Goal: Task Accomplishment & Management: Use online tool/utility

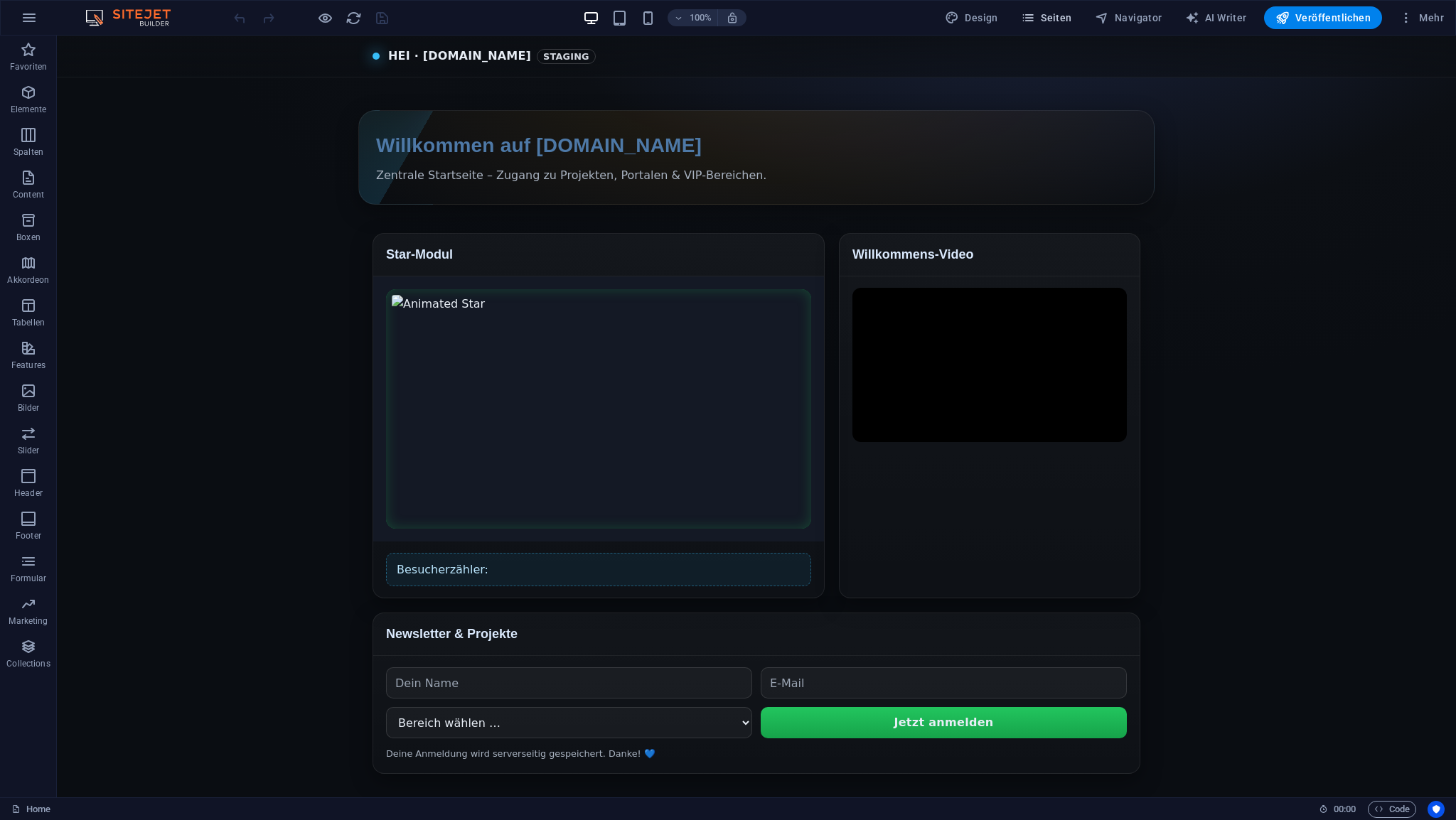
click at [1069, 22] on span "Seiten" at bounding box center [1047, 18] width 51 height 14
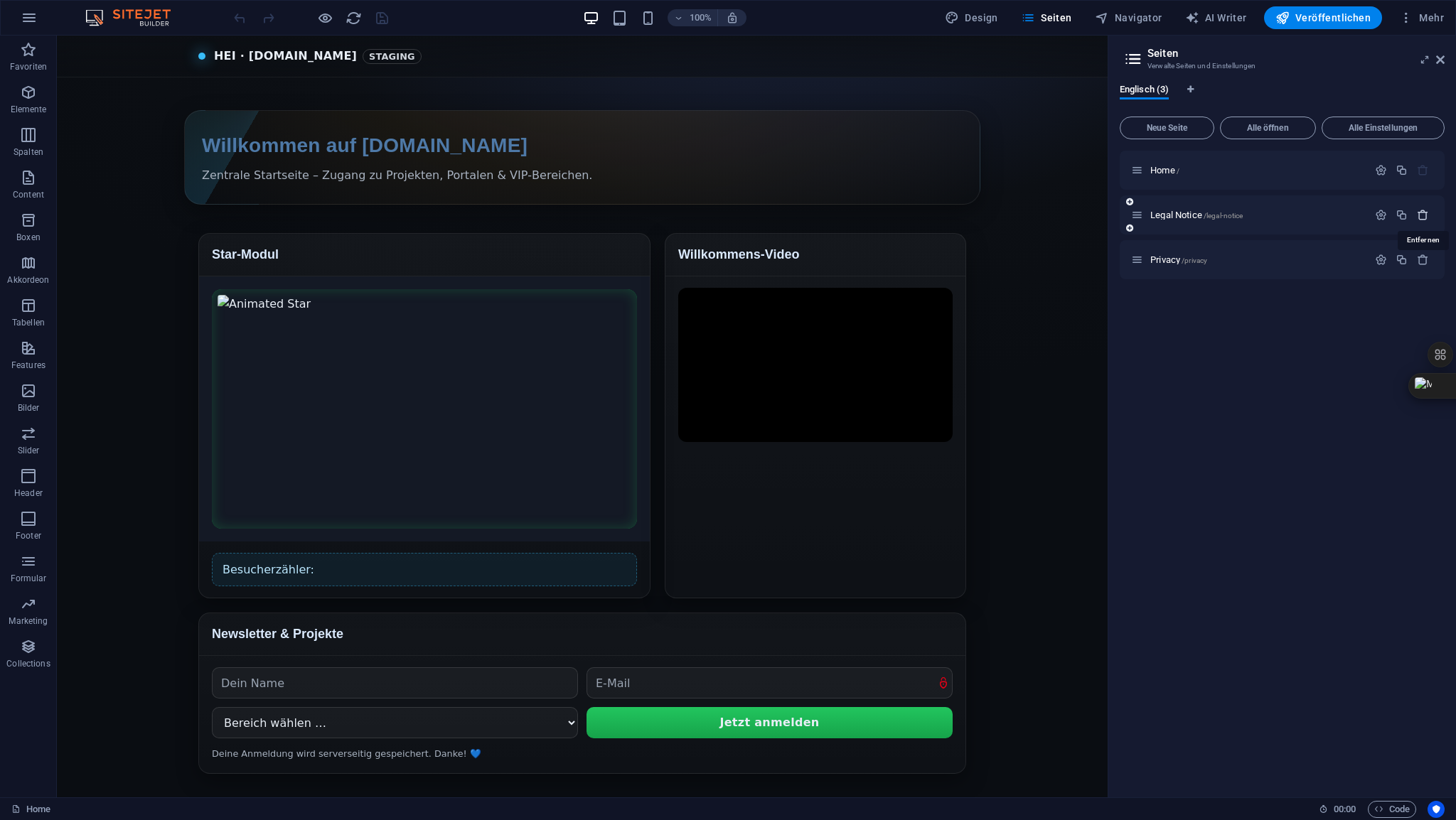
click at [1422, 217] on icon "button" at bounding box center [1423, 215] width 12 height 12
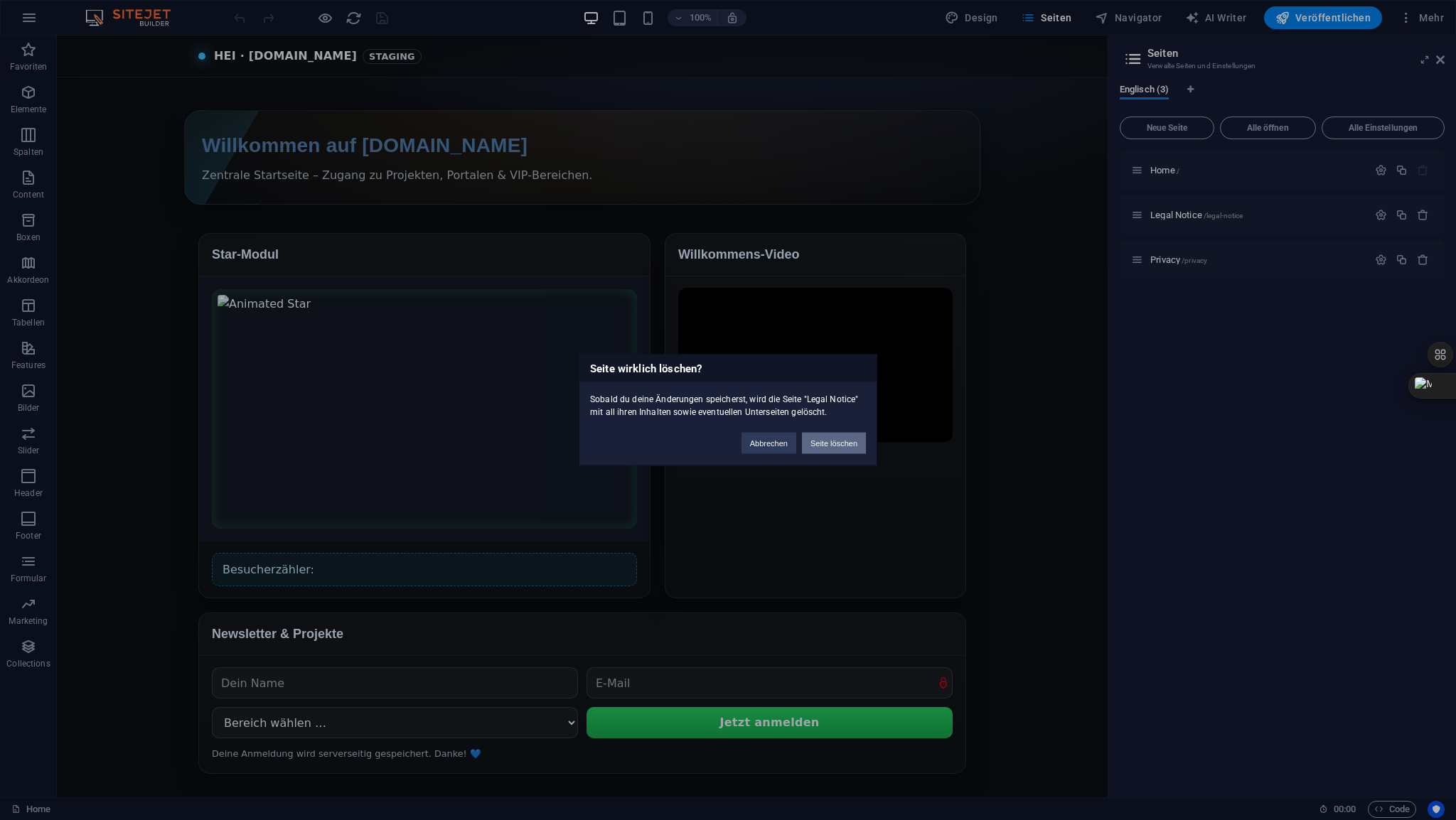
click at [844, 438] on button "Seite löschen" at bounding box center [834, 444] width 64 height 21
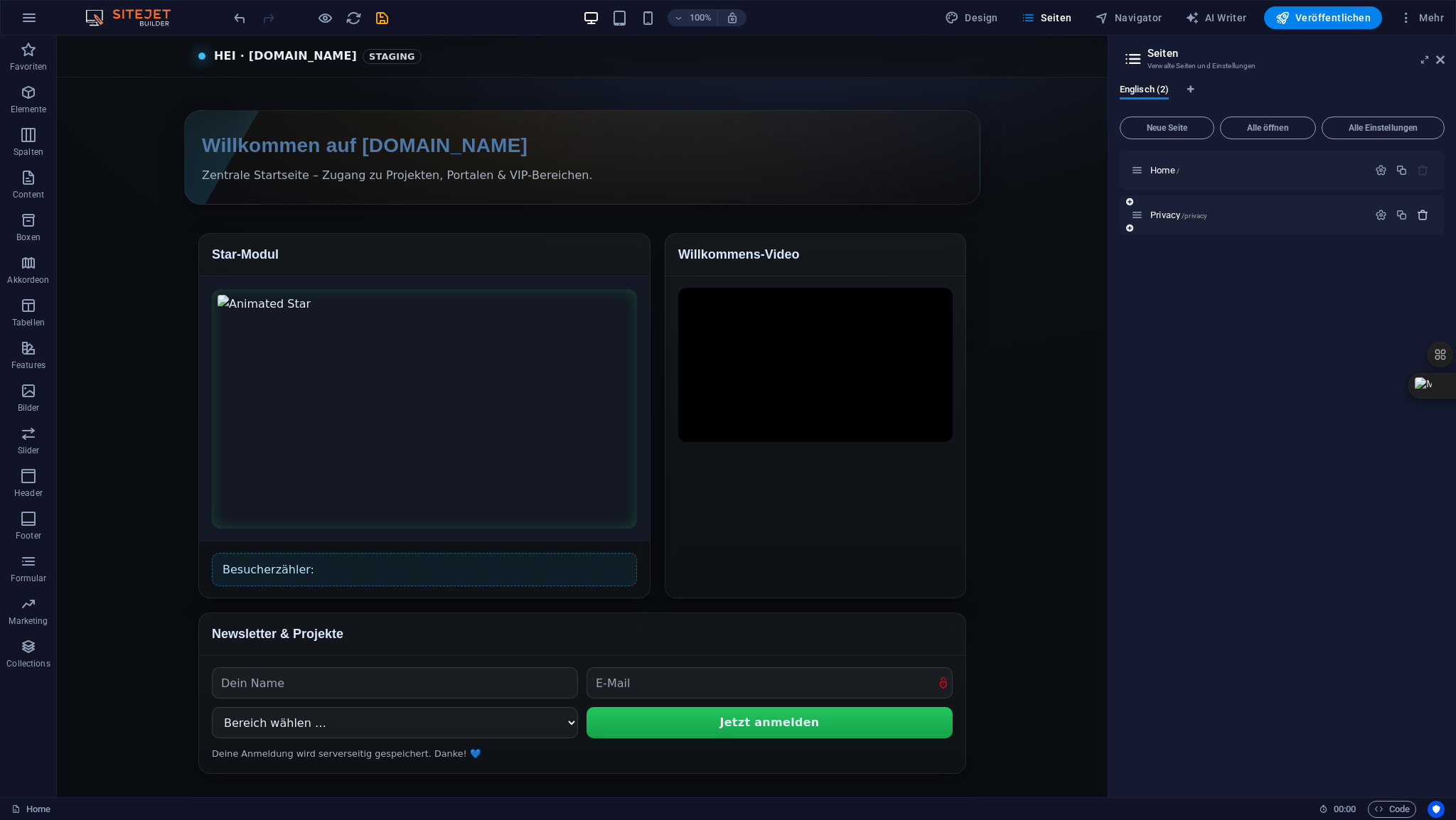
click at [1425, 217] on icon "button" at bounding box center [1423, 215] width 12 height 12
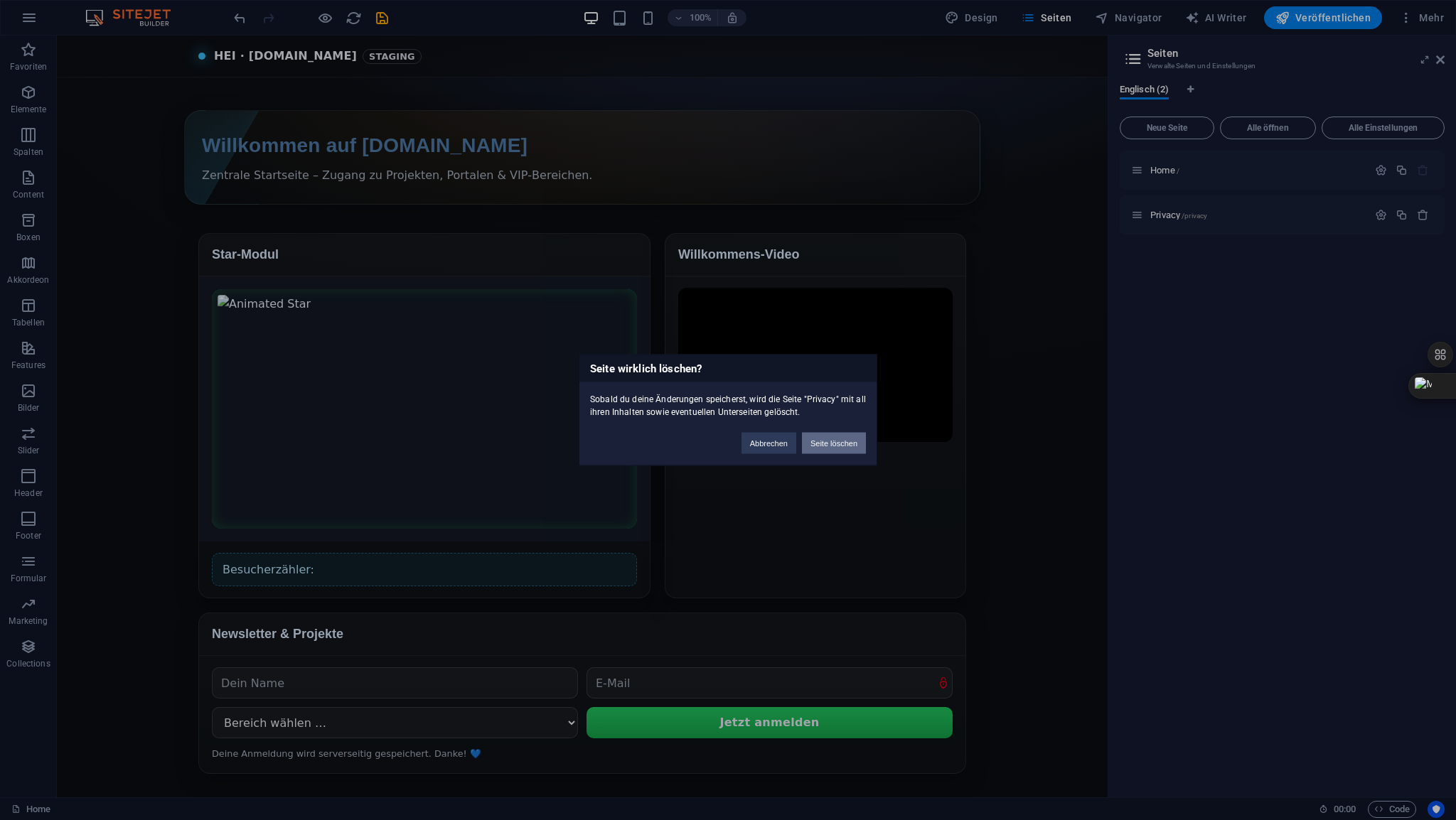
drag, startPoint x: 839, startPoint y: 436, endPoint x: 918, endPoint y: 400, distance: 86.8
click at [839, 436] on button "Seite löschen" at bounding box center [834, 444] width 64 height 21
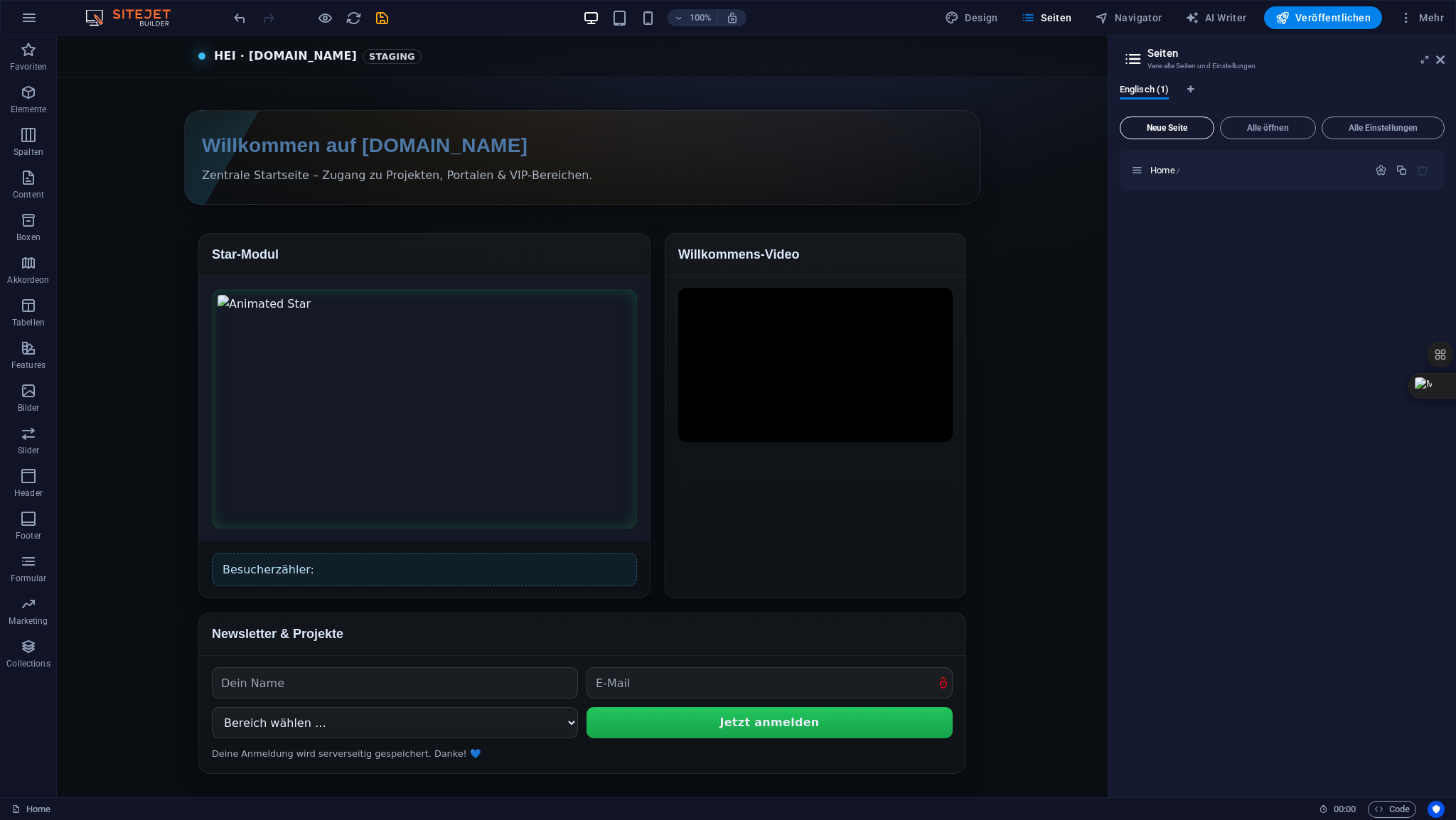
click at [1182, 134] on button "Neue Seite" at bounding box center [1167, 128] width 94 height 23
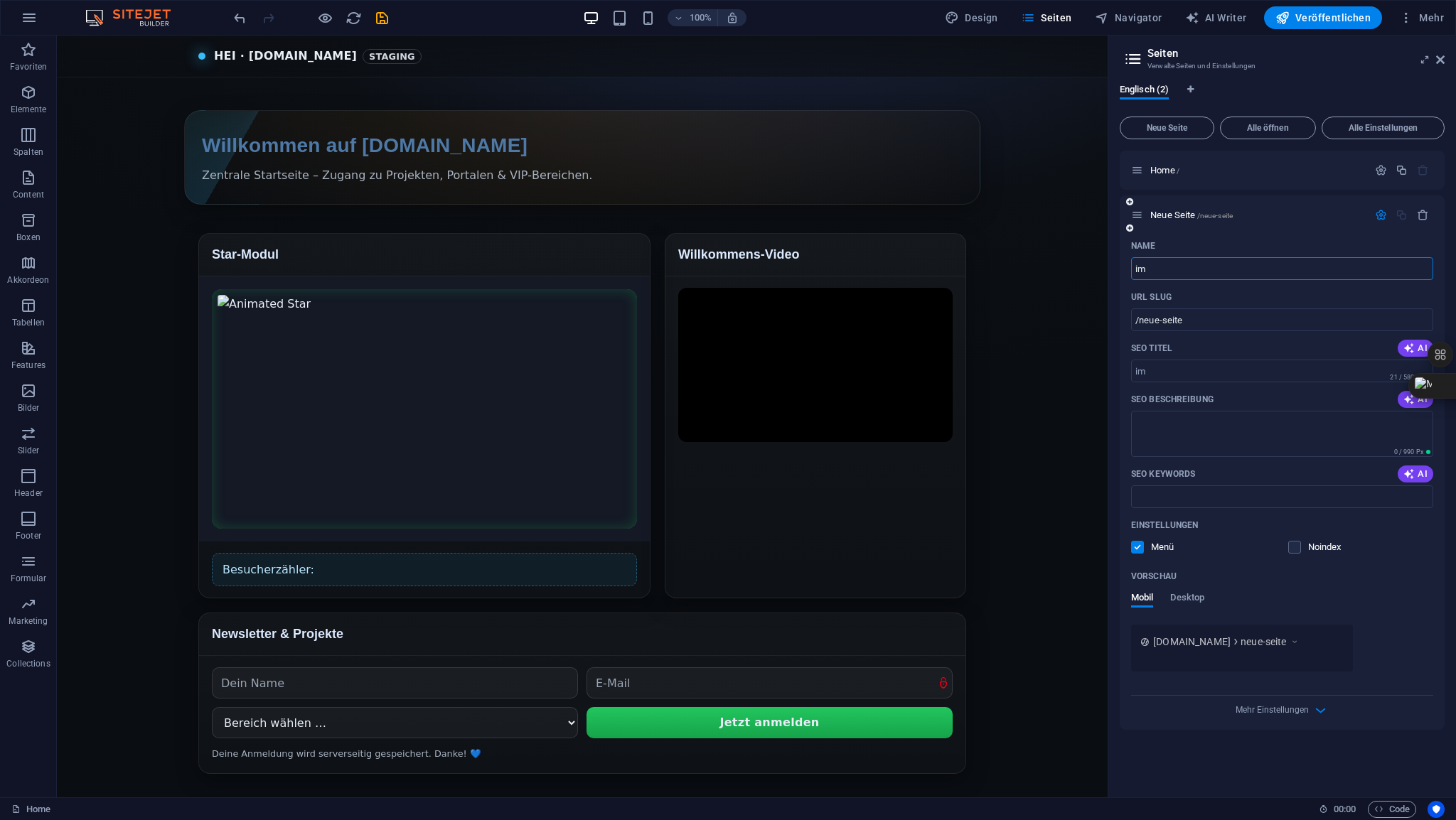
type input "imp"
type input "/im"
type input "impre"
type input "/imp"
type input "impressu"
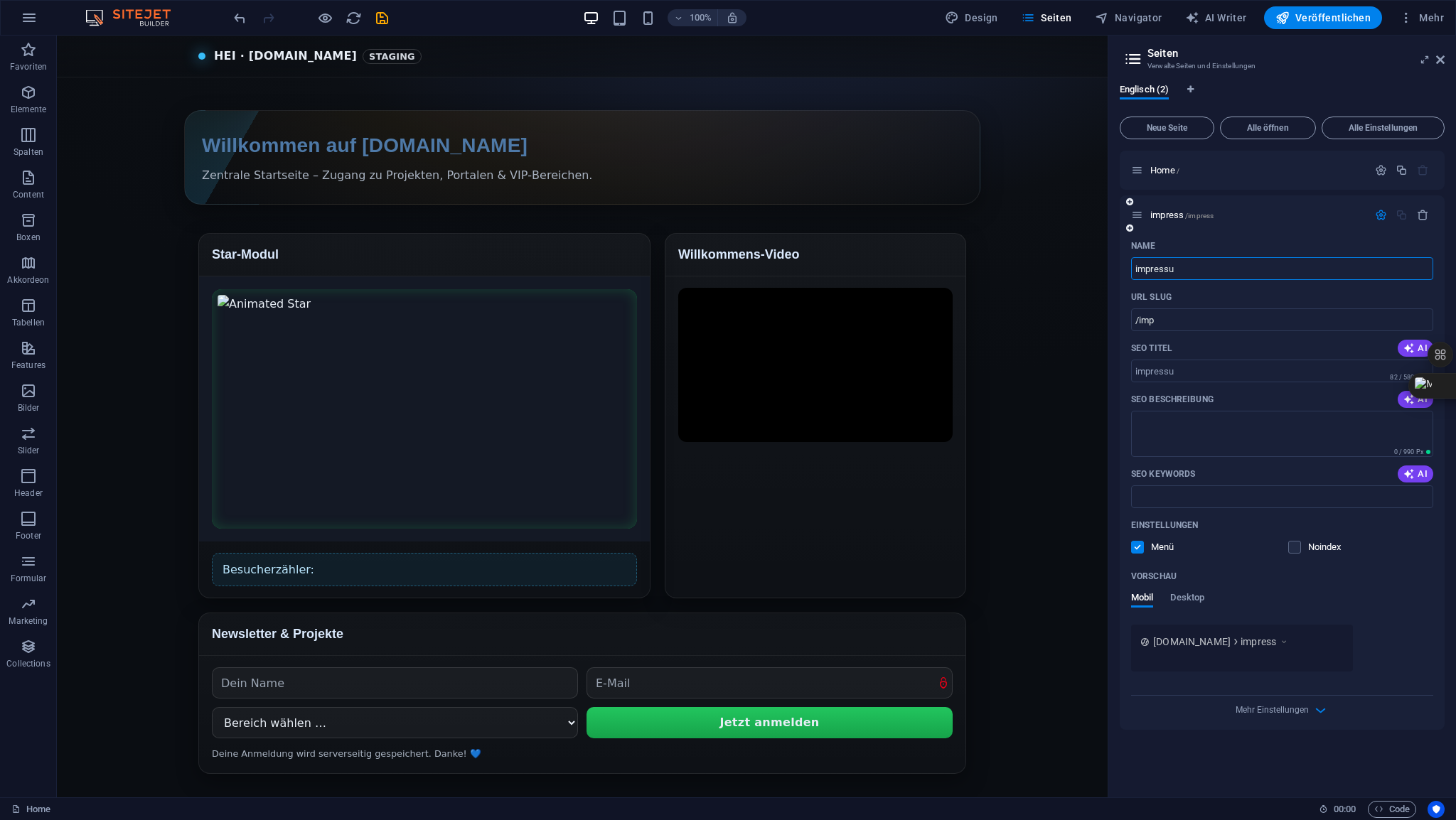
type input "/impress"
type input "impressum"
type input "/impressu"
type input "impressum"
type input "/impressum"
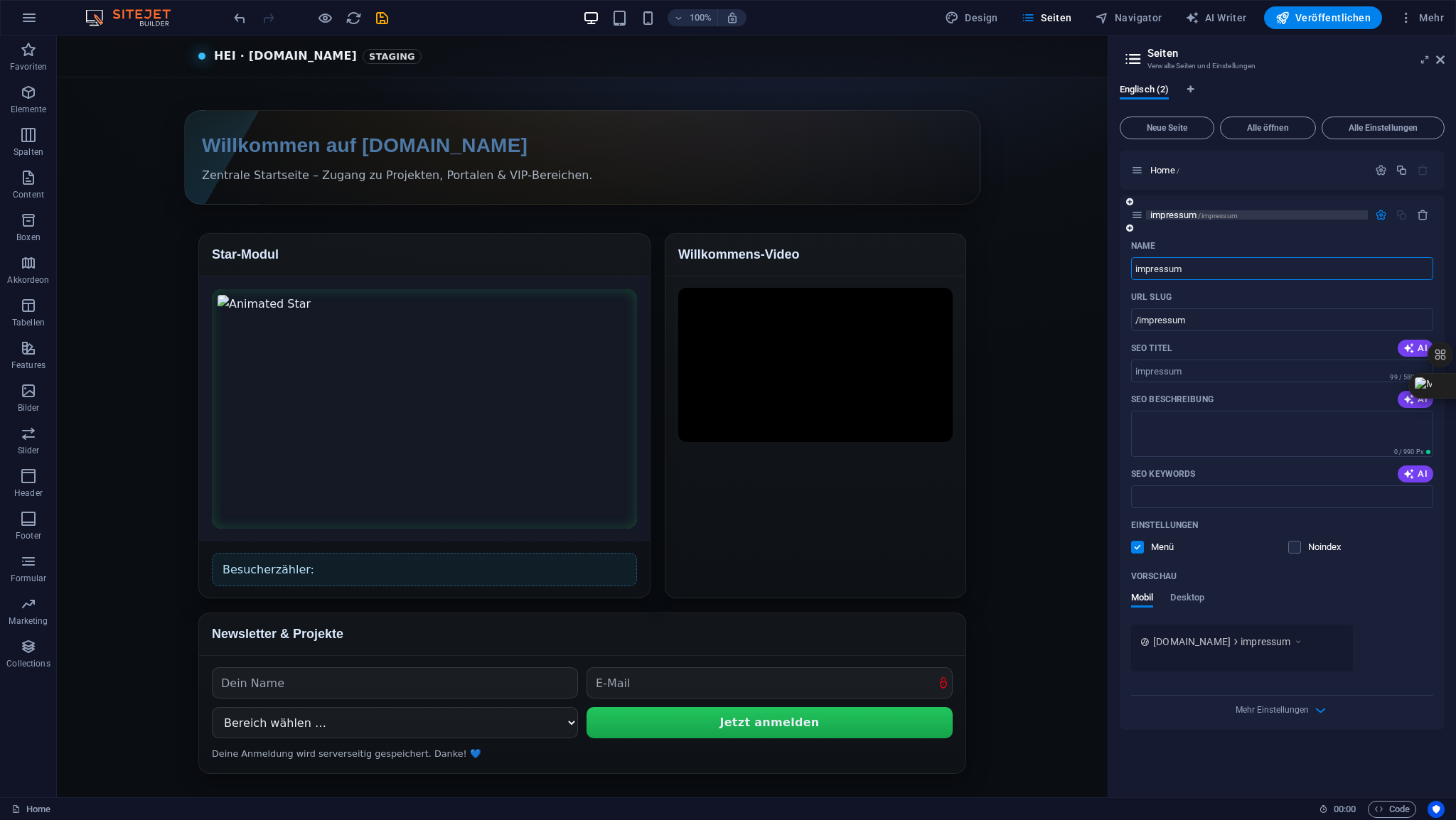
type input "impressum"
click at [1175, 212] on span "impressum /impressum" at bounding box center [1194, 215] width 87 height 11
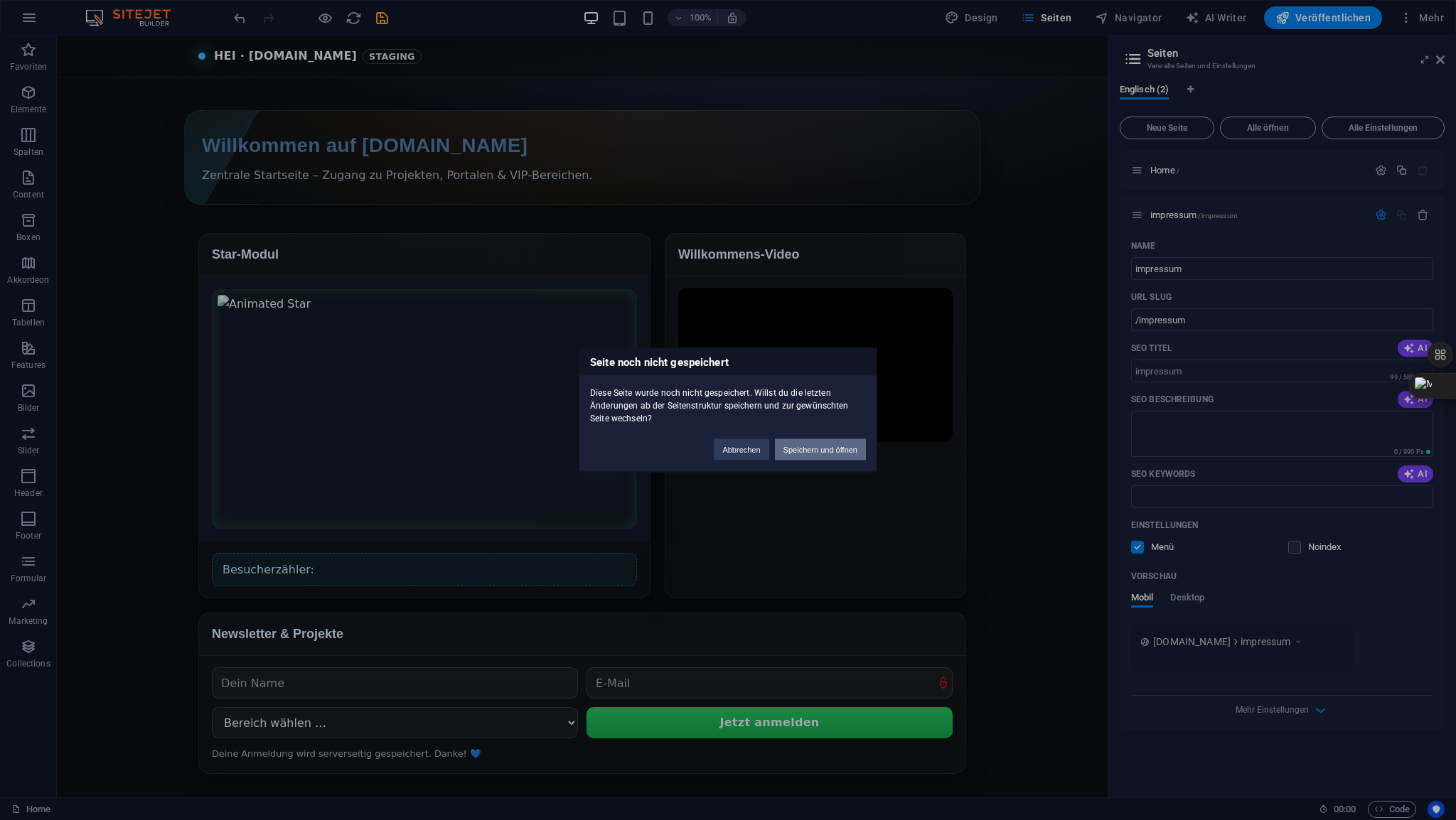
click at [819, 449] on button "Speichern und öffnen" at bounding box center [820, 450] width 91 height 21
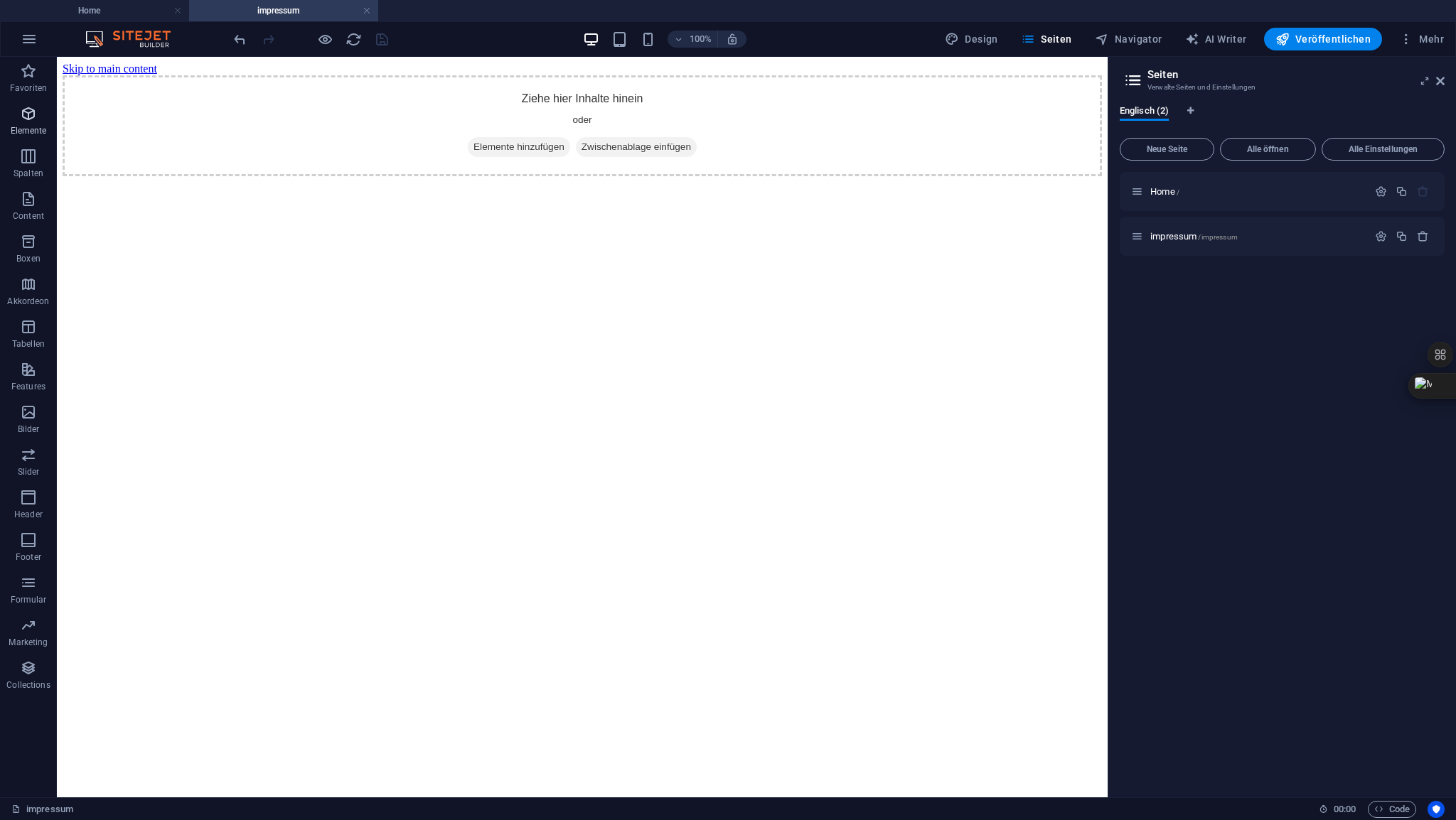
click at [33, 123] on span "Elemente" at bounding box center [28, 122] width 57 height 34
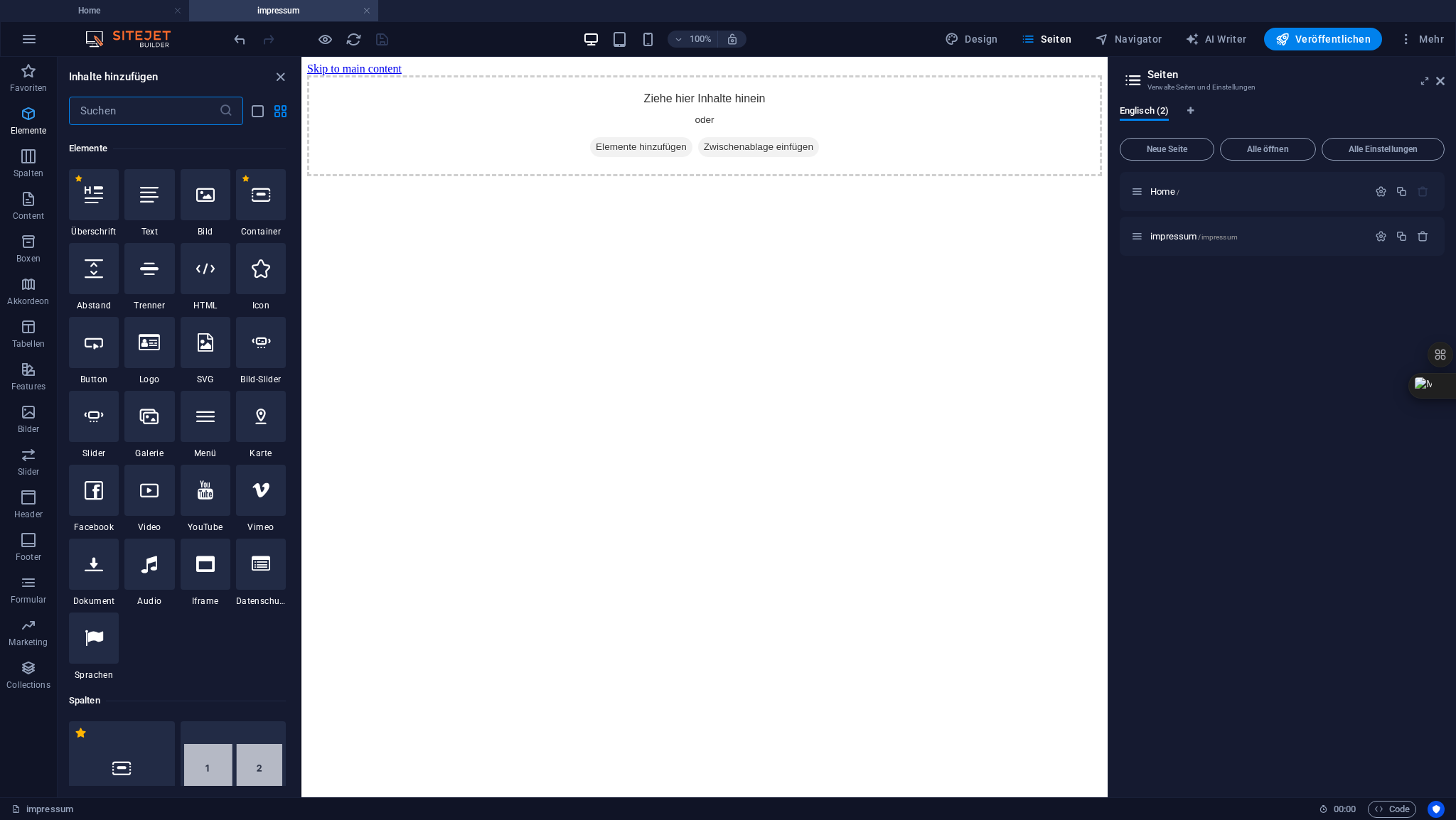
scroll to position [151, 0]
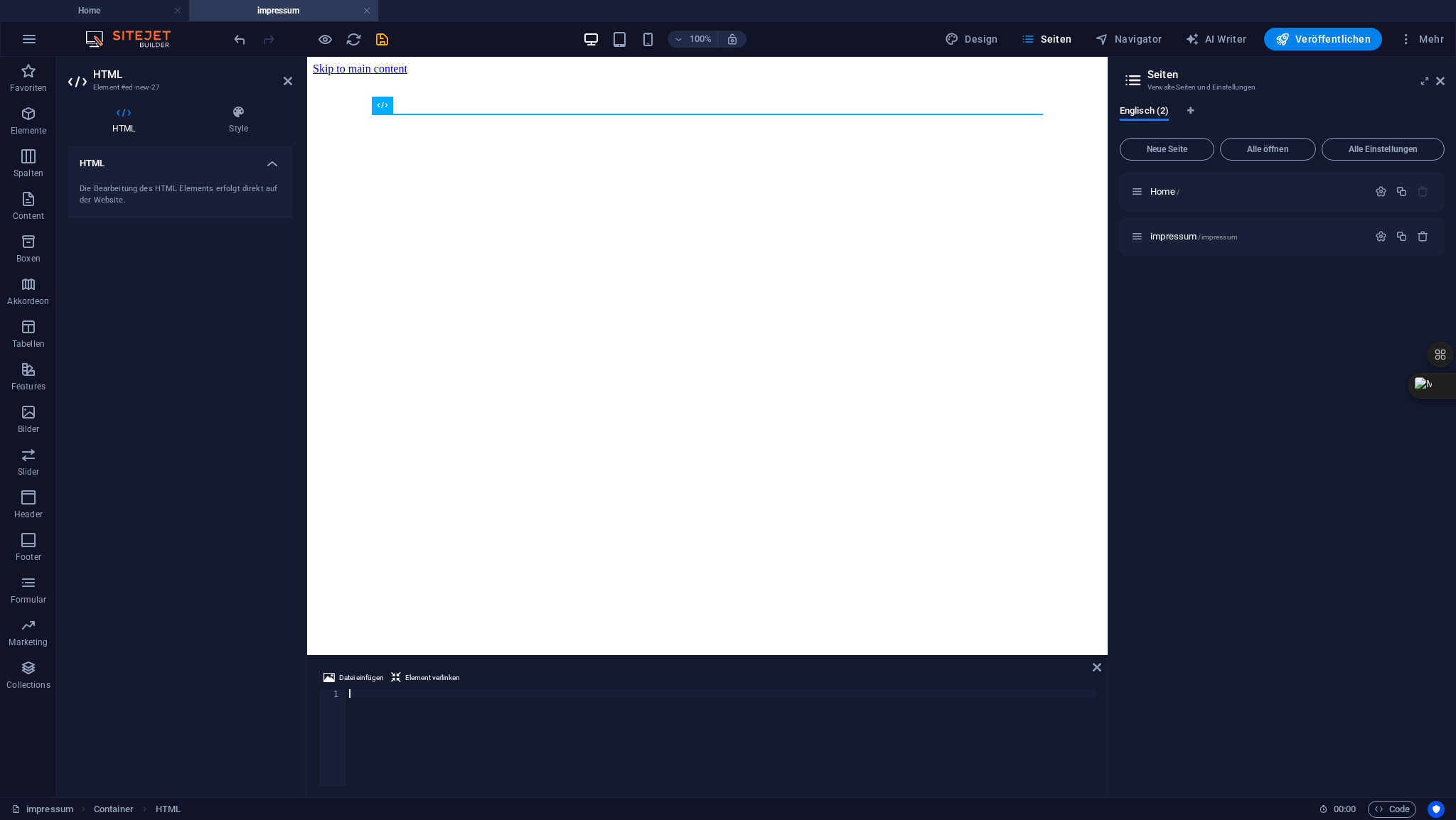
click at [361, 690] on div at bounding box center [721, 746] width 750 height 114
click at [288, 83] on icon at bounding box center [288, 81] width 9 height 12
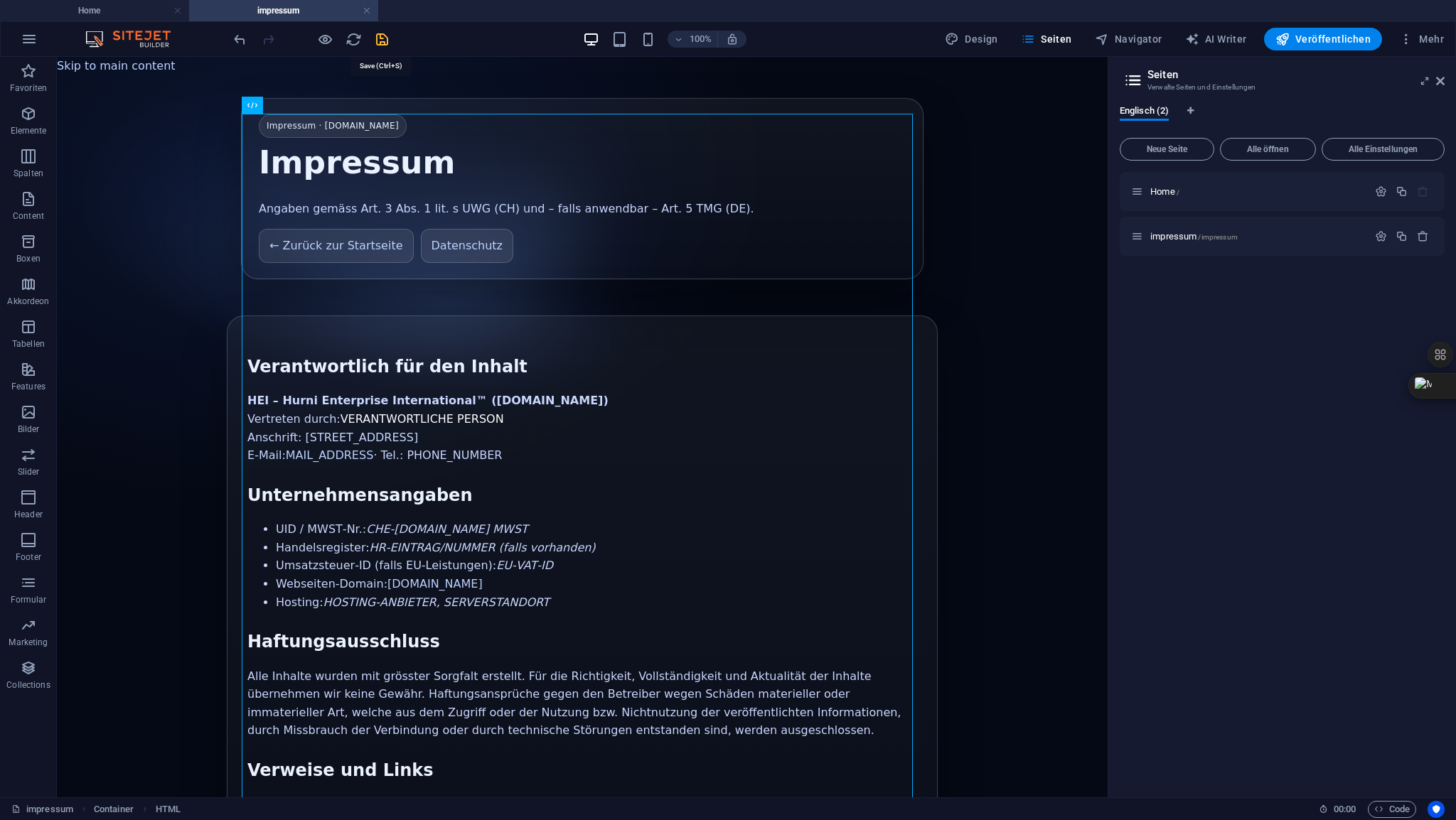
click at [384, 37] on icon "save" at bounding box center [382, 39] width 16 height 16
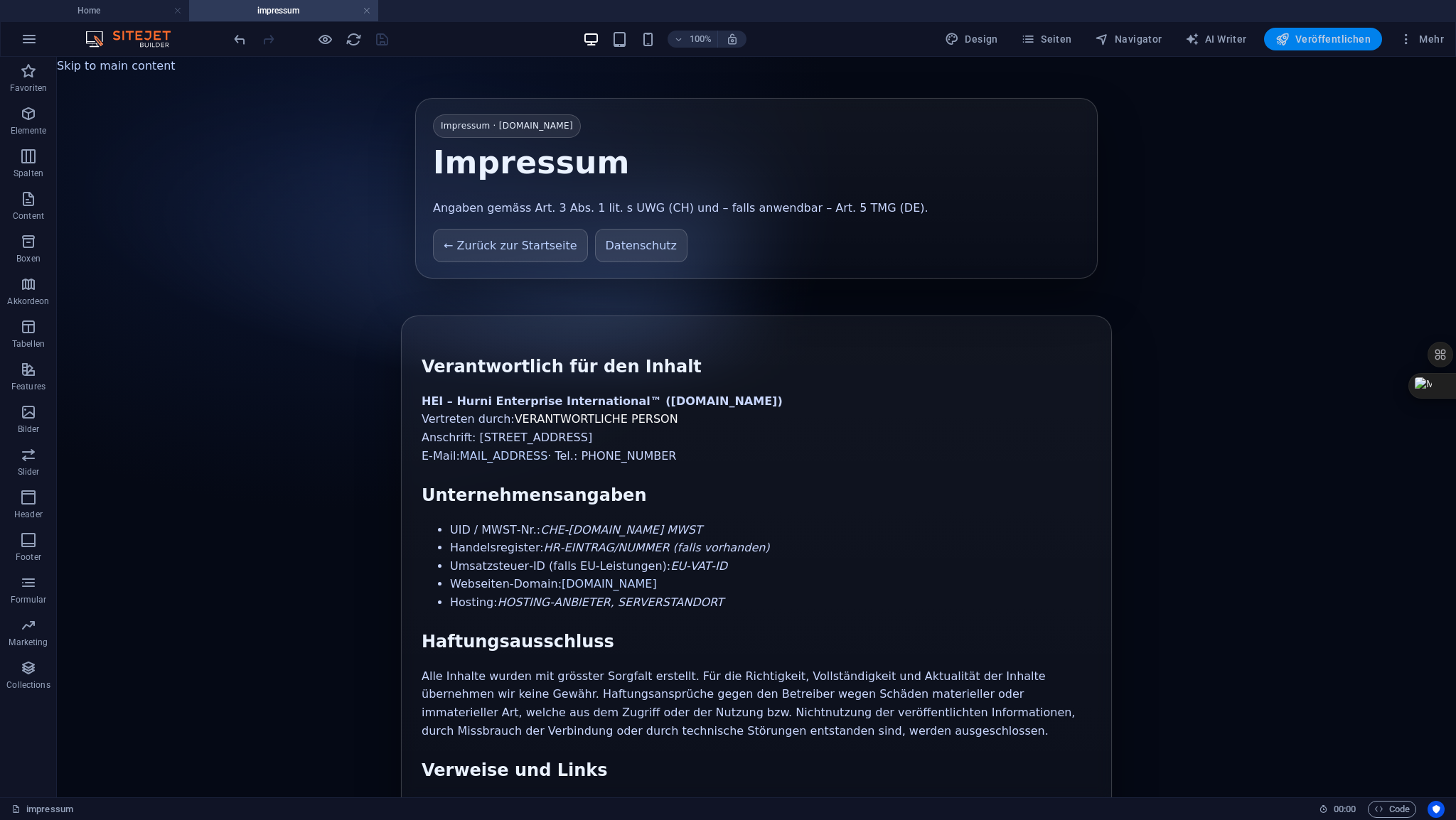
click at [1320, 34] on span "Veröffentlichen" at bounding box center [1323, 39] width 95 height 14
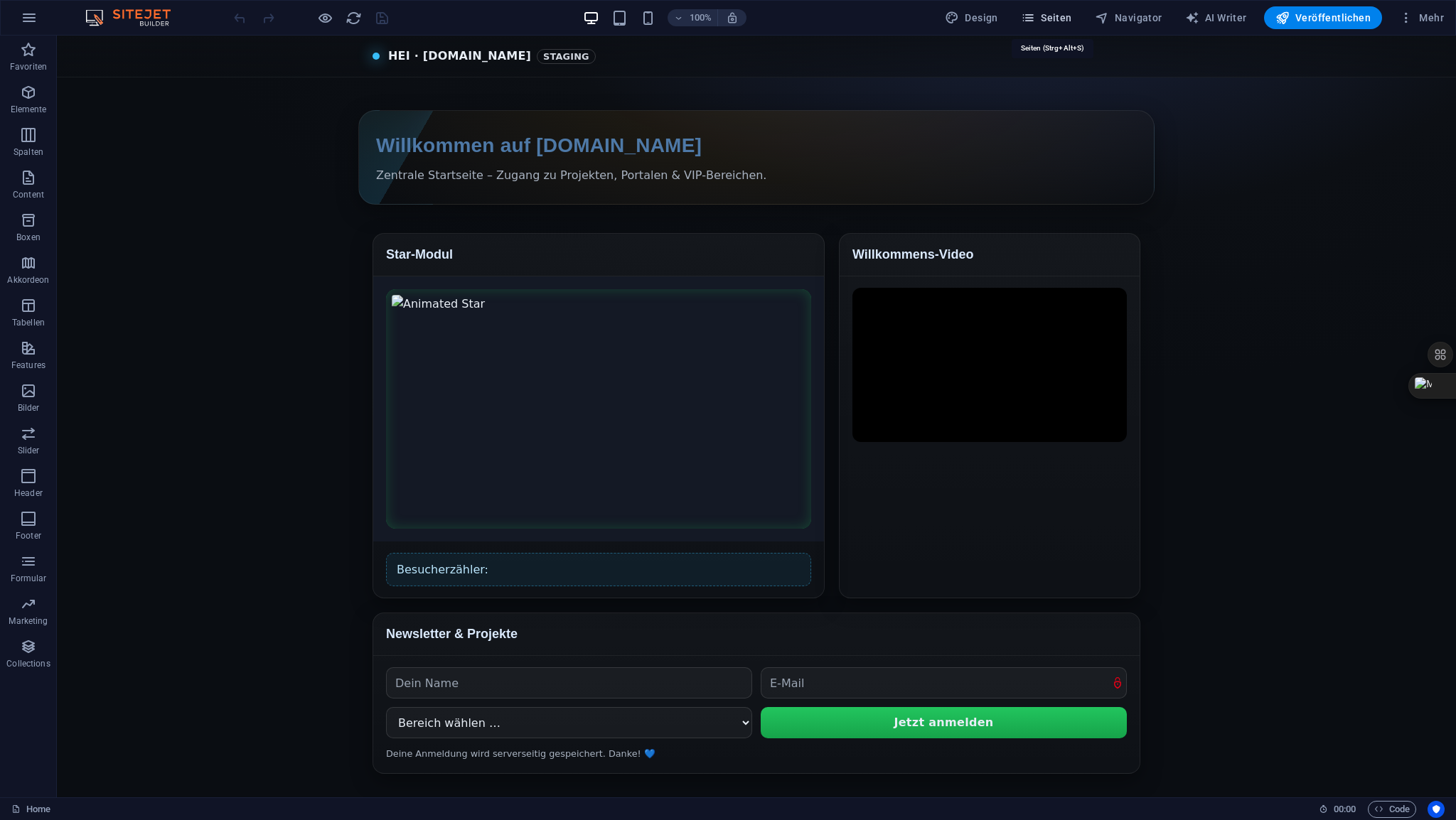
click at [1064, 22] on span "Seiten" at bounding box center [1047, 18] width 51 height 14
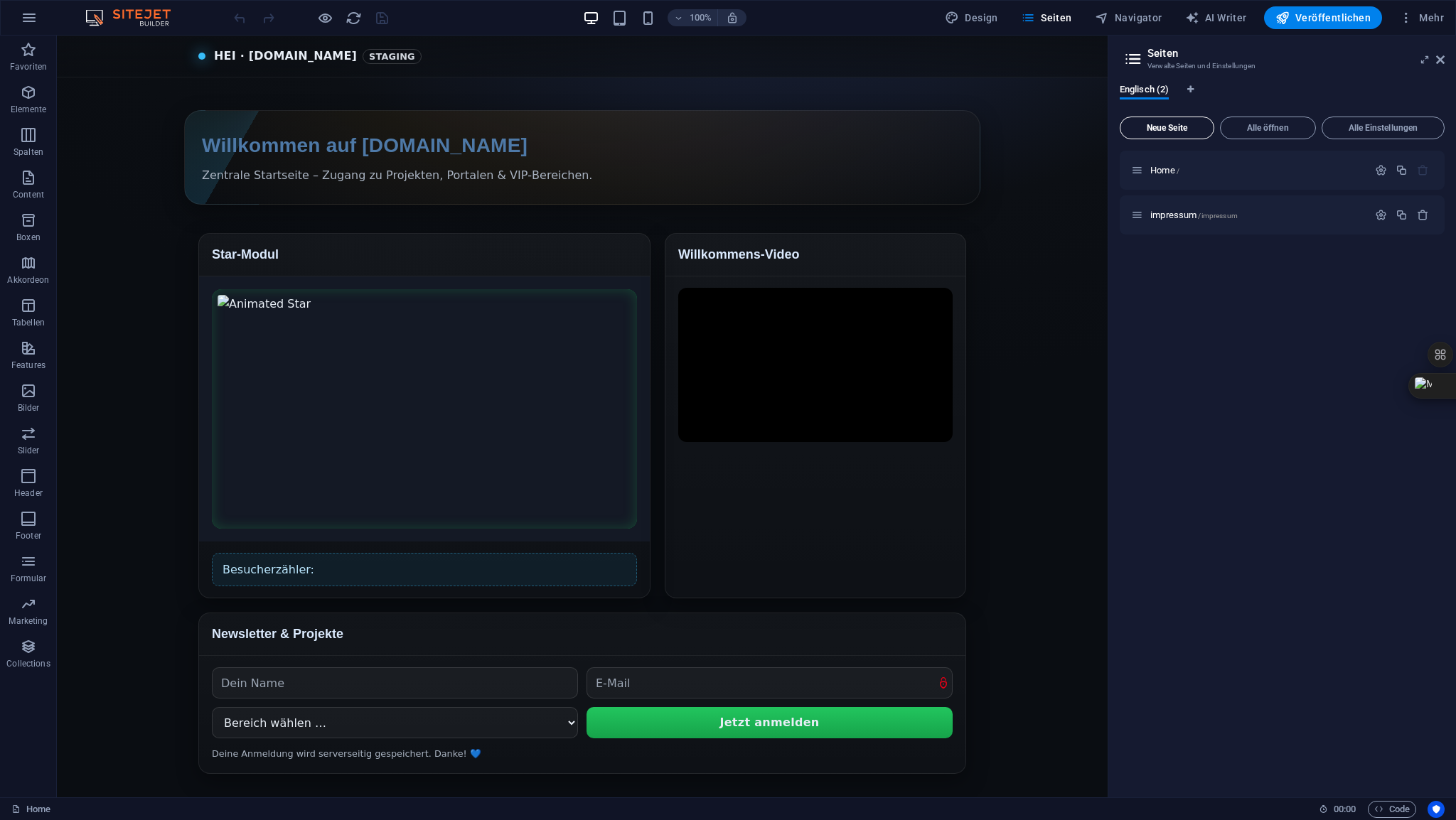
click at [1172, 130] on span "Neue Seite" at bounding box center [1167, 128] width 82 height 9
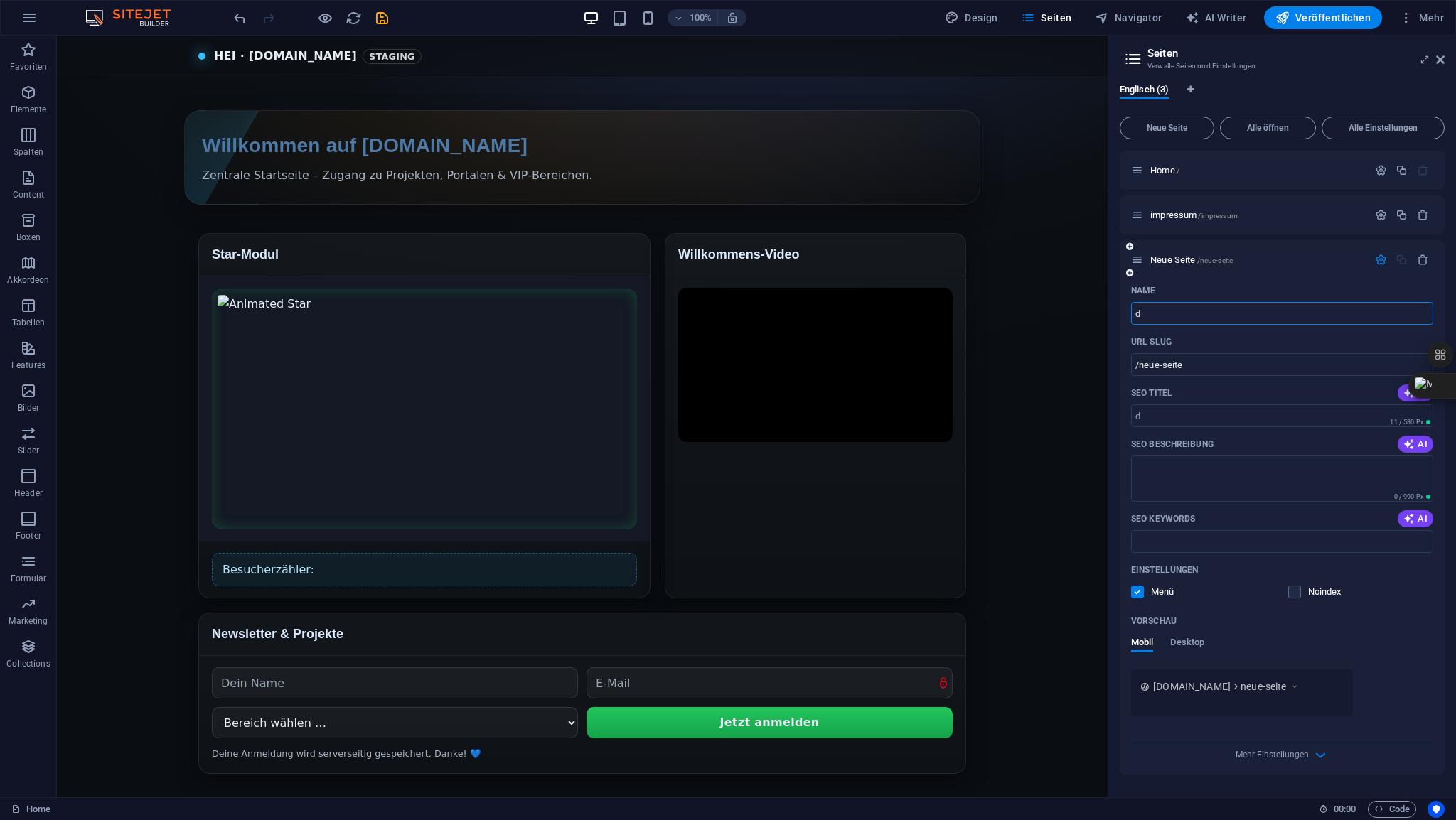
type input "da"
type input "/d"
type input "daten"
type input "/date"
type input "datensch"
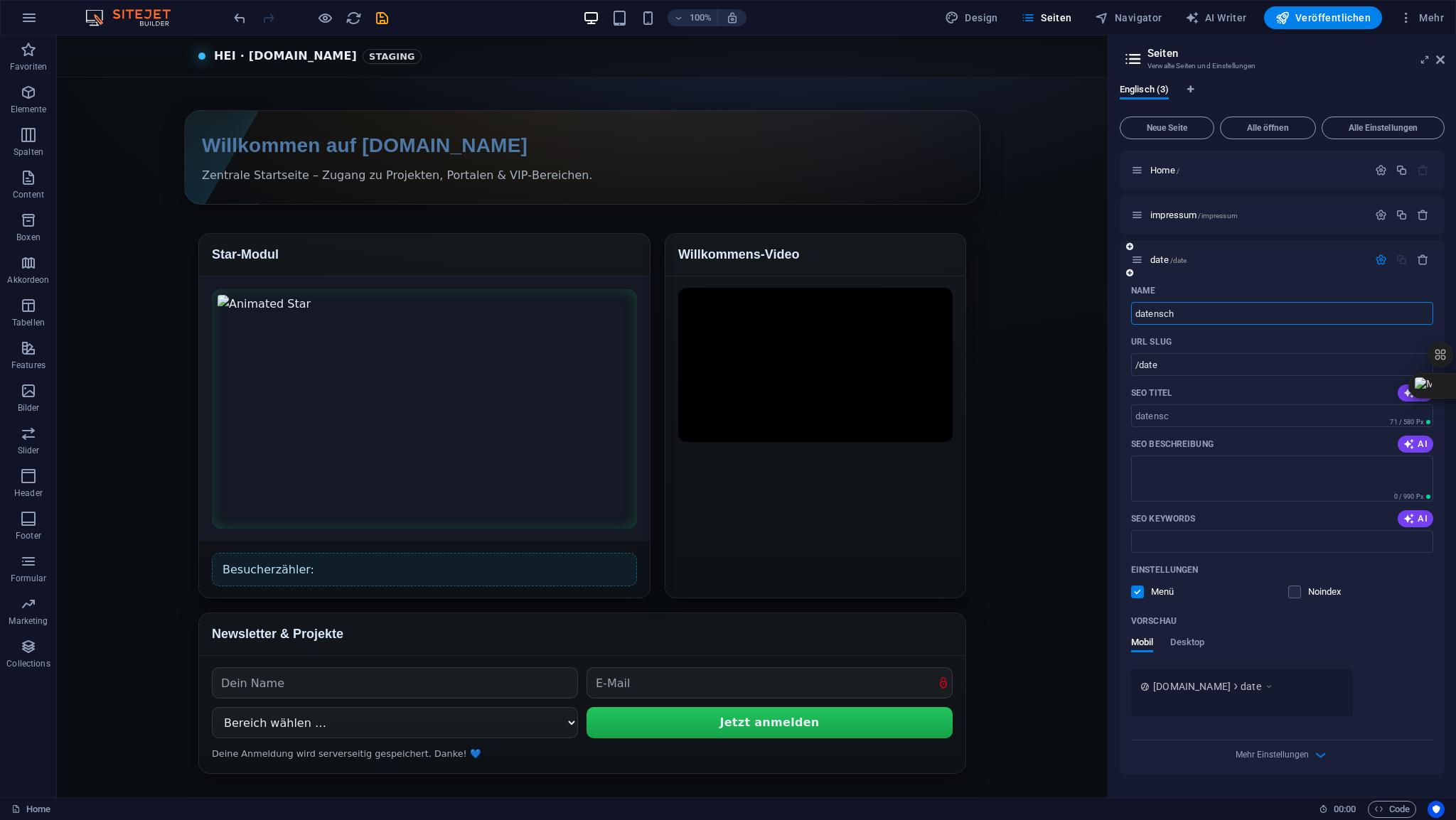
type input "/datensc"
type input "datenschut"
type input "/datenschu"
type input "datenschutz"
type input "/datenschutz"
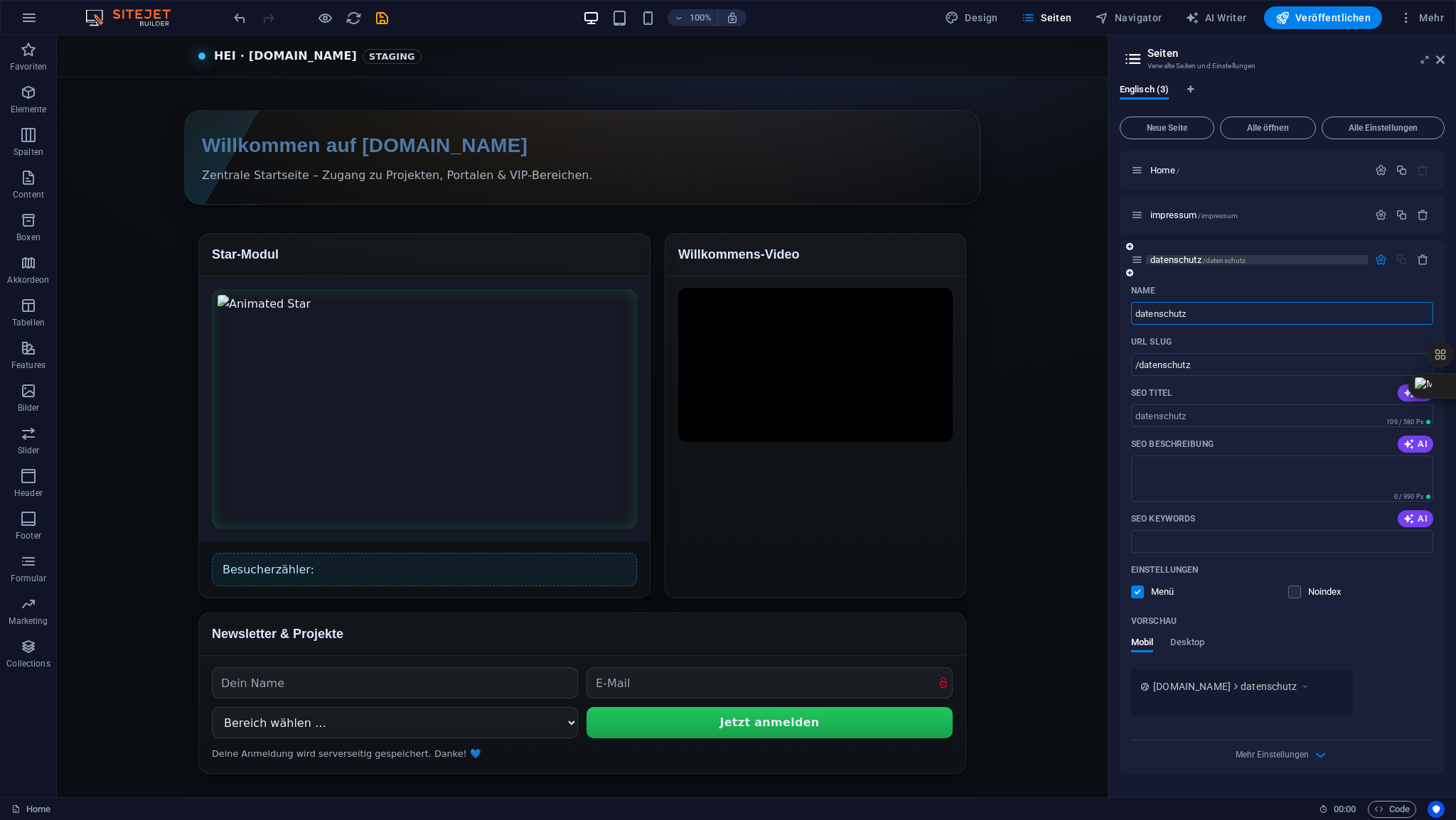
type input "datenschutz"
click at [1170, 261] on span "datenschutz /datenschutz" at bounding box center [1198, 260] width 95 height 11
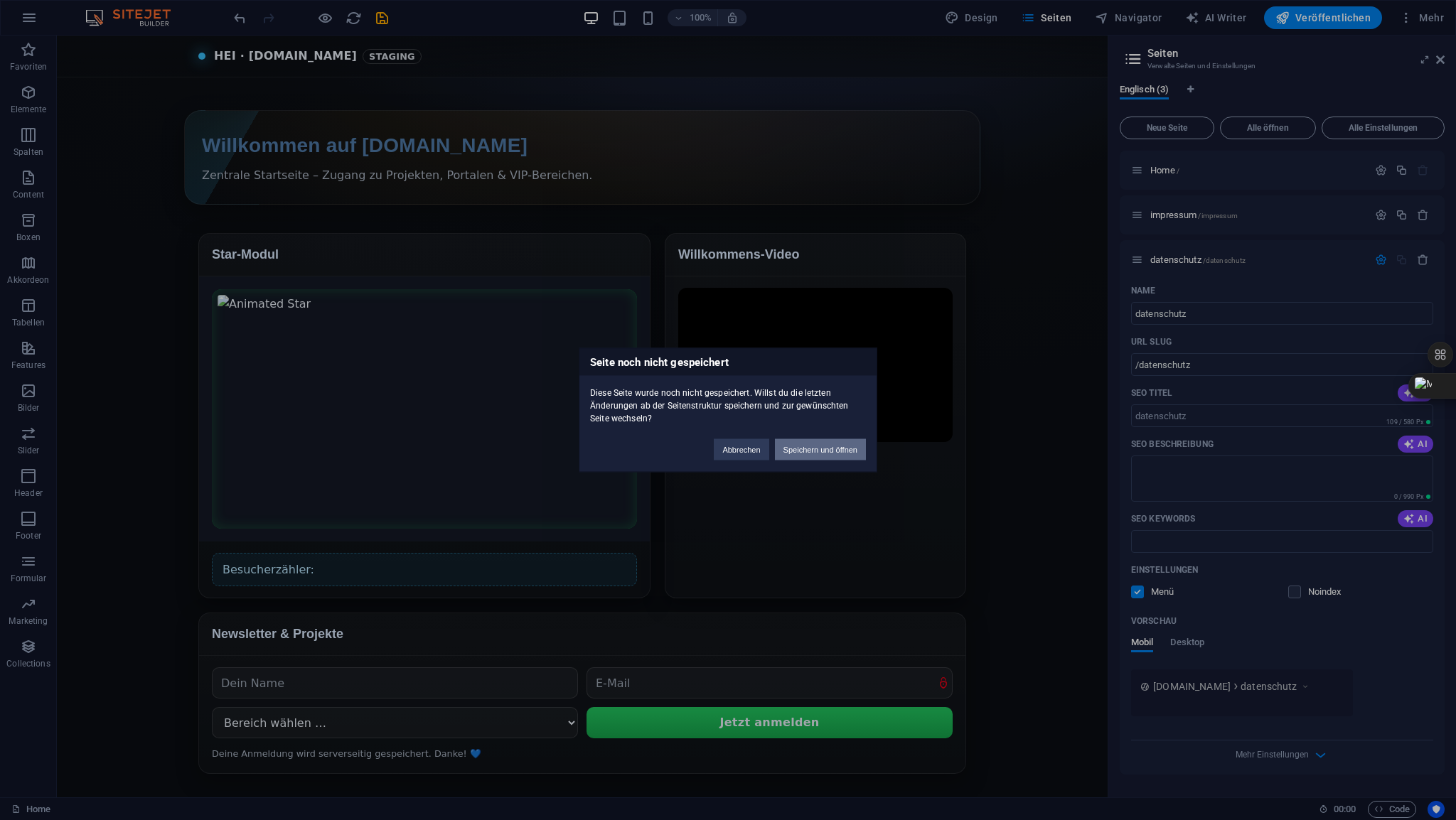
drag, startPoint x: 834, startPoint y: 444, endPoint x: 776, endPoint y: 408, distance: 68.3
click at [834, 444] on button "Speichern und öffnen" at bounding box center [820, 450] width 91 height 21
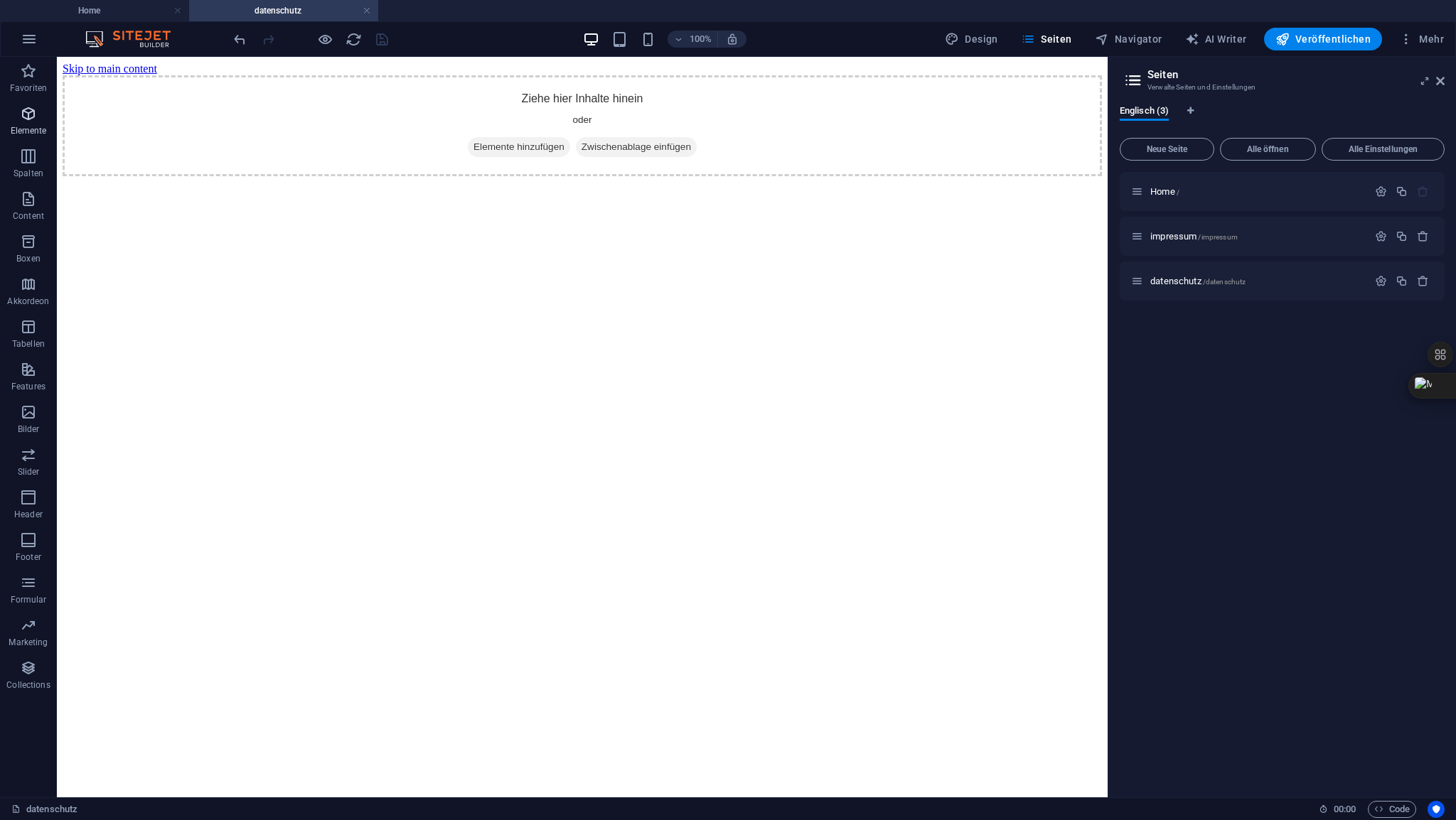
click at [34, 117] on icon "button" at bounding box center [28, 114] width 17 height 17
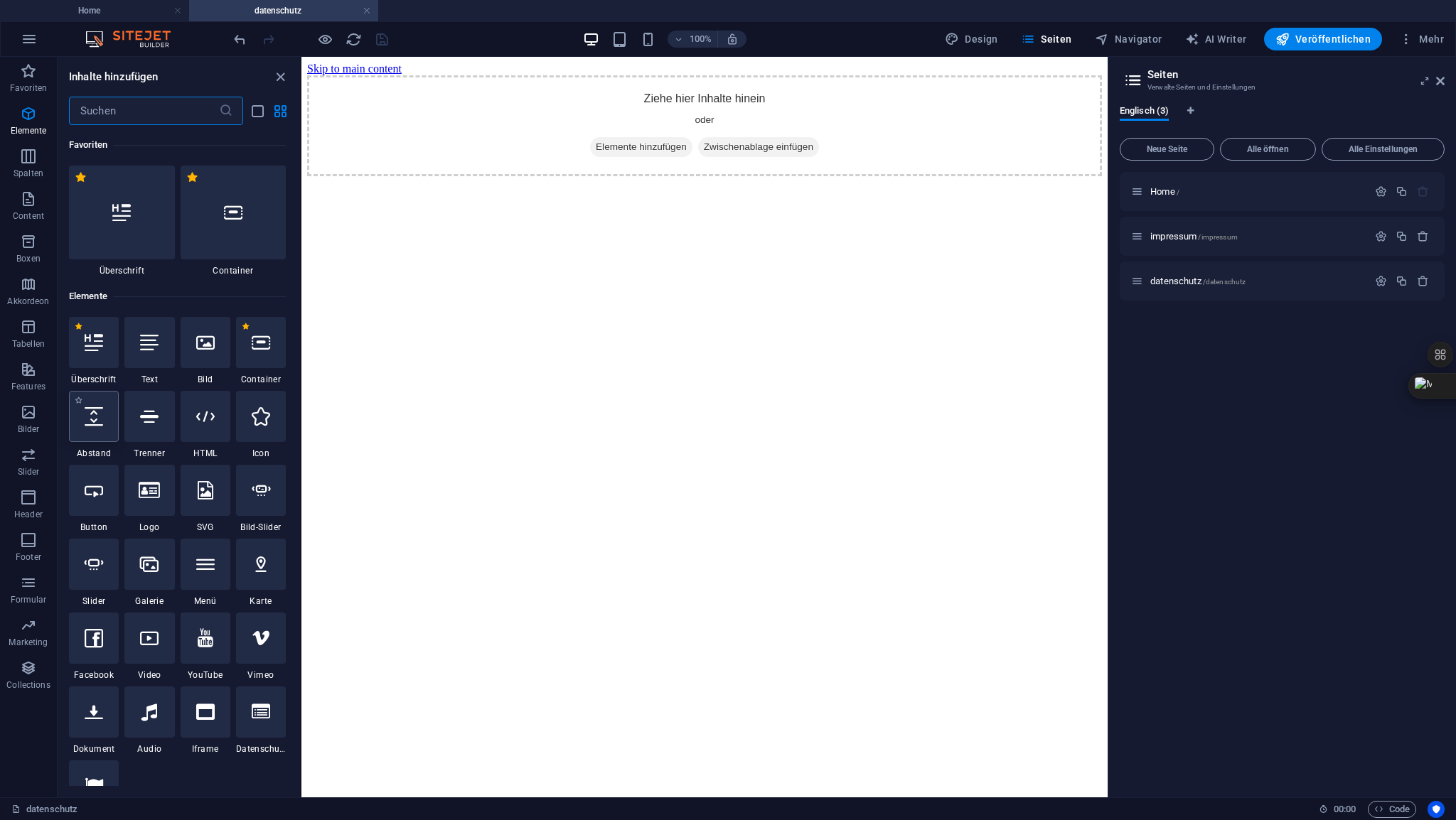
scroll to position [151, 0]
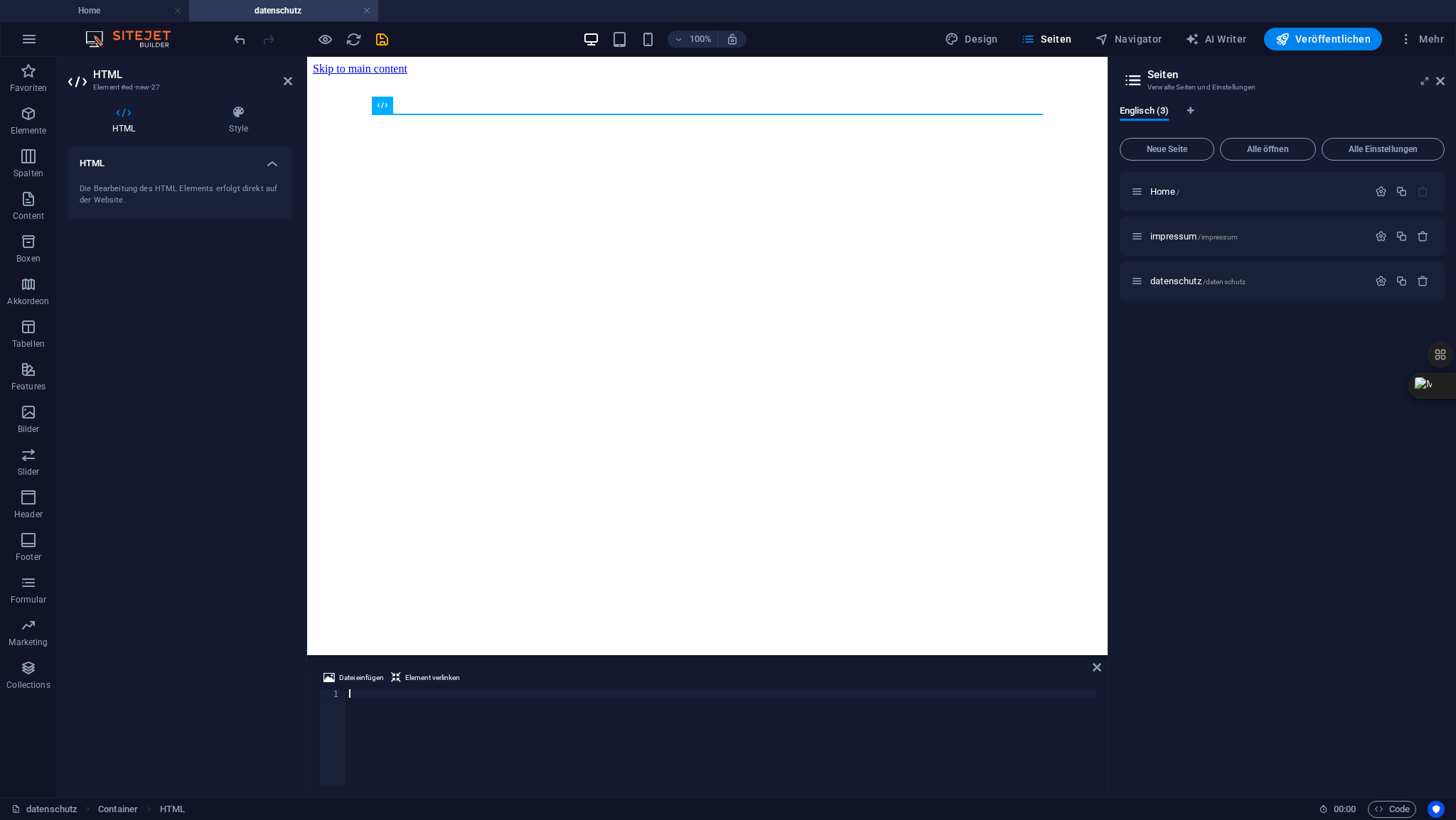
click at [366, 690] on div at bounding box center [721, 746] width 750 height 114
click at [290, 77] on icon at bounding box center [288, 81] width 9 height 12
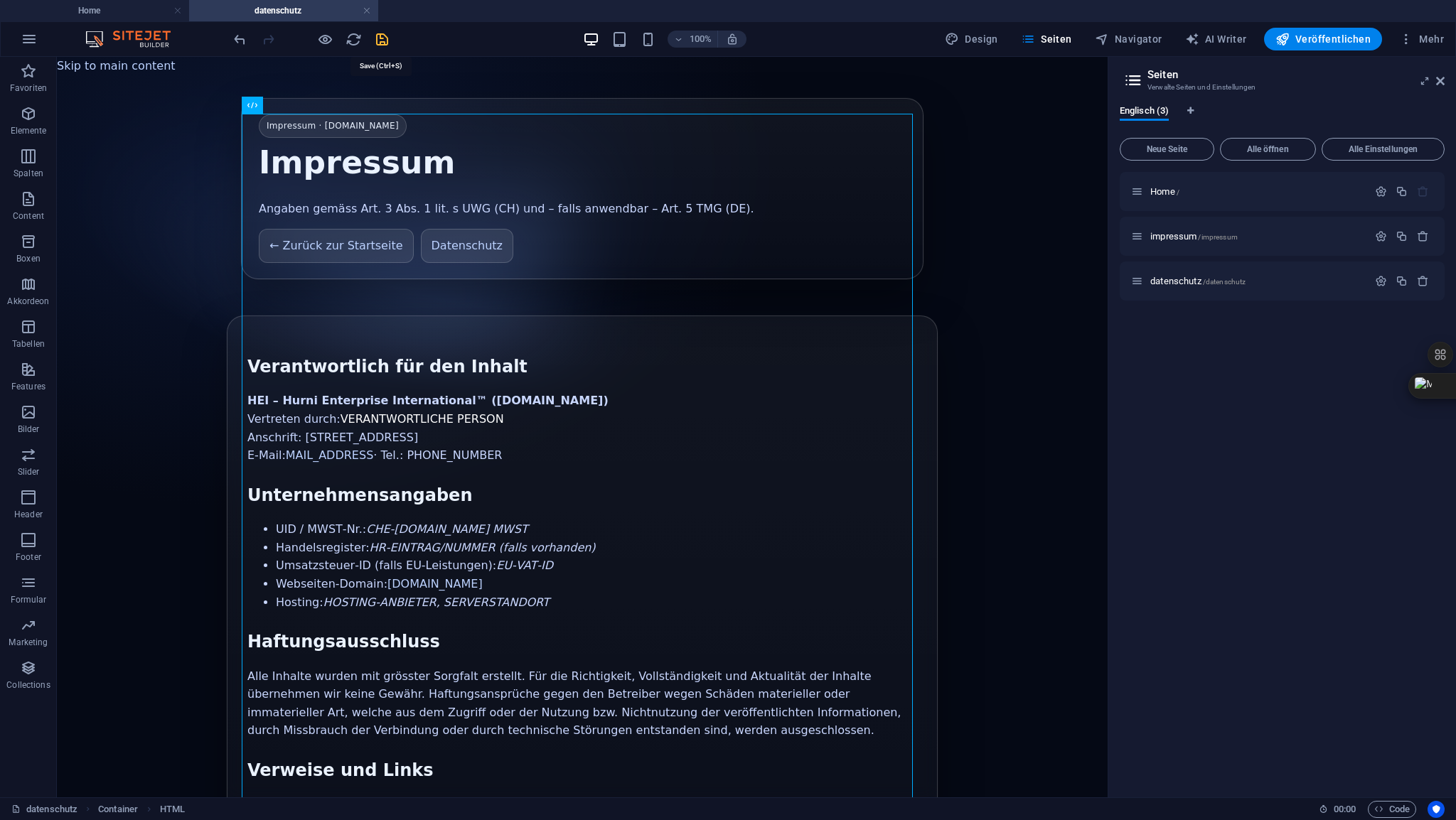
click at [387, 40] on icon "save" at bounding box center [382, 39] width 16 height 16
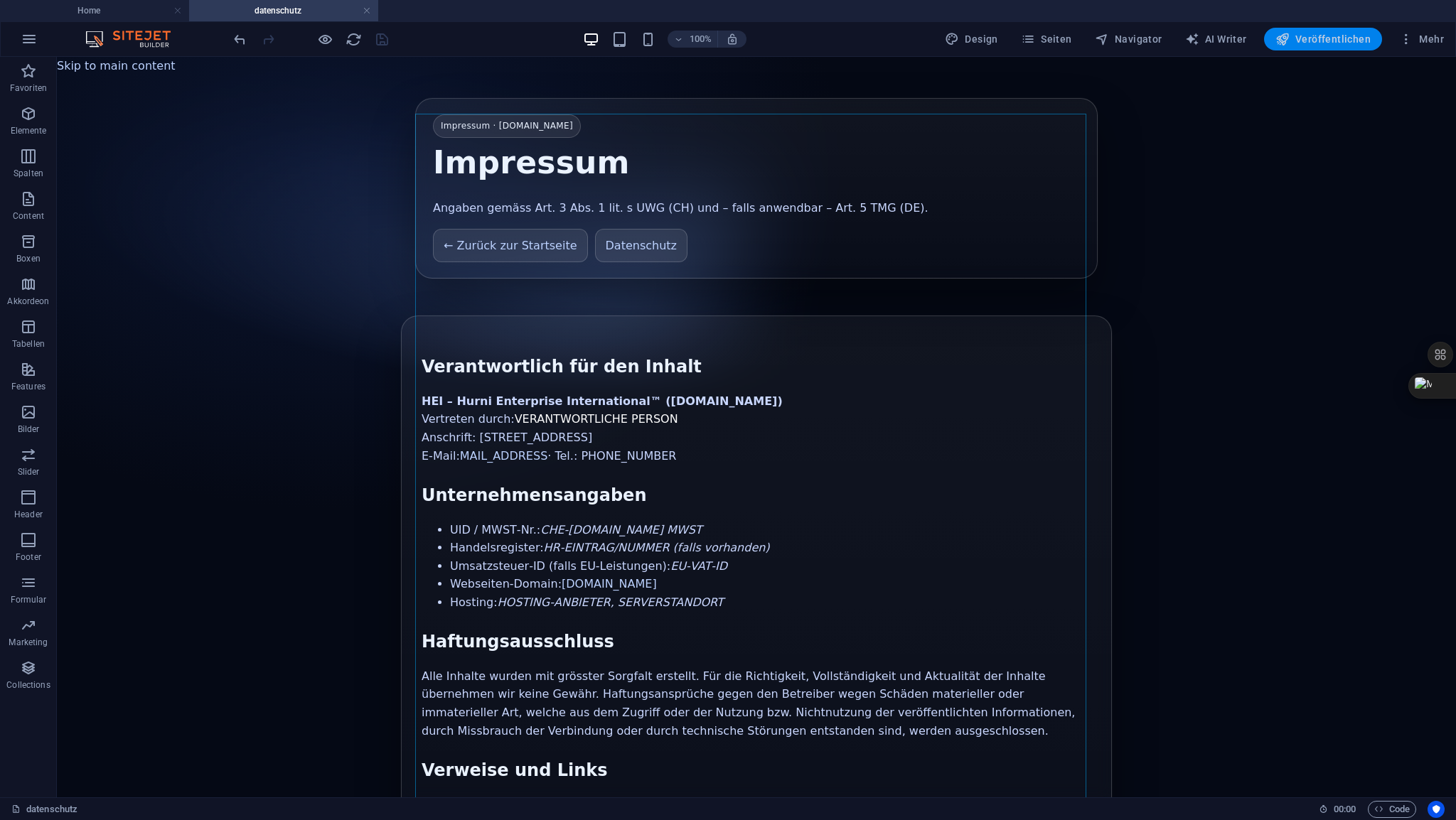
click at [1314, 41] on span "Veröffentlichen" at bounding box center [1323, 39] width 95 height 14
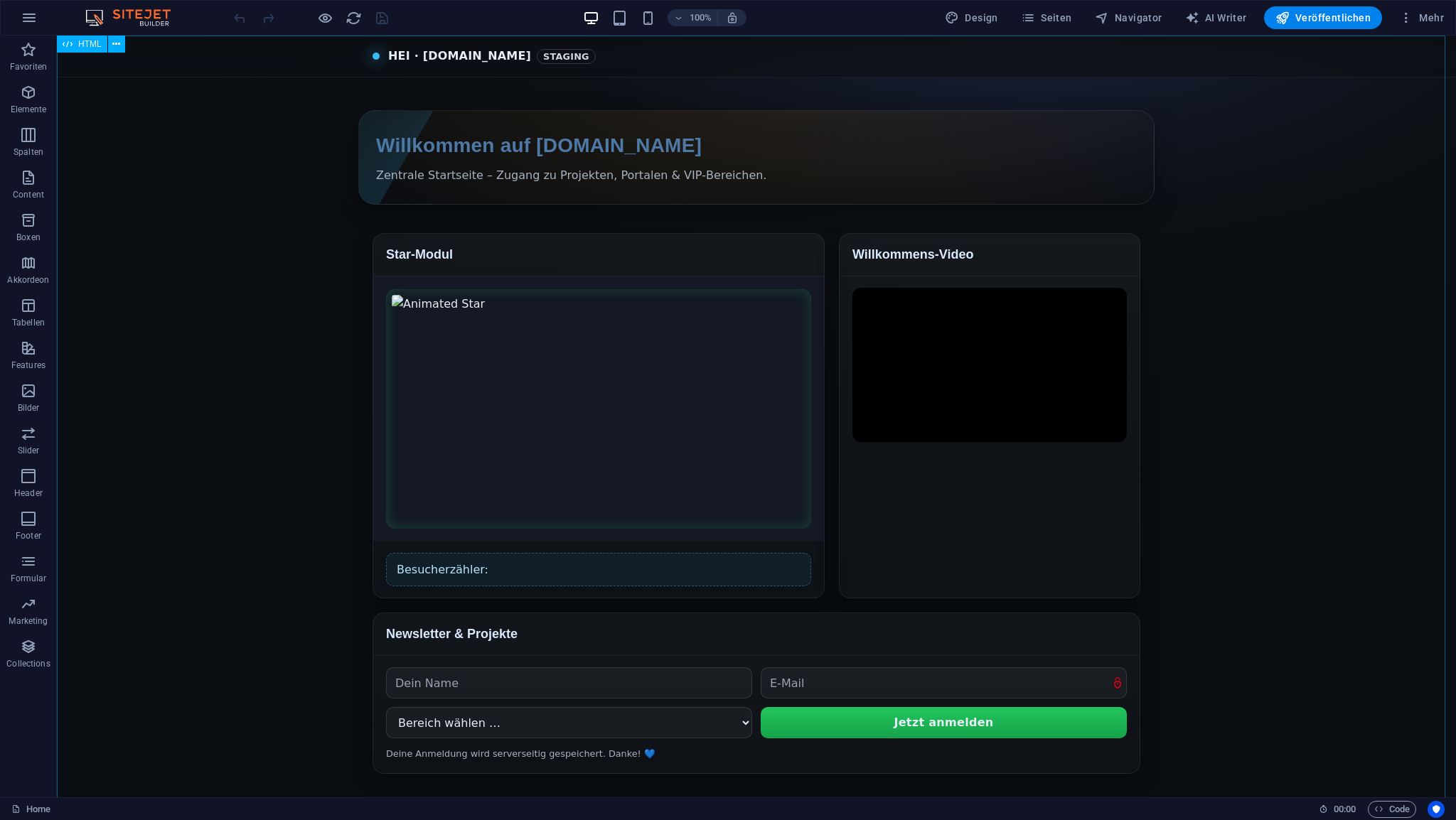
click at [94, 46] on span "HTML" at bounding box center [90, 44] width 23 height 9
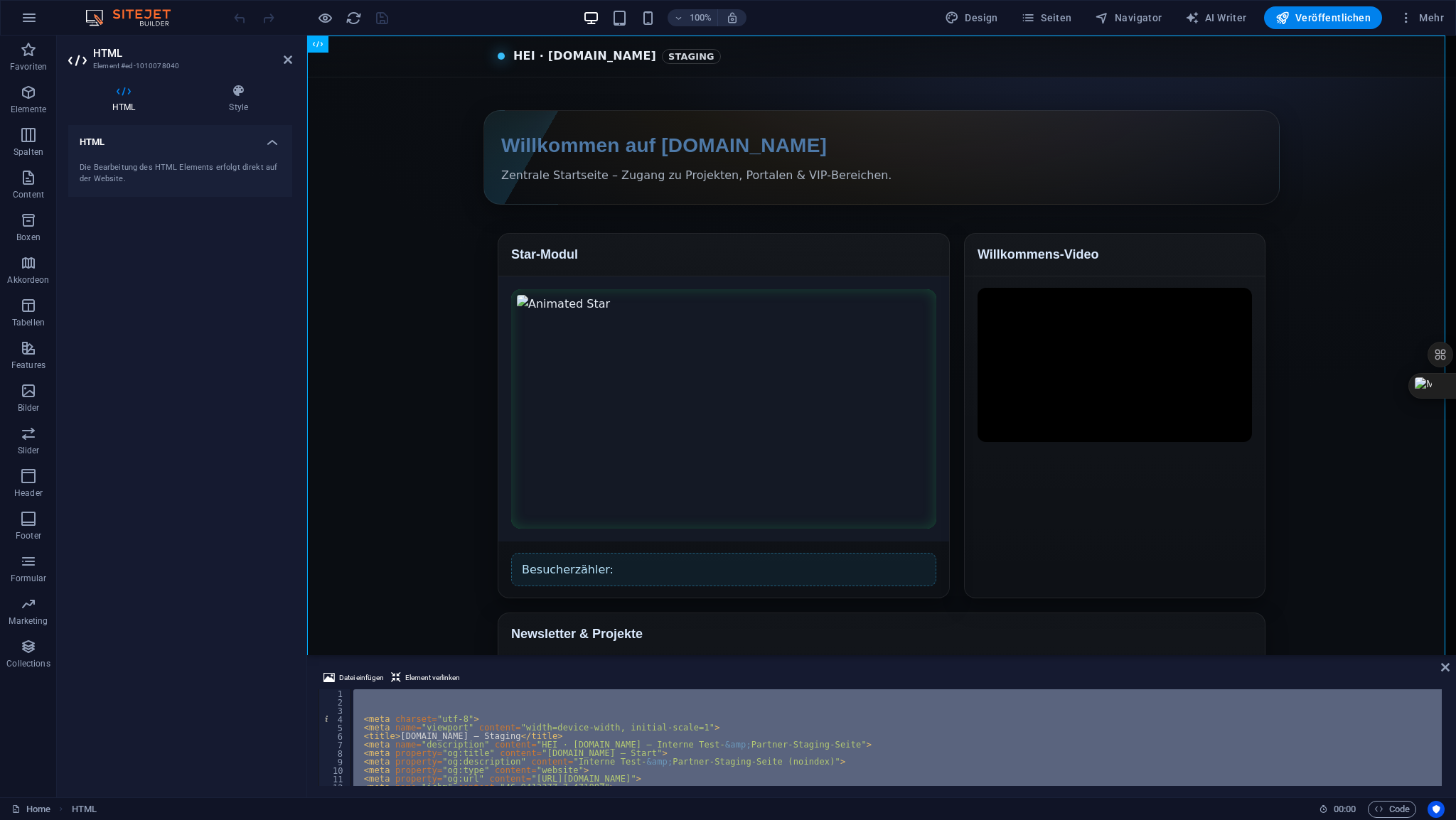
scroll to position [2686, 0]
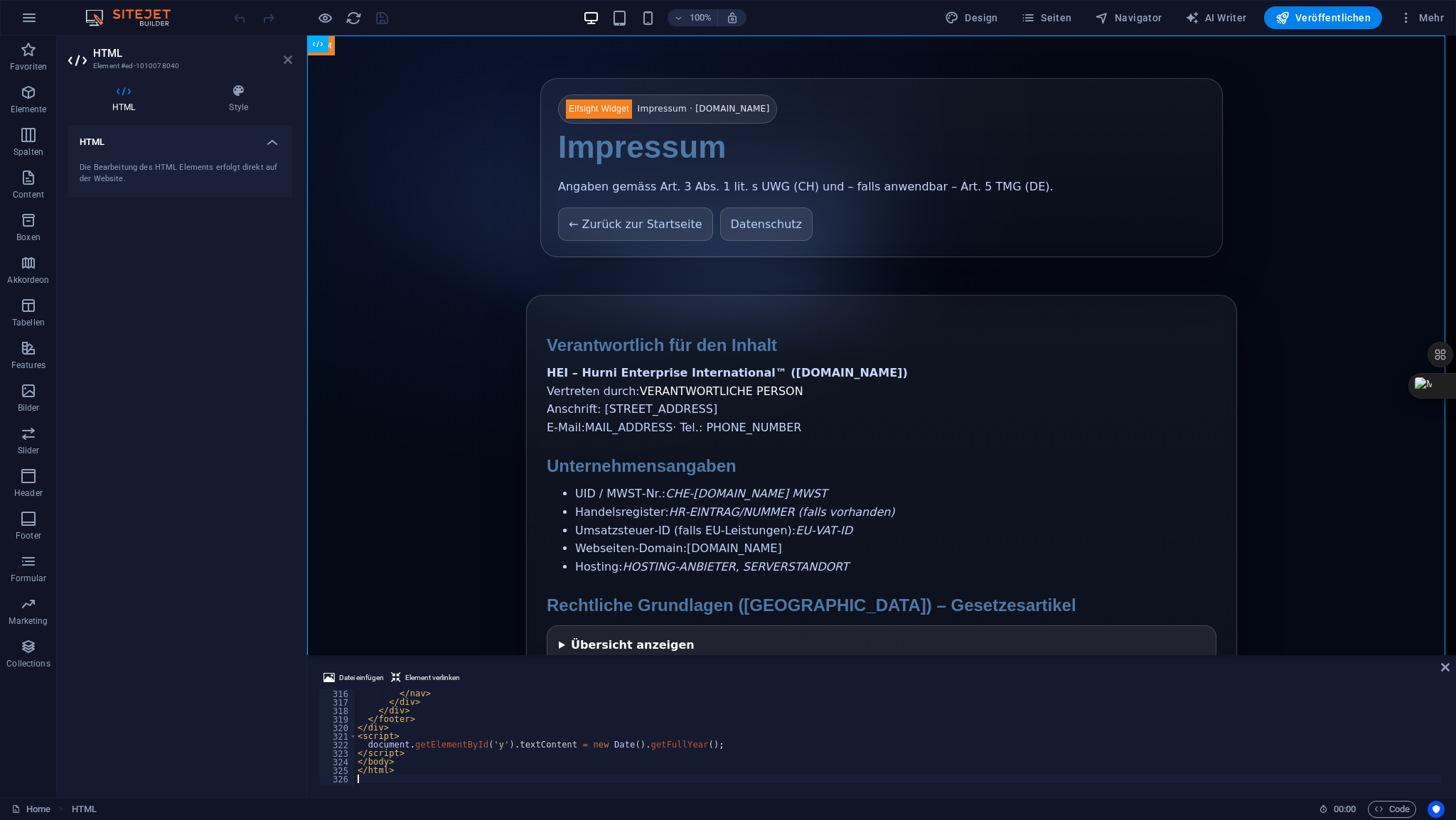
click at [289, 64] on icon at bounding box center [288, 59] width 9 height 12
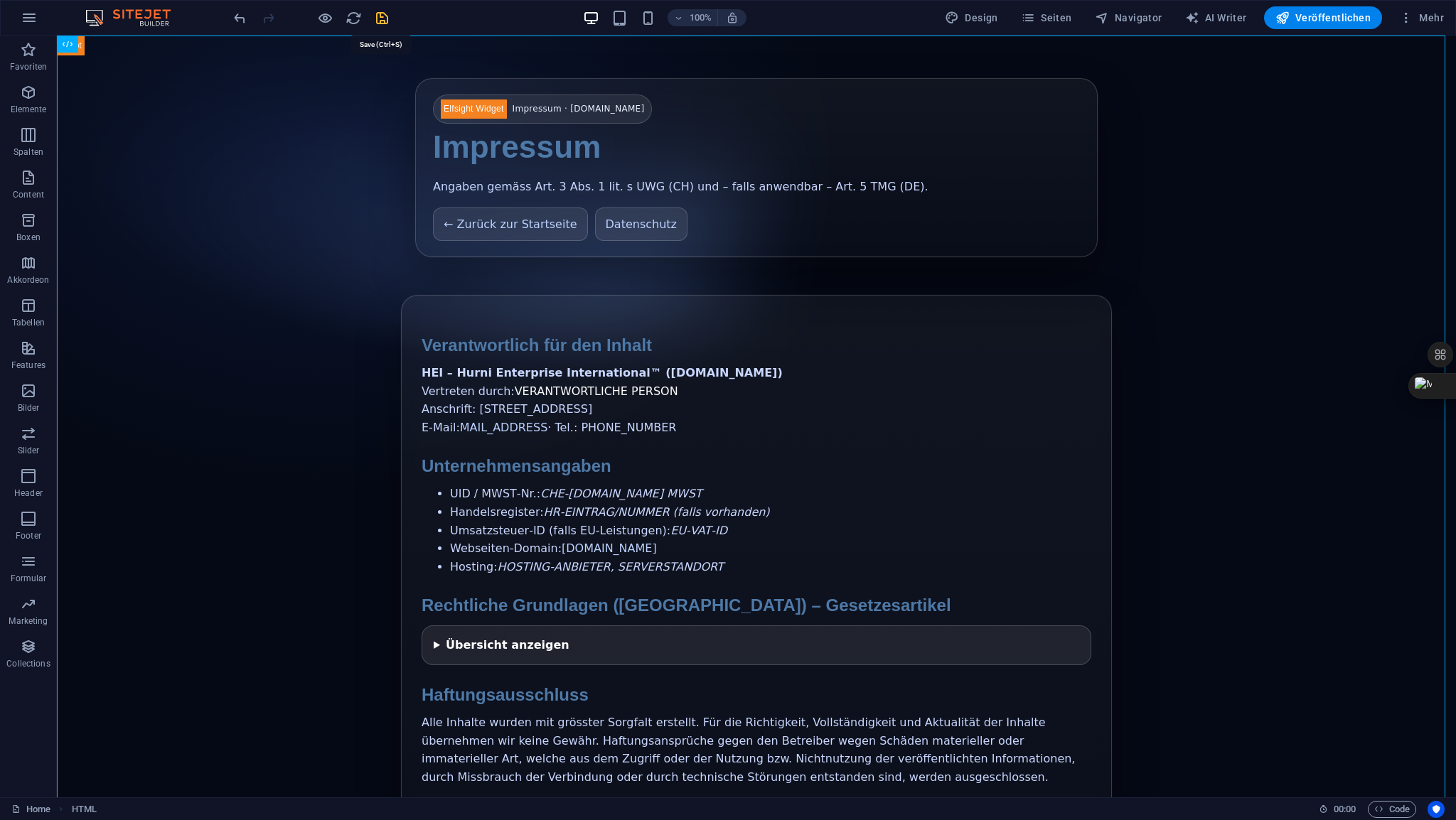
click at [381, 20] on icon "save" at bounding box center [382, 18] width 16 height 16
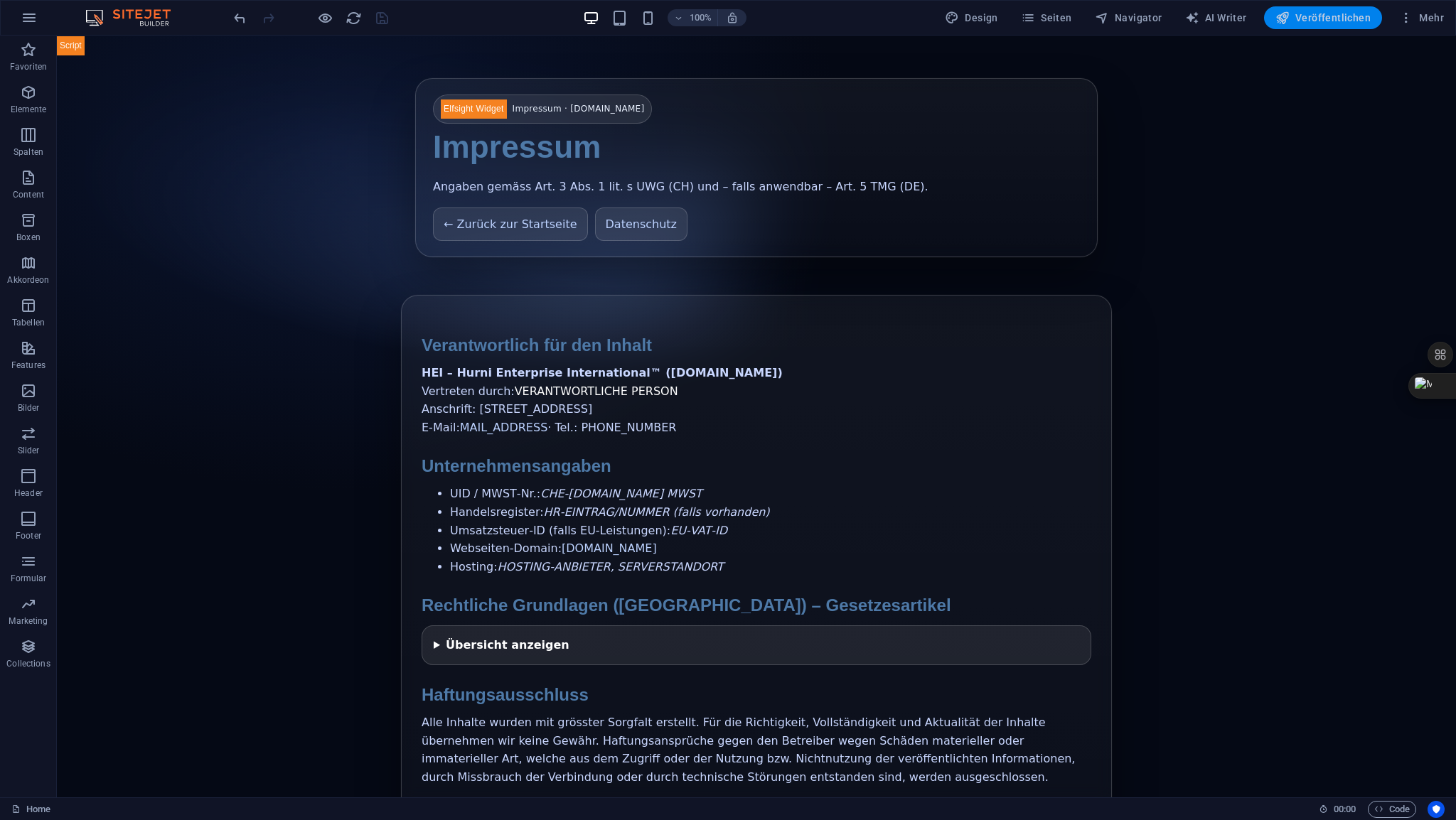
click at [1325, 16] on span "Veröffentlichen" at bounding box center [1323, 18] width 95 height 14
click at [1065, 20] on span "Seiten" at bounding box center [1047, 18] width 51 height 14
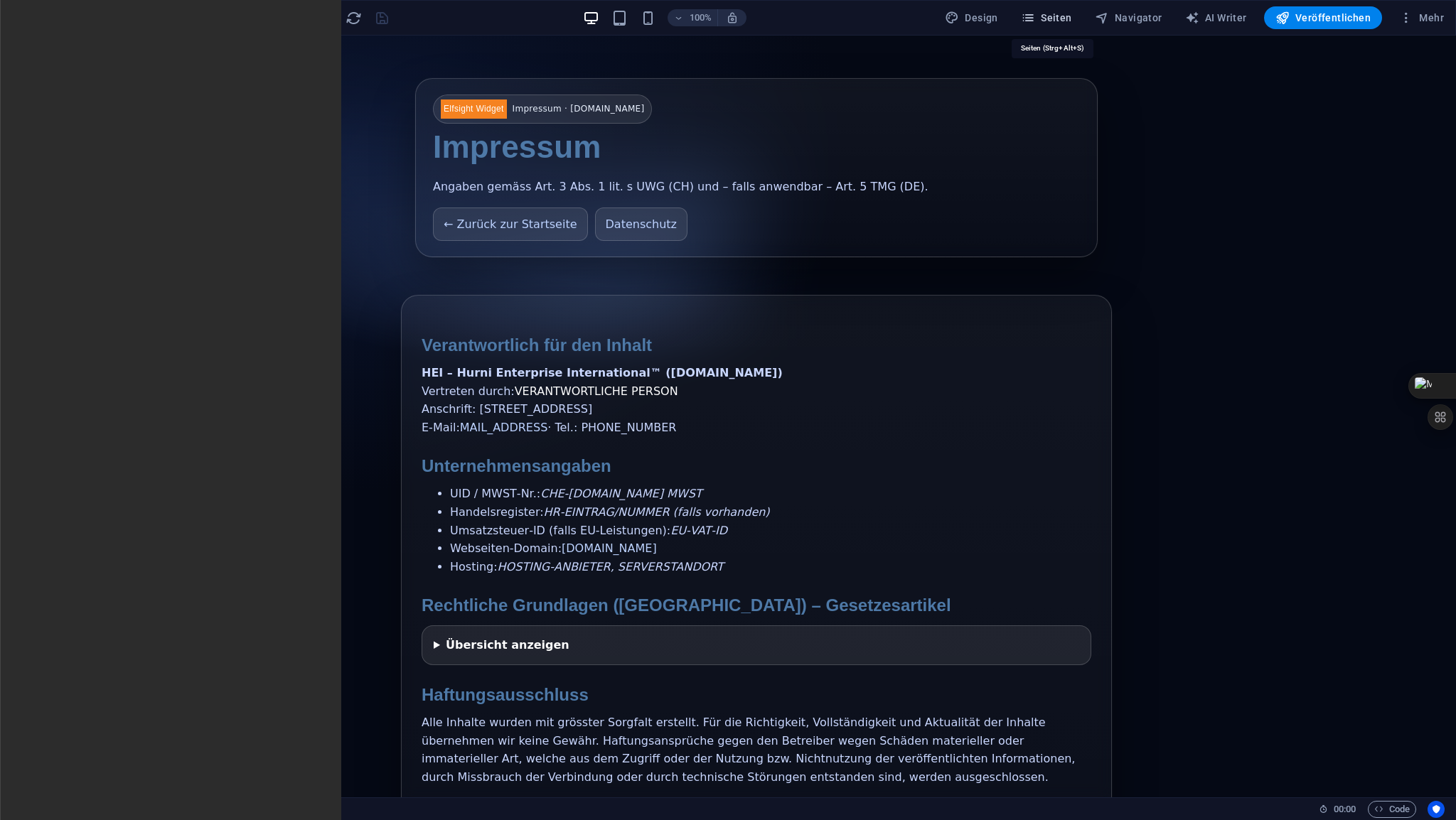
click at [1065, 20] on span "Seiten" at bounding box center [1047, 18] width 51 height 14
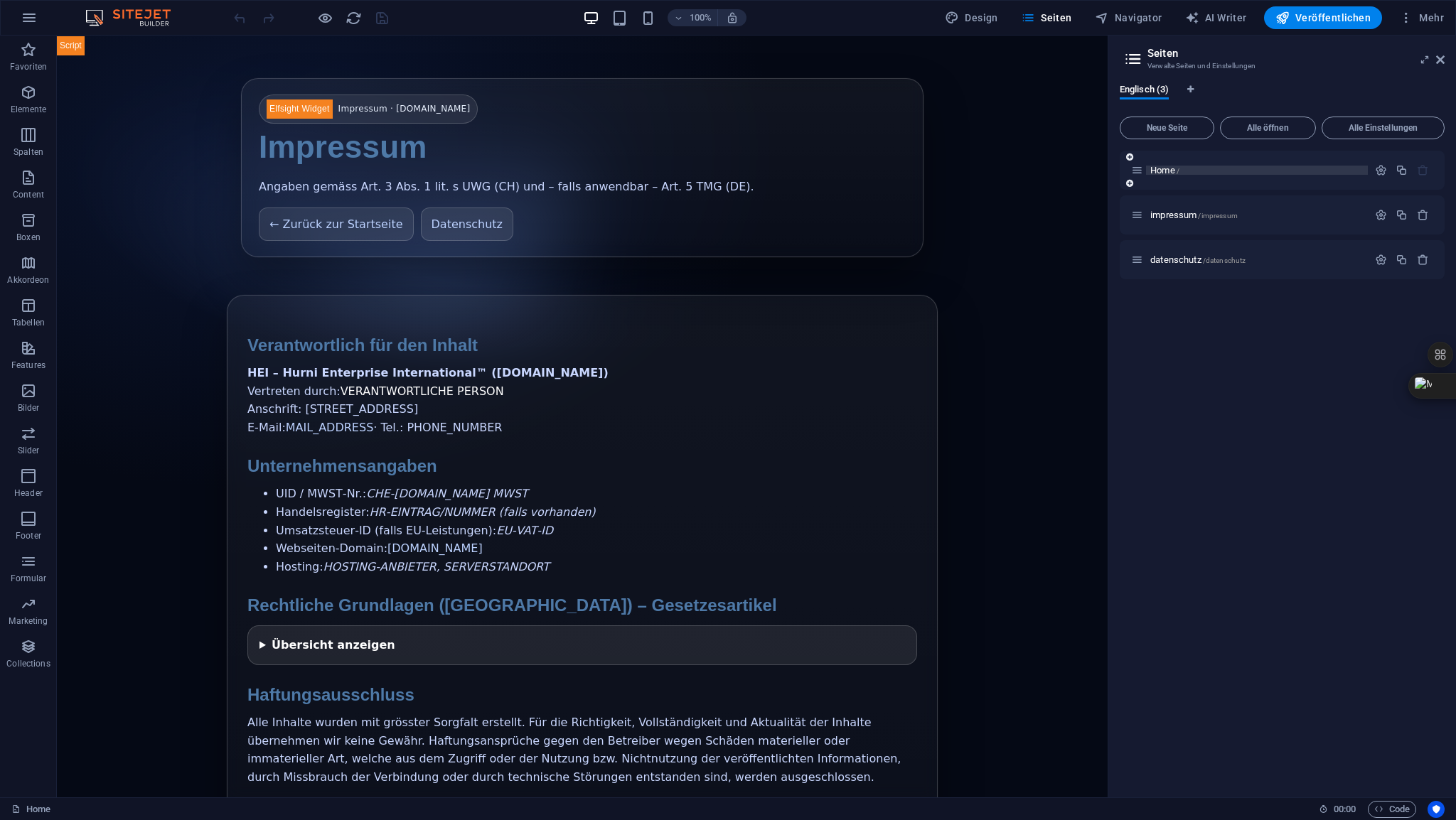
click at [1161, 169] on span "Home /" at bounding box center [1165, 170] width 29 height 11
click at [1167, 211] on span "impressum /impressum" at bounding box center [1194, 215] width 87 height 11
click at [1167, 211] on div "impressum /impressum" at bounding box center [1282, 215] width 325 height 39
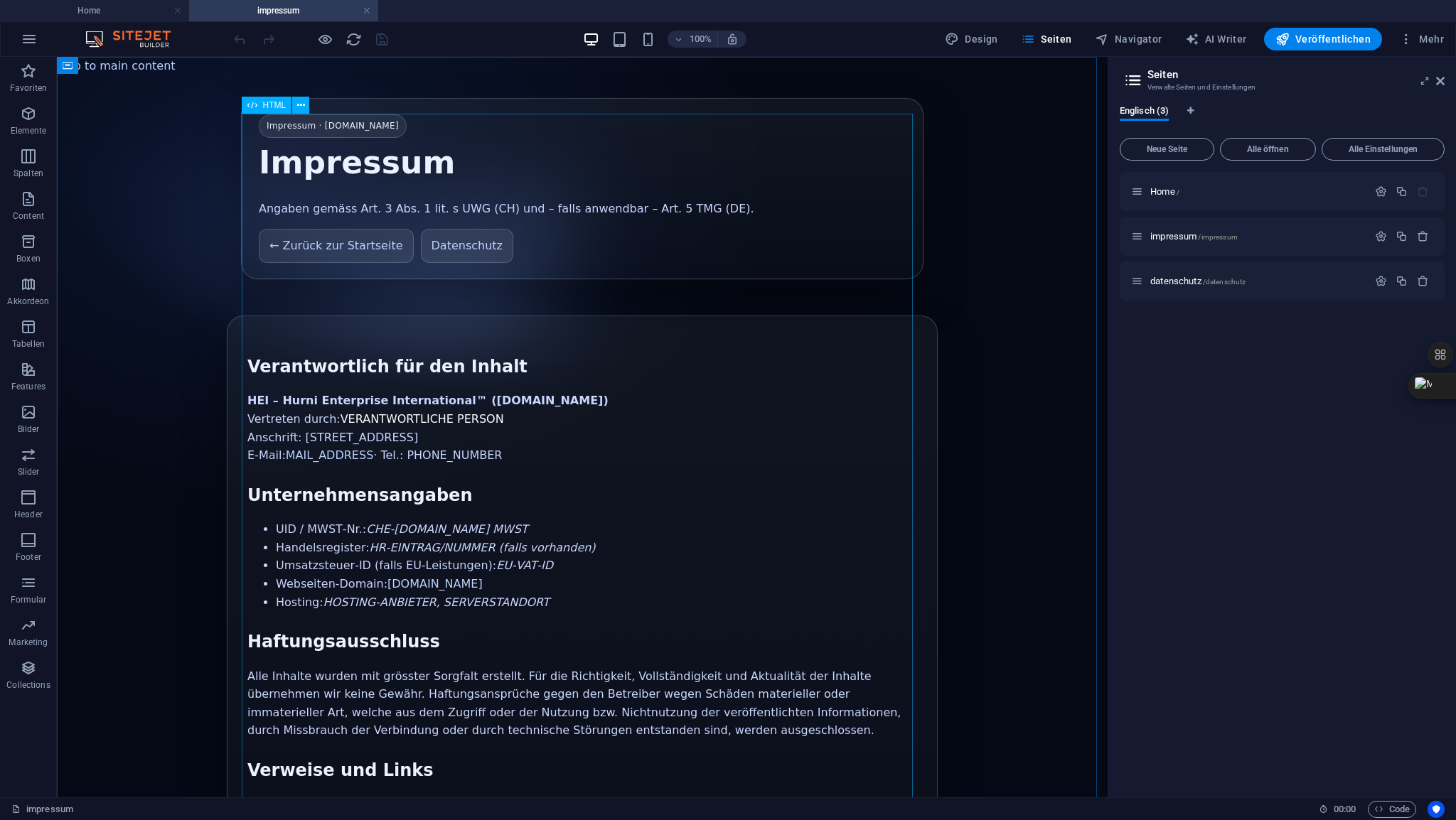
click at [282, 104] on span "HTML" at bounding box center [274, 106] width 23 height 9
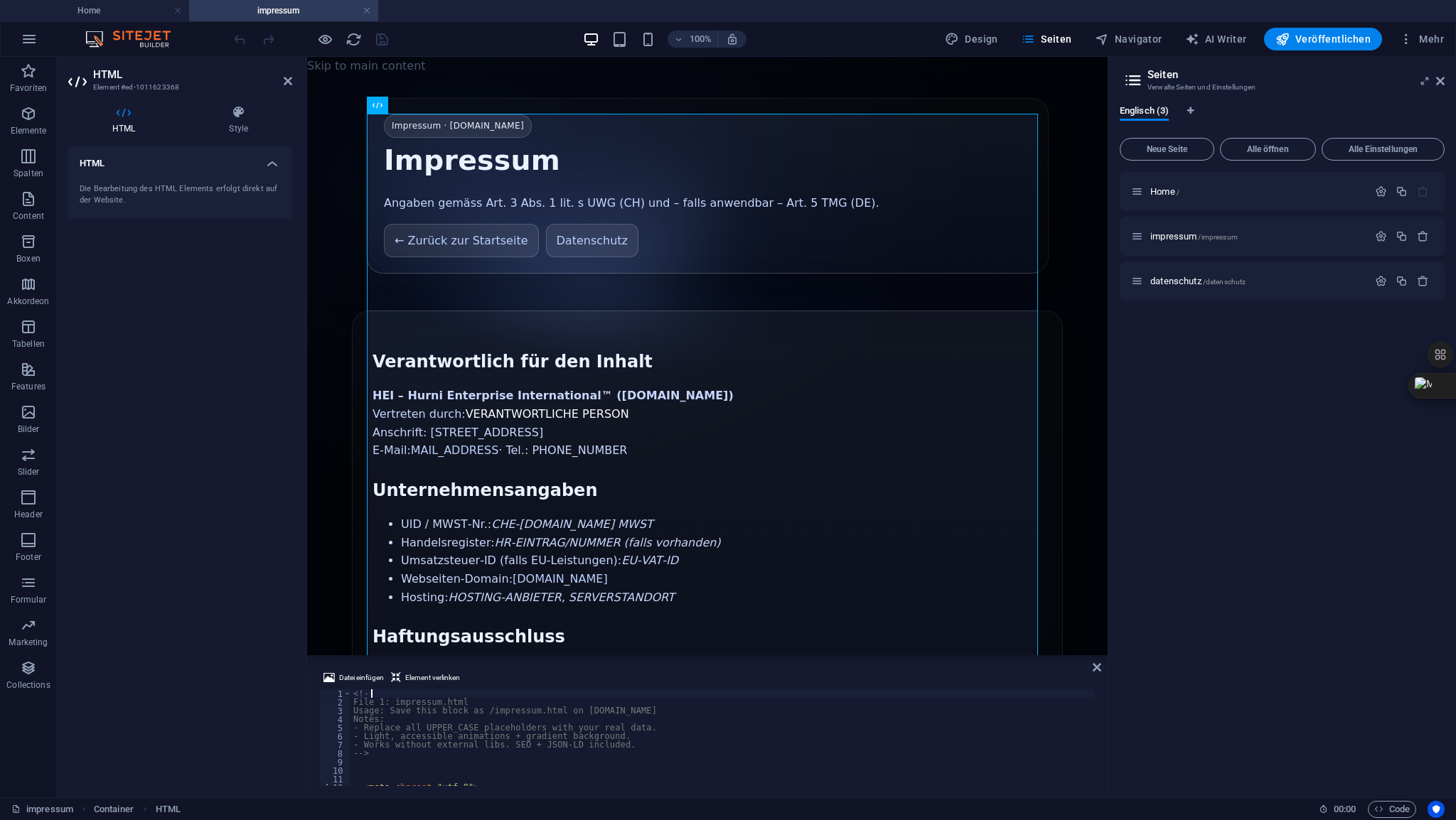
click at [380, 691] on div "<!-- File 1: impressum.html Usage: Save this block as /impressum.html on [DOMAI…" at bounding box center [1320, 745] width 1939 height 111
click at [290, 76] on icon at bounding box center [288, 81] width 9 height 12
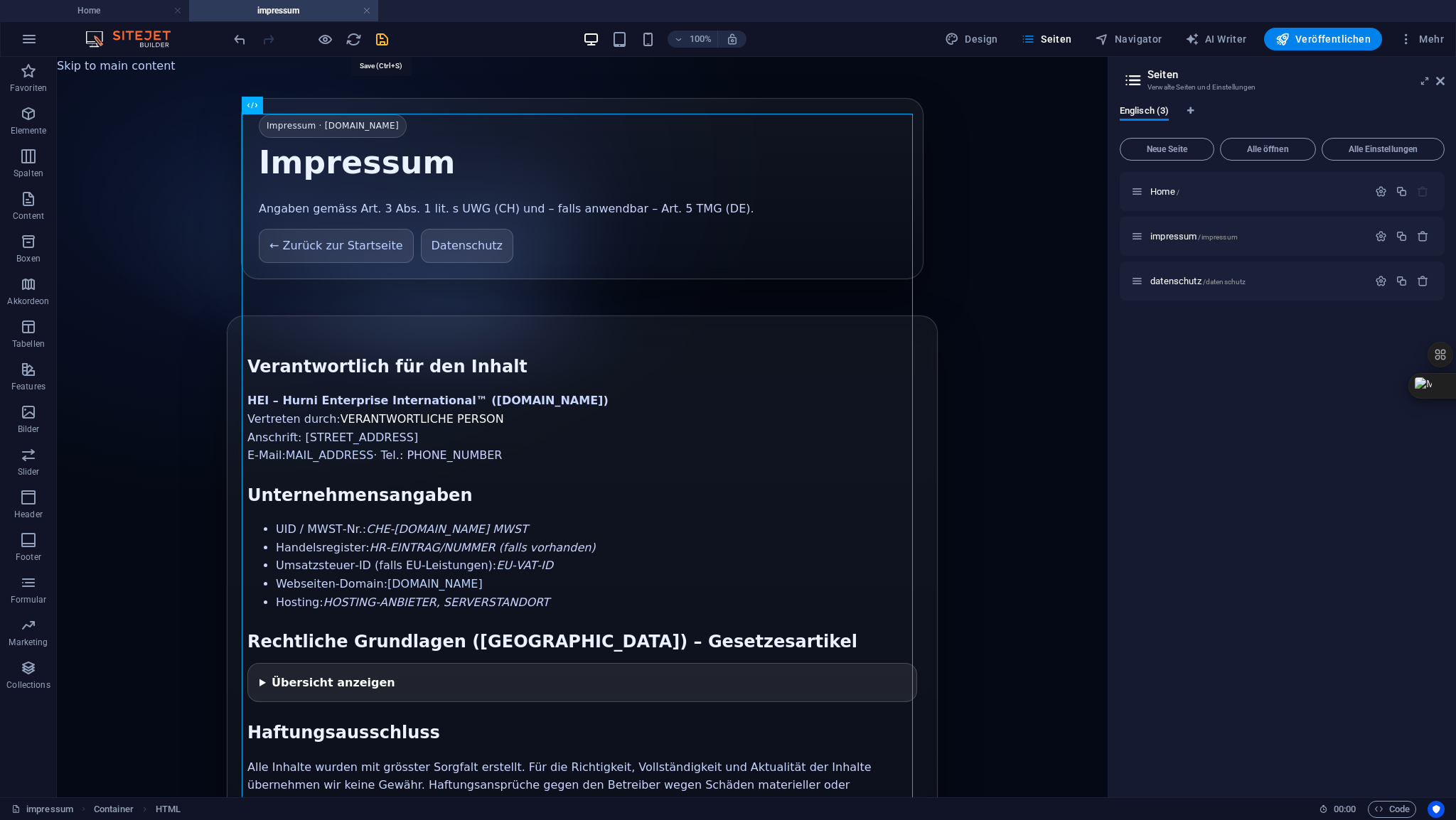
click at [385, 44] on icon "save" at bounding box center [382, 39] width 16 height 16
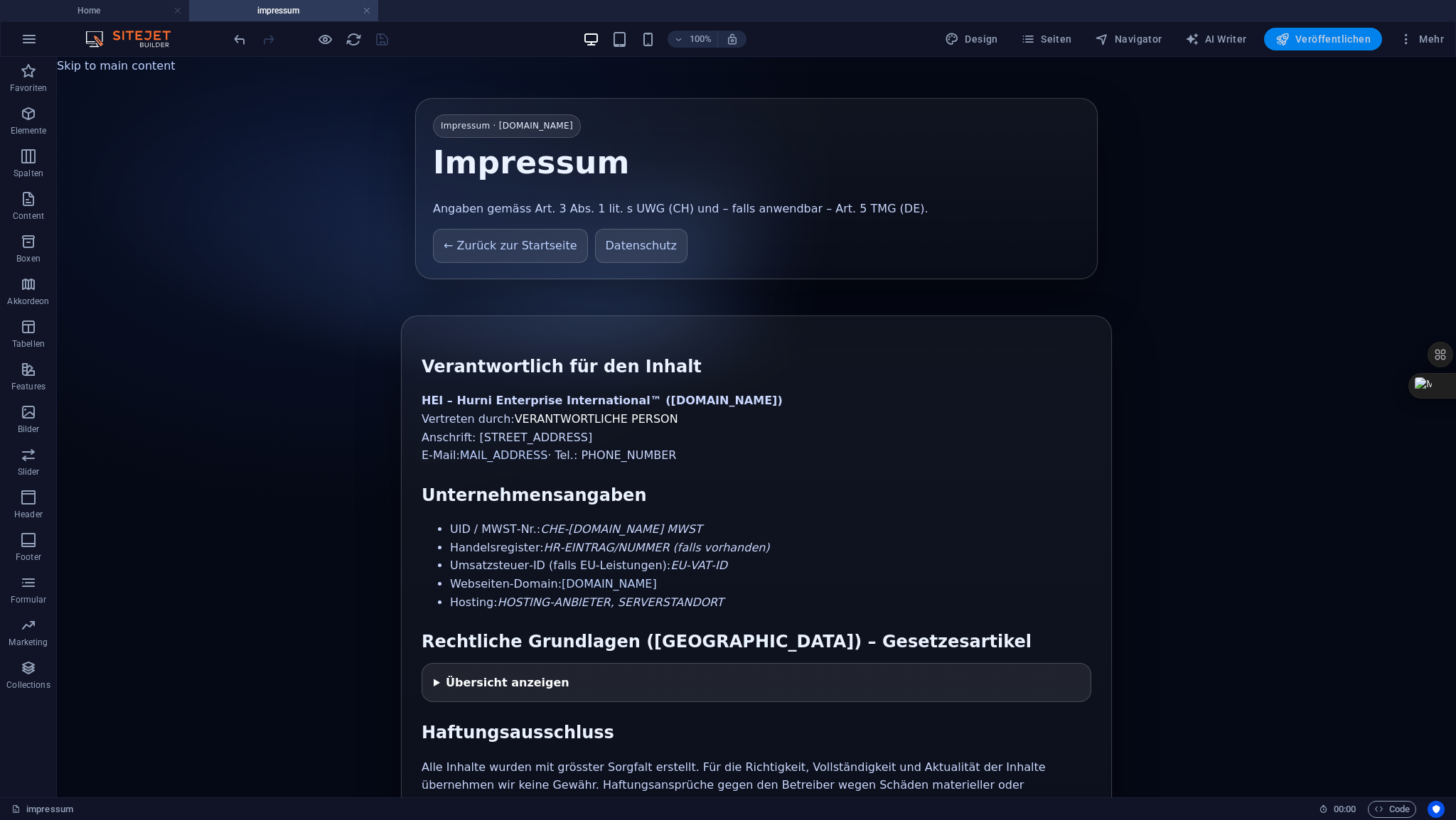
click at [1322, 44] on span "Veröffentlichen" at bounding box center [1323, 39] width 95 height 14
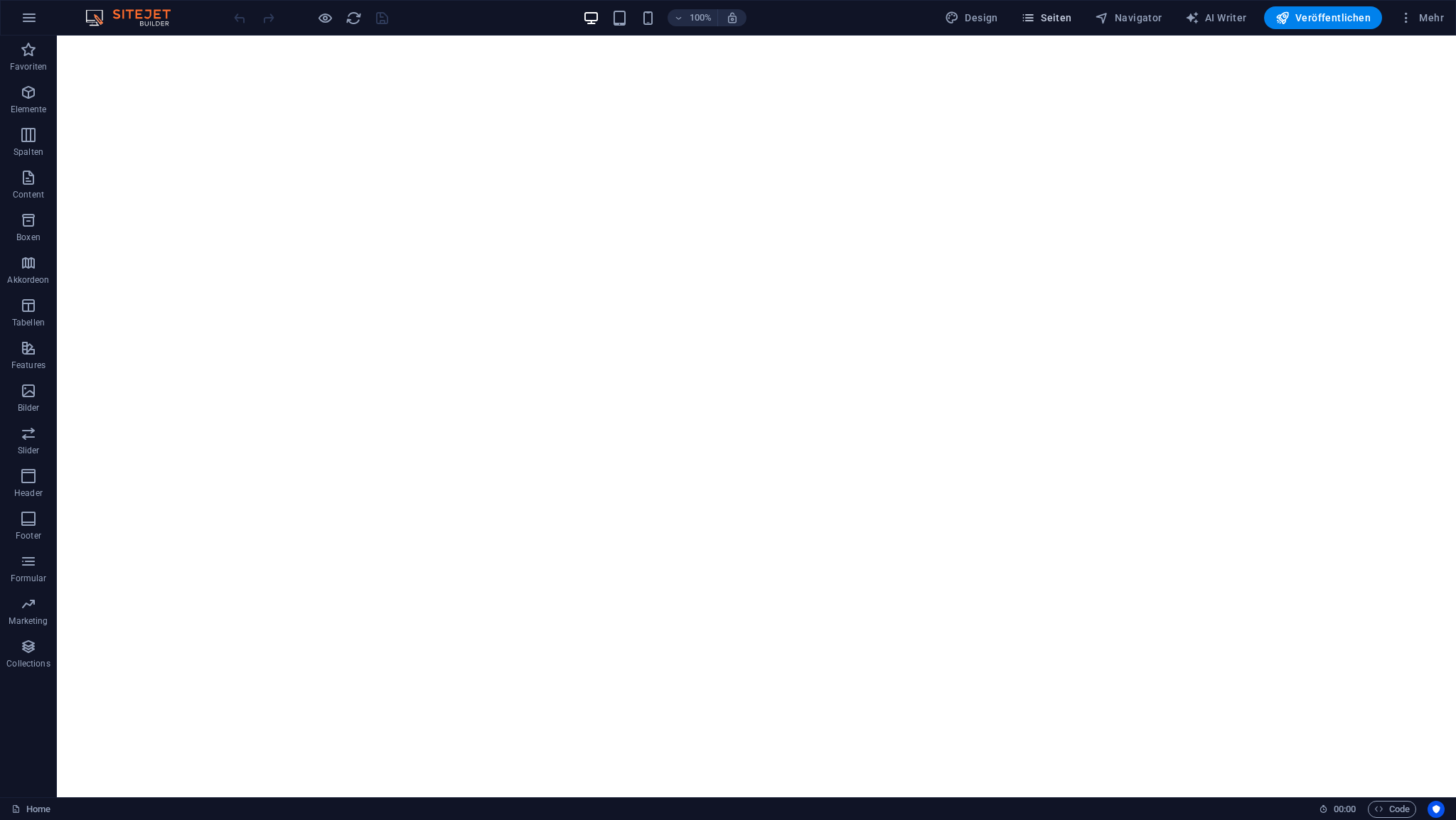
click at [1055, 23] on span "Seiten" at bounding box center [1047, 18] width 51 height 14
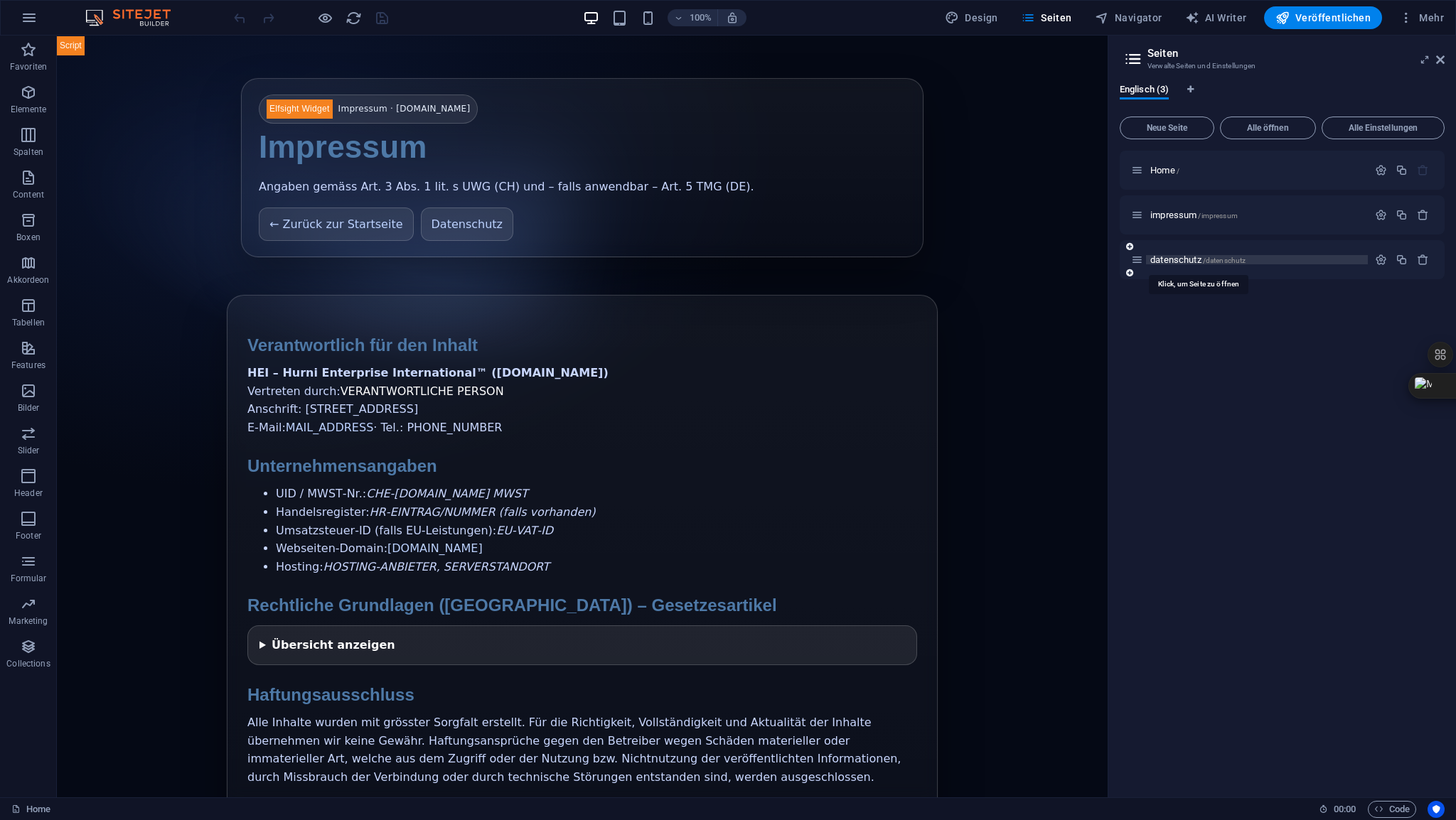
click at [1175, 256] on span "datenschutz /datenschutz" at bounding box center [1198, 260] width 95 height 11
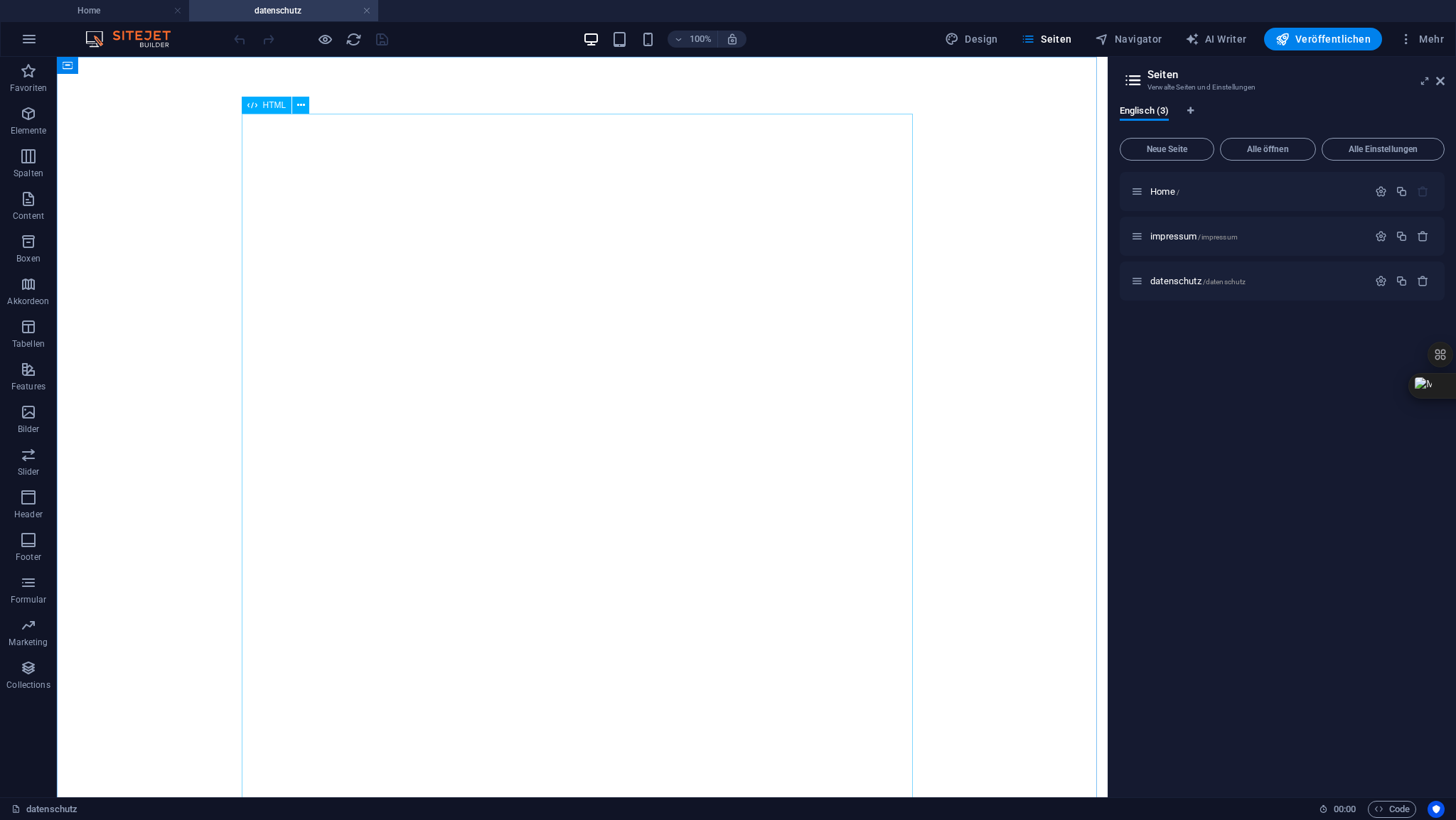
click at [276, 108] on span "HTML" at bounding box center [274, 106] width 23 height 9
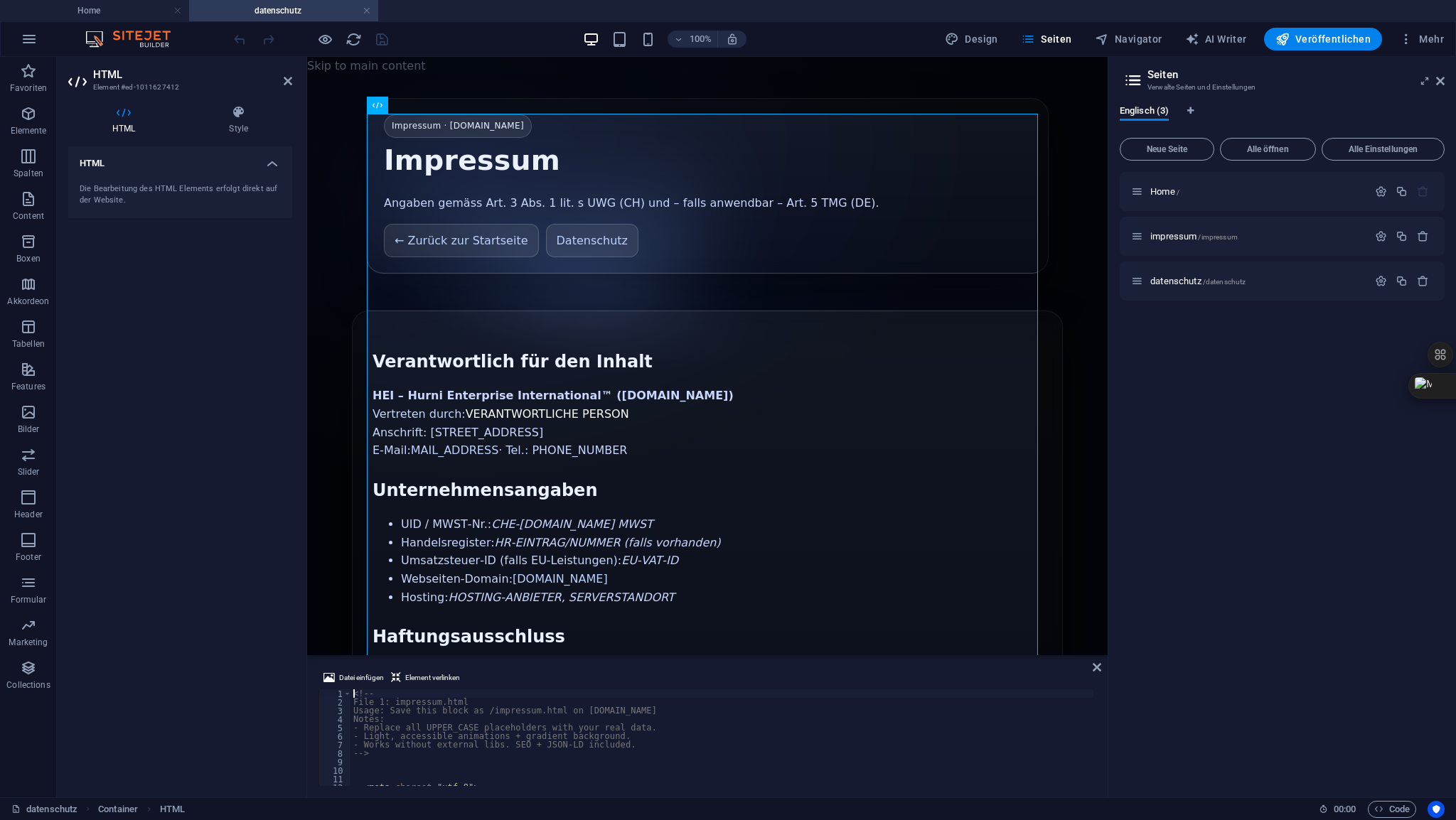
click at [382, 698] on div "<!-- File 1: impressum.html Usage: Save this block as /impressum.html on [DOMAI…" at bounding box center [1320, 745] width 1939 height 111
type textarea "File 1: impressum.html"
click at [288, 82] on icon at bounding box center [288, 81] width 9 height 12
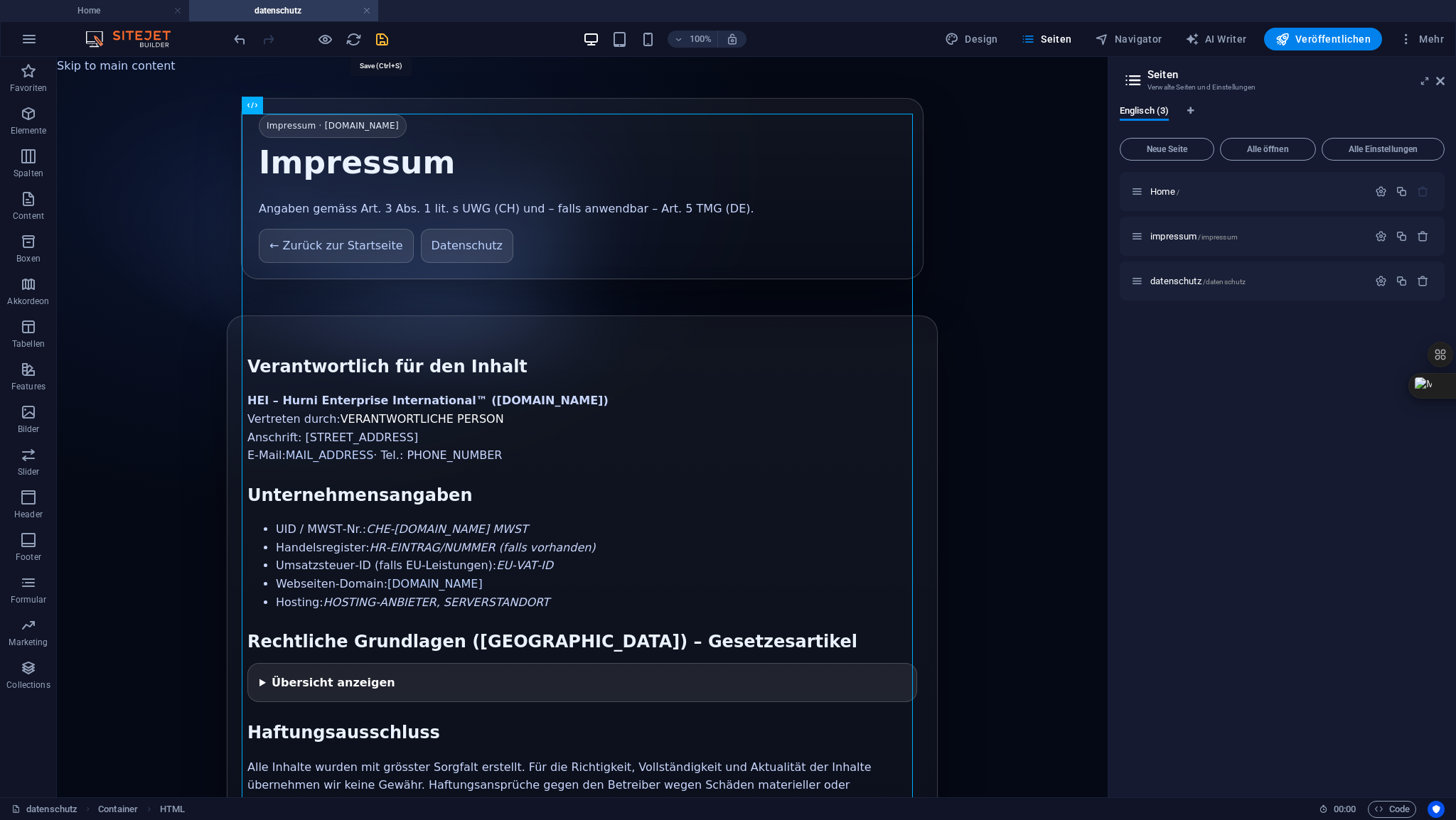
click at [381, 41] on icon "save" at bounding box center [382, 39] width 16 height 16
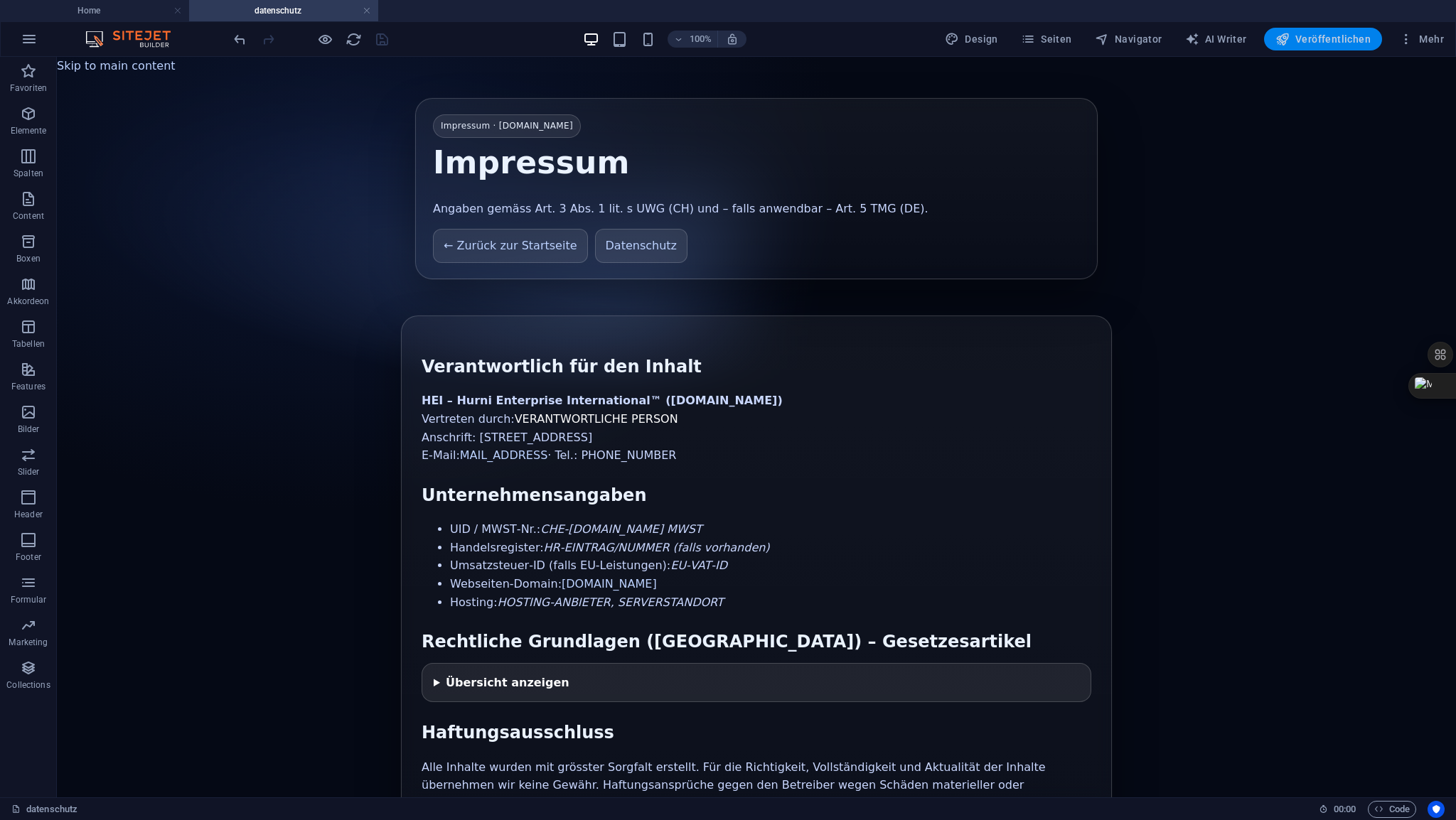
click at [1321, 42] on span "Veröffentlichen" at bounding box center [1323, 39] width 95 height 14
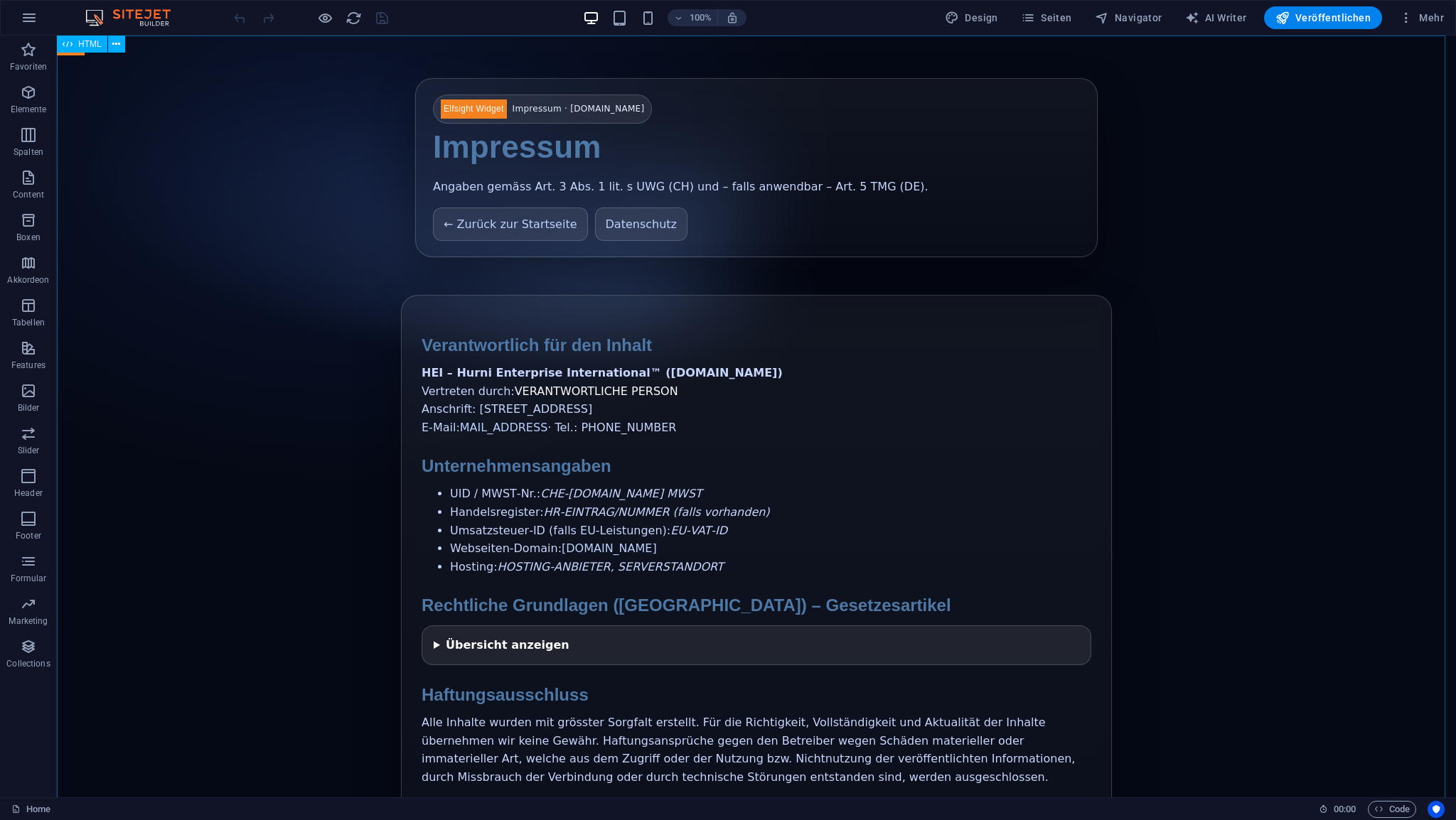
click at [96, 46] on span "HTML" at bounding box center [90, 44] width 23 height 9
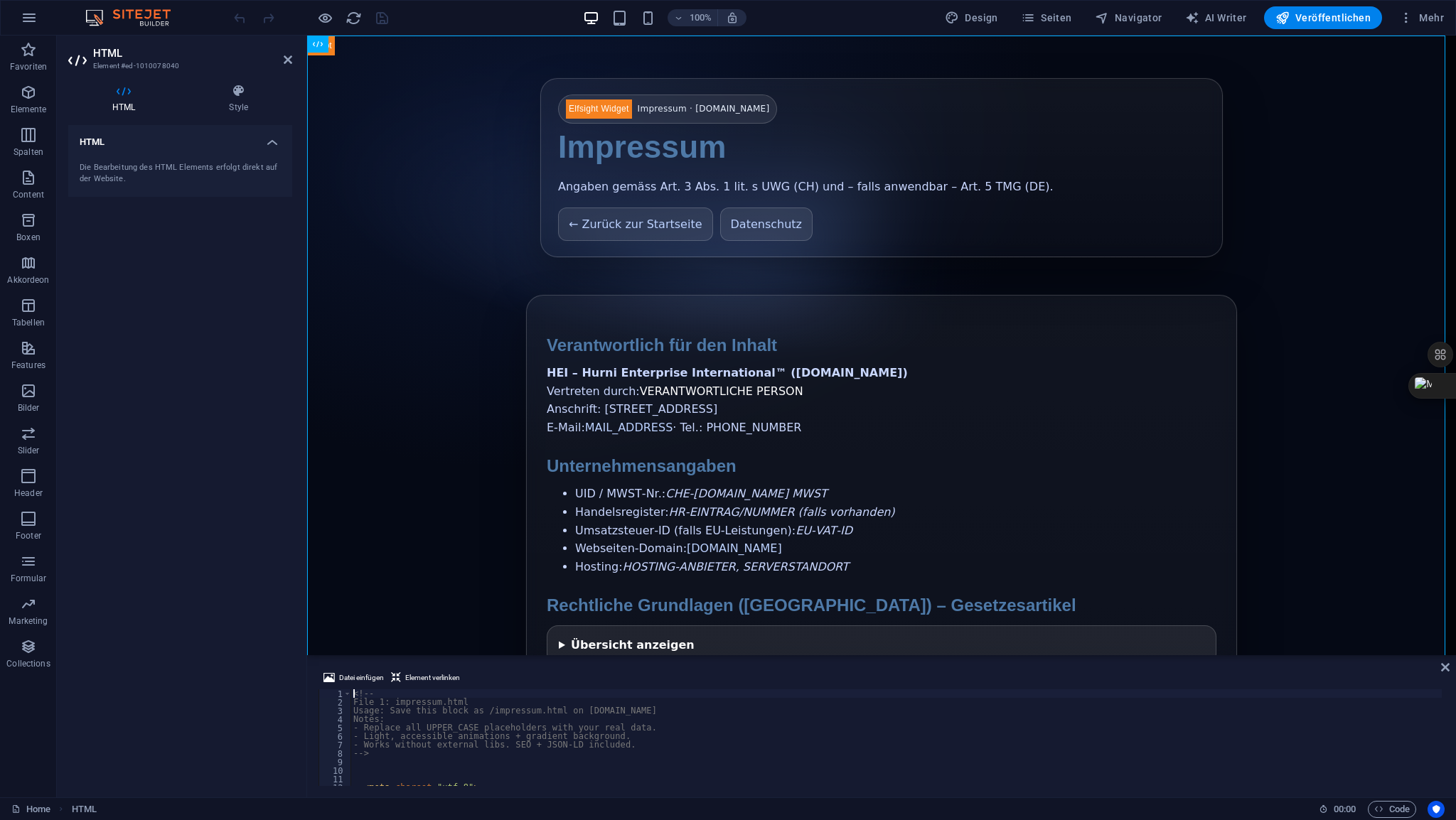
click at [383, 701] on div "<!-- File 1: impressum.html Usage: Save this block as /impressum.html on heicom…" at bounding box center [1320, 745] width 1939 height 111
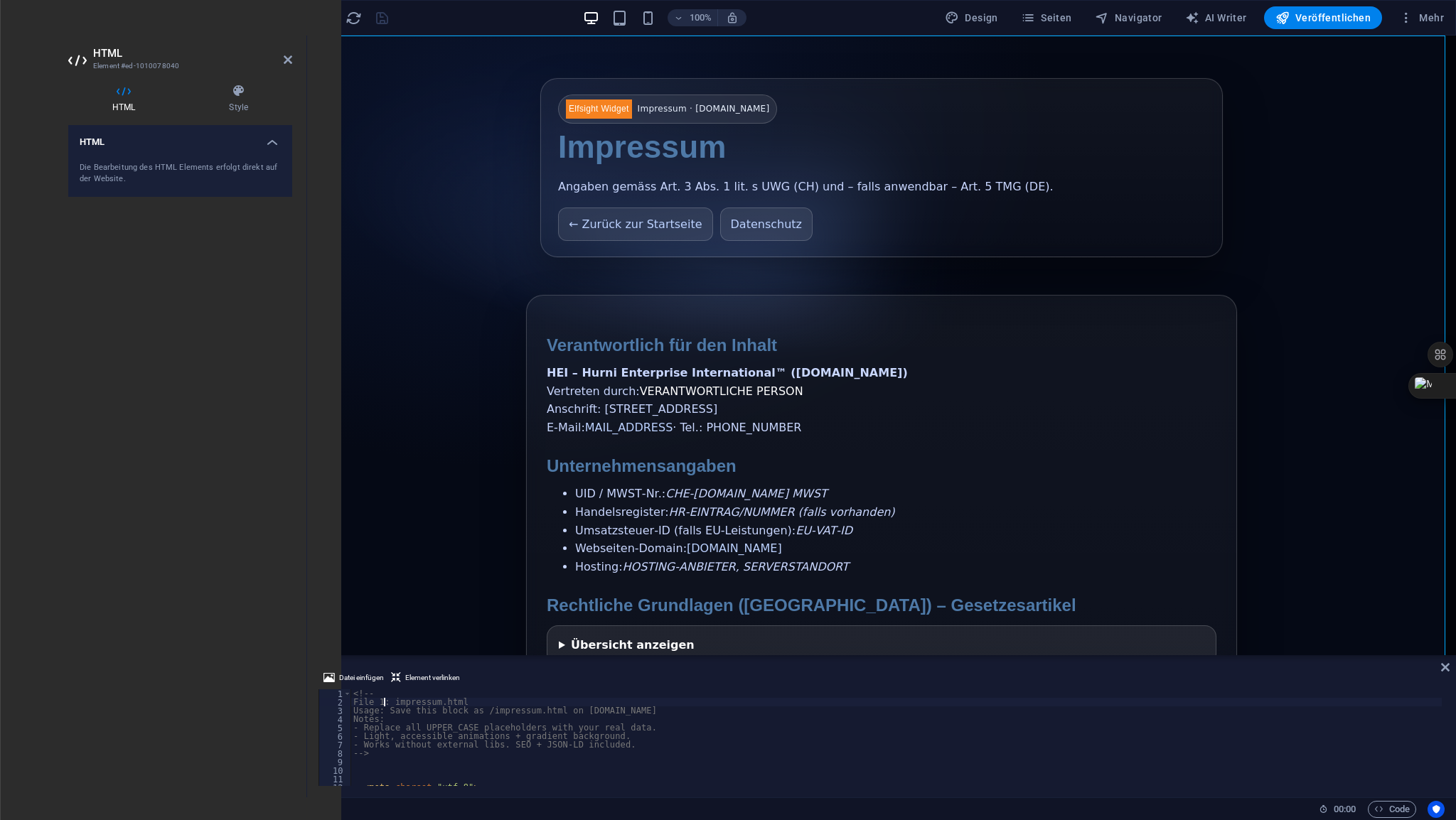
type textarea "File 1: impressum.html"
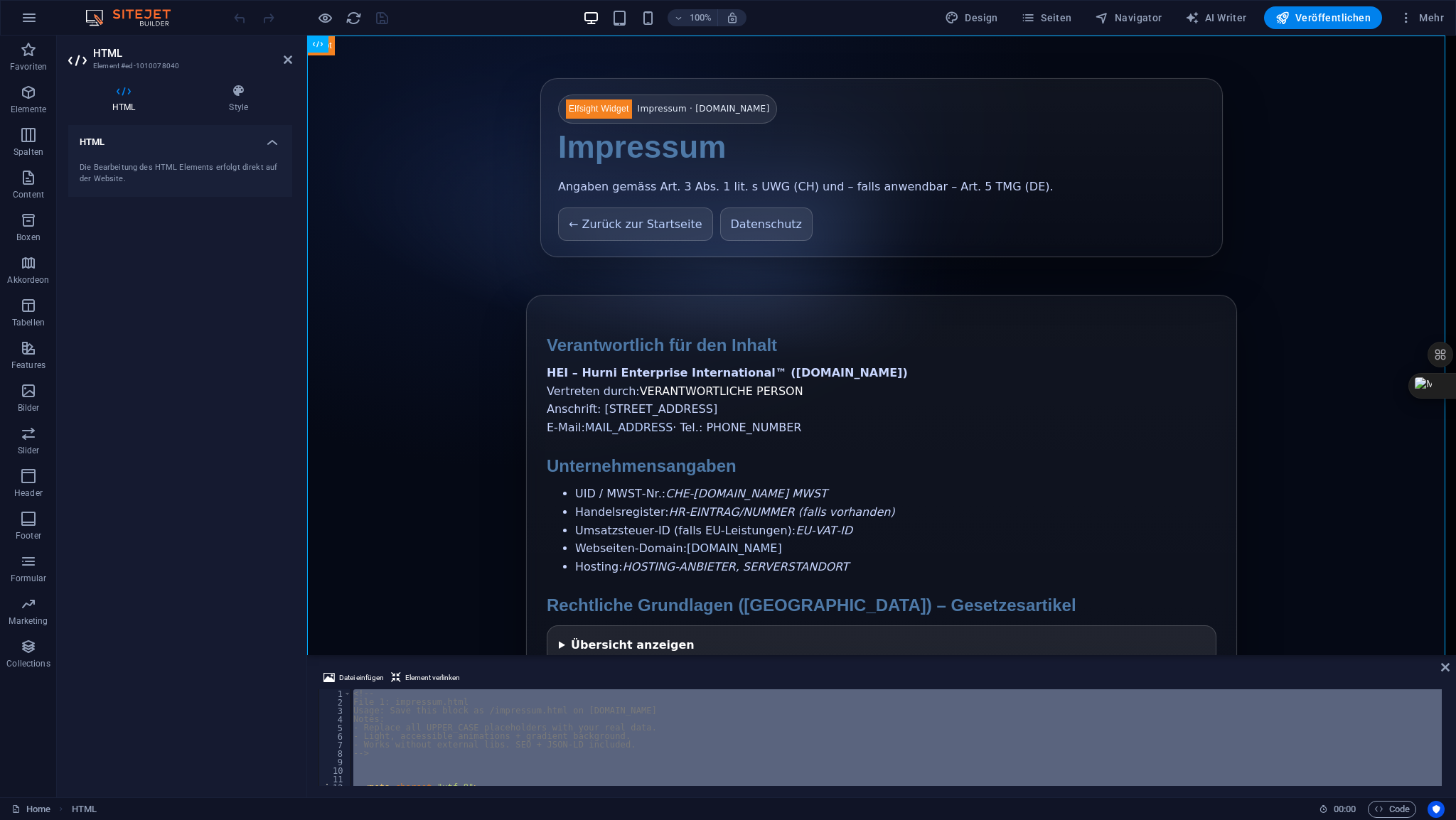
scroll to position [2120, 0]
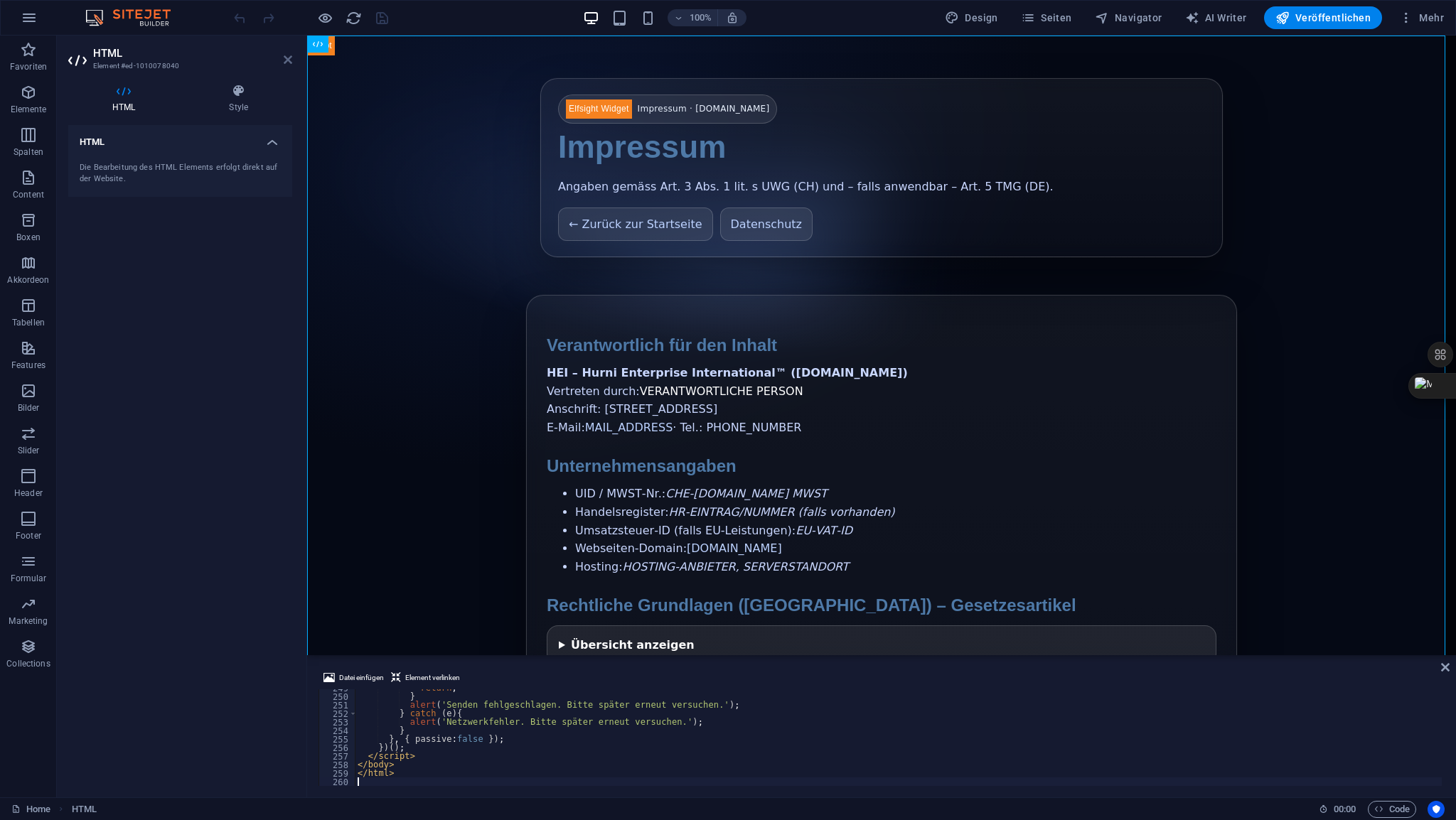
click at [290, 60] on icon at bounding box center [288, 59] width 9 height 12
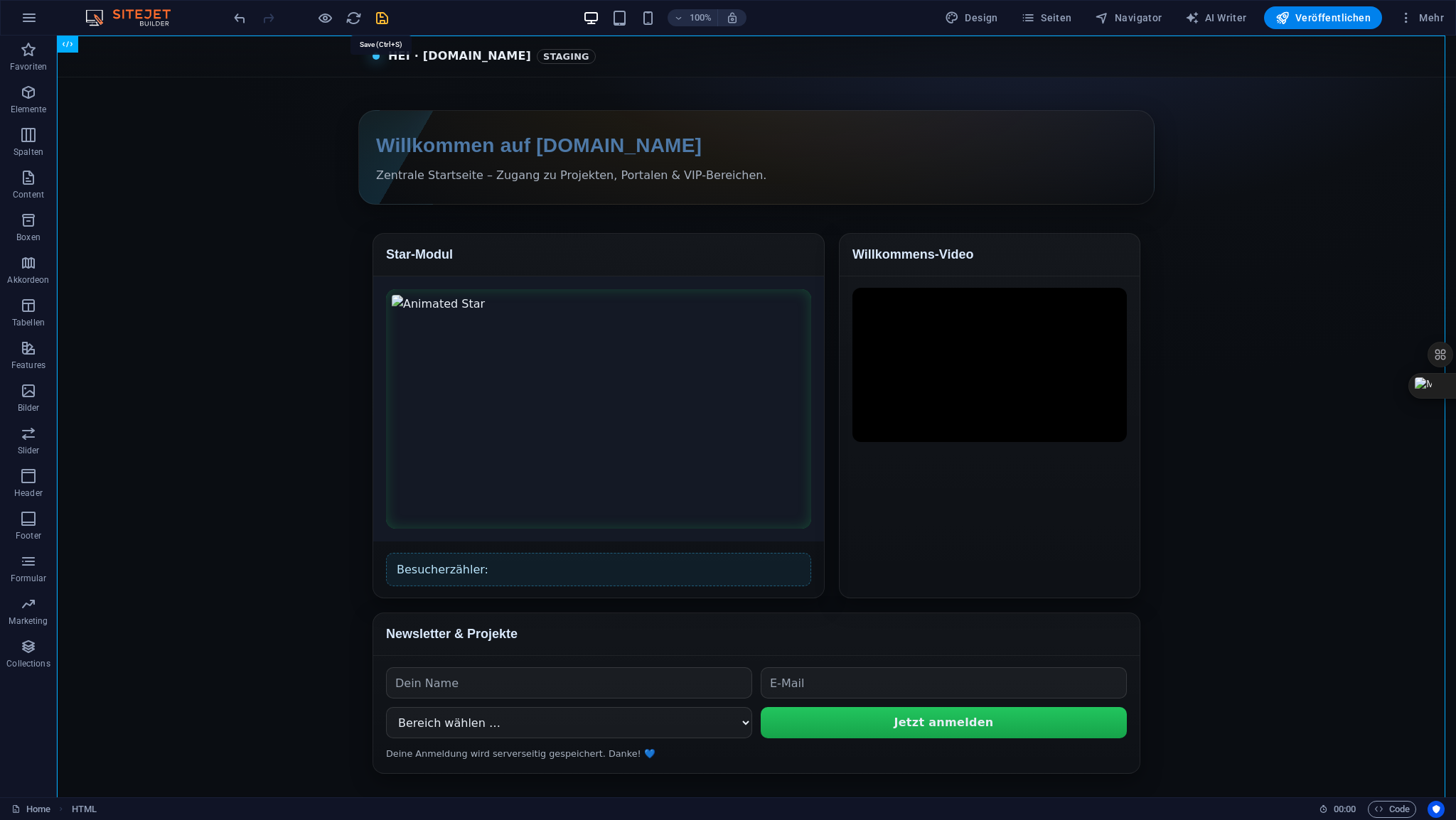
click at [382, 20] on icon "save" at bounding box center [382, 18] width 16 height 16
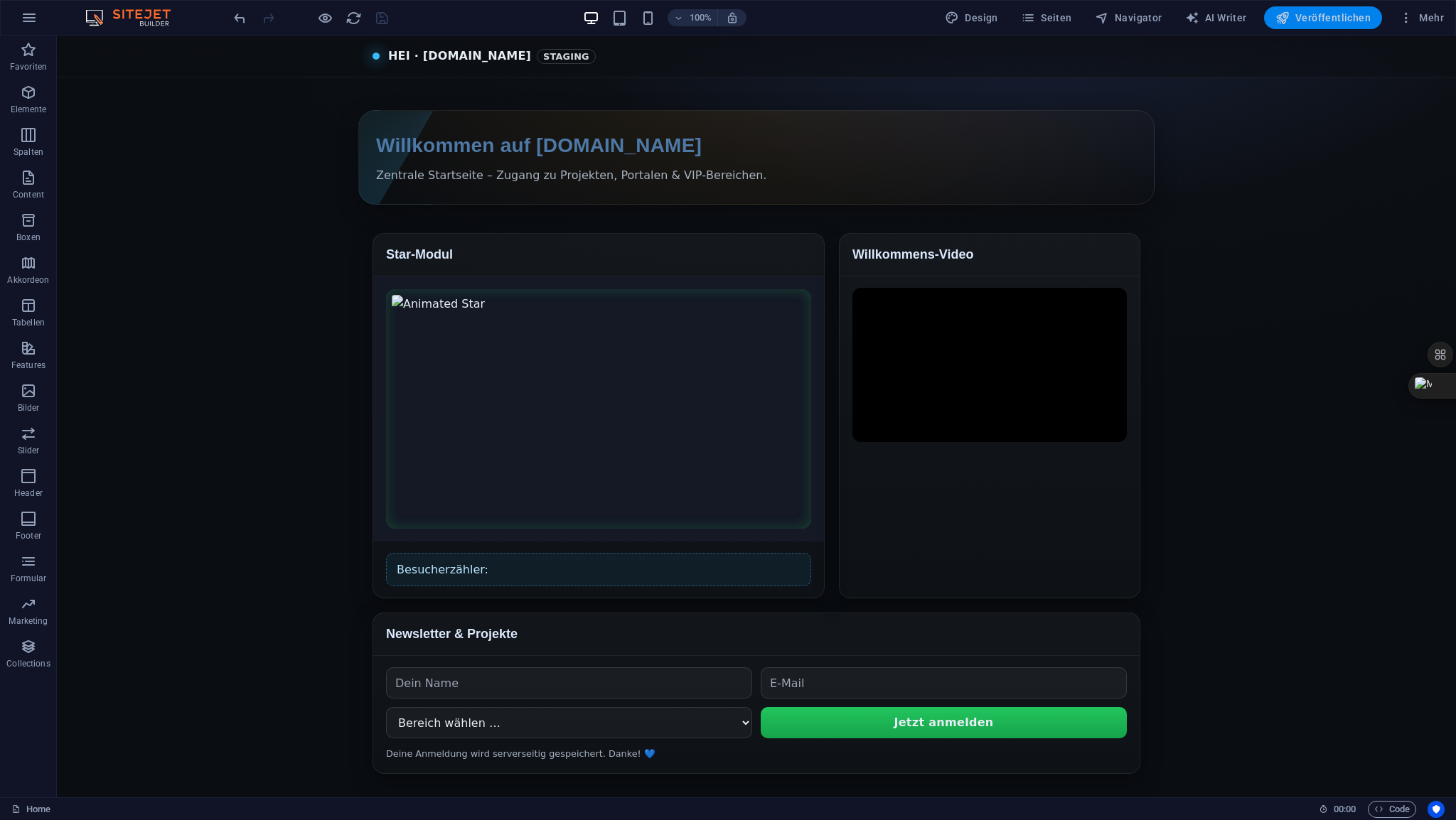
click at [1335, 20] on span "Veröffentlichen" at bounding box center [1323, 18] width 95 height 14
click at [90, 46] on span "HTML" at bounding box center [90, 44] width 23 height 9
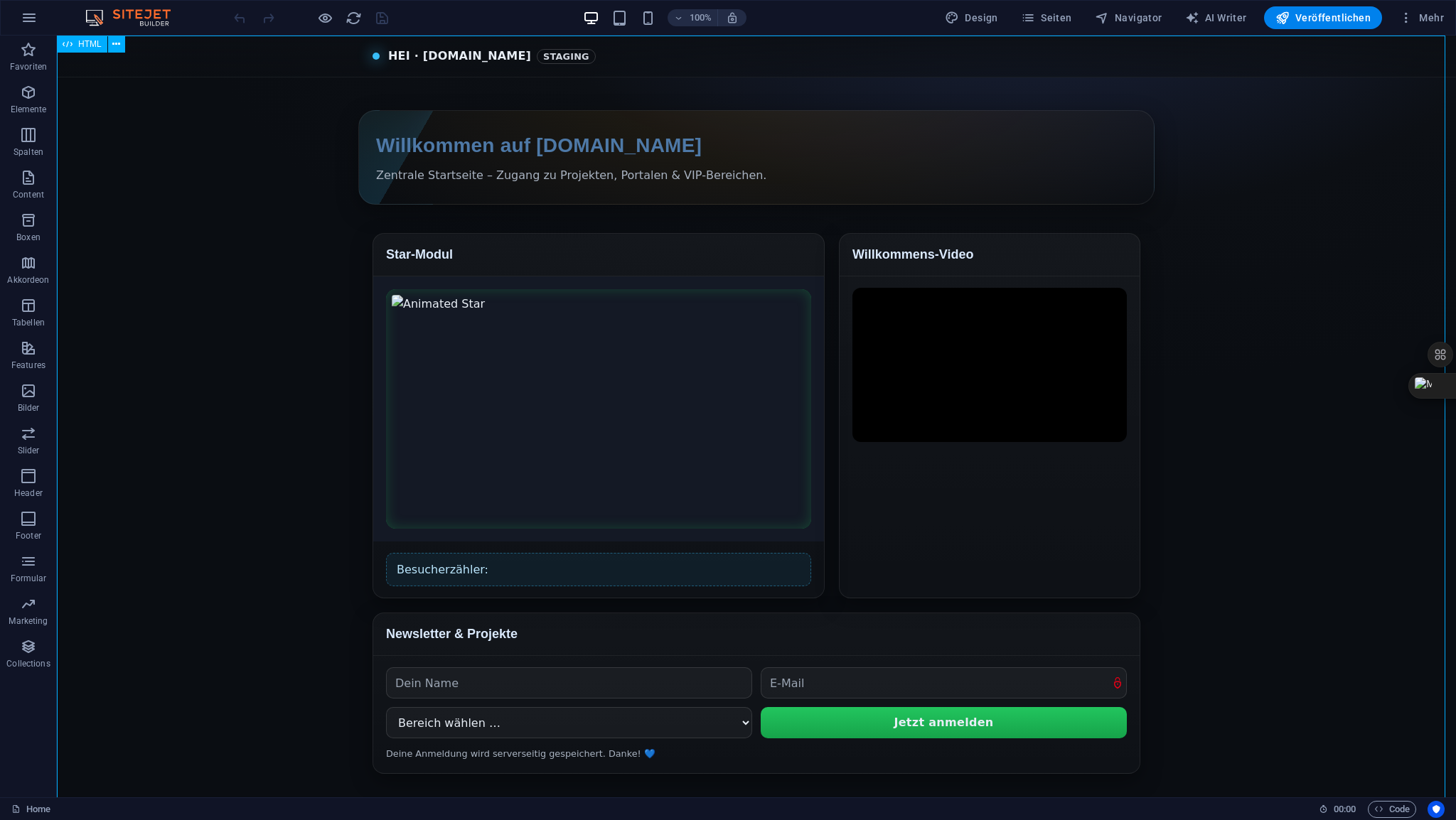
click at [91, 46] on span "HTML" at bounding box center [90, 44] width 23 height 9
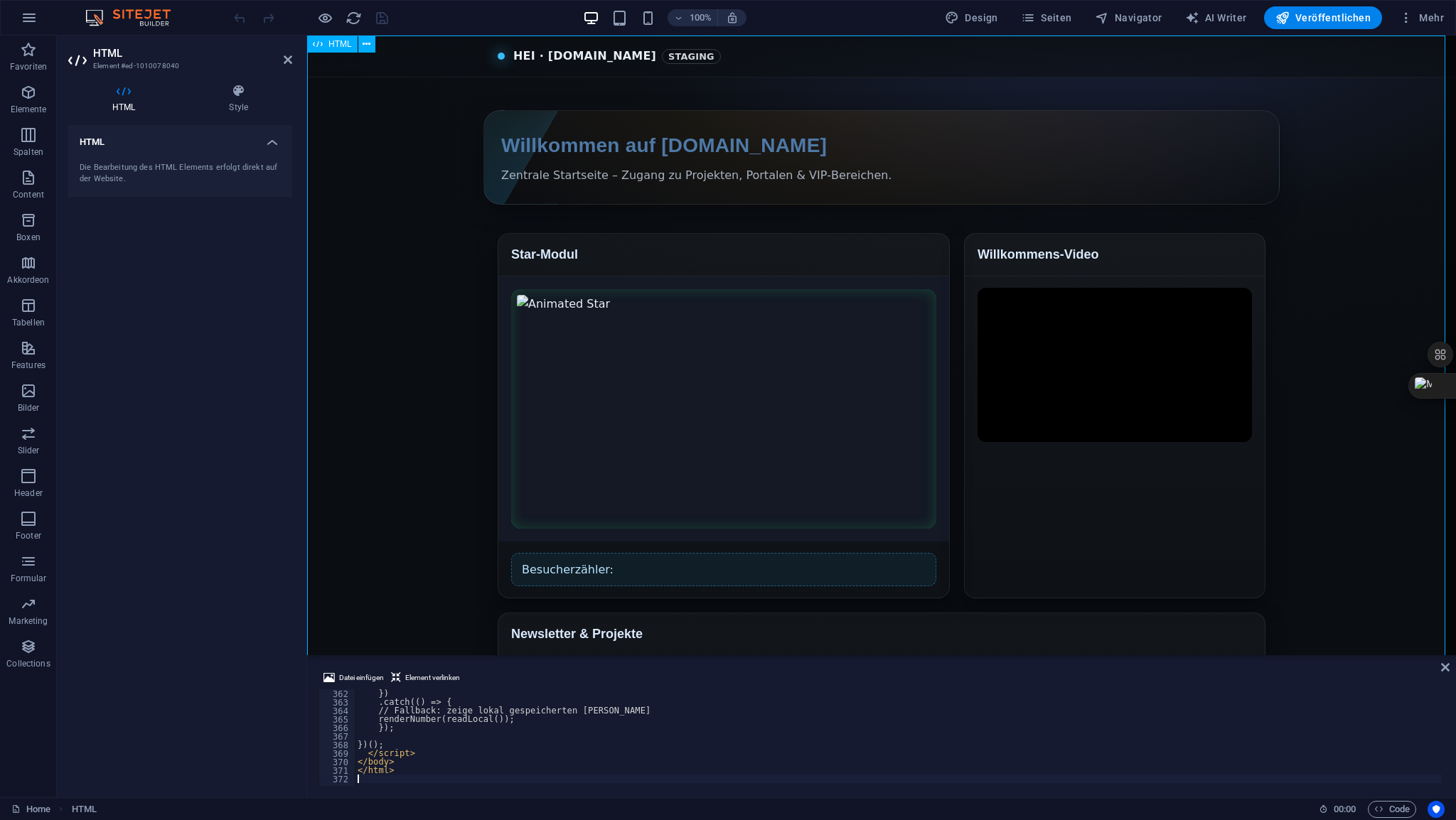
scroll to position [3076, 0]
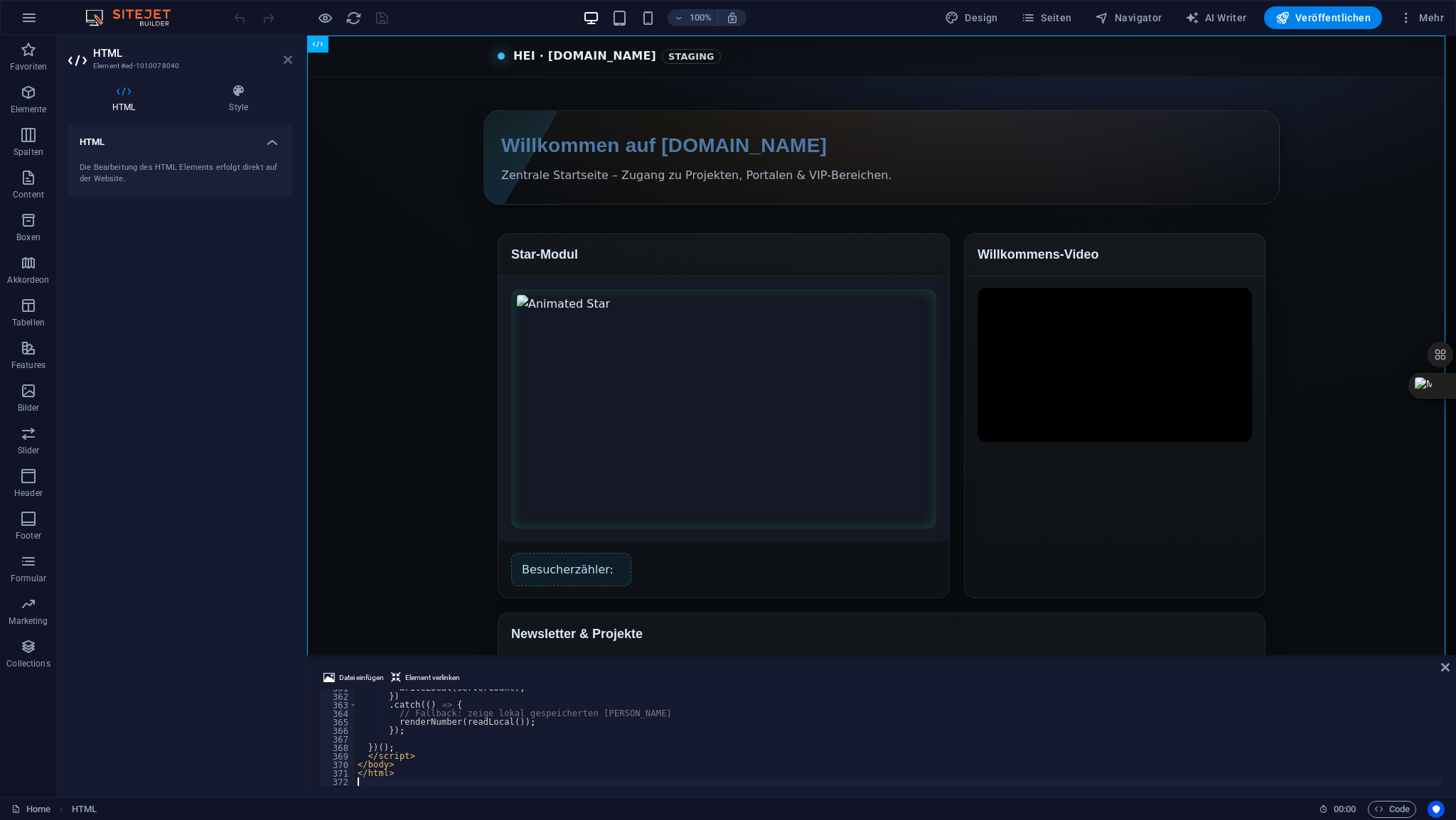
click at [289, 62] on icon at bounding box center [288, 59] width 9 height 12
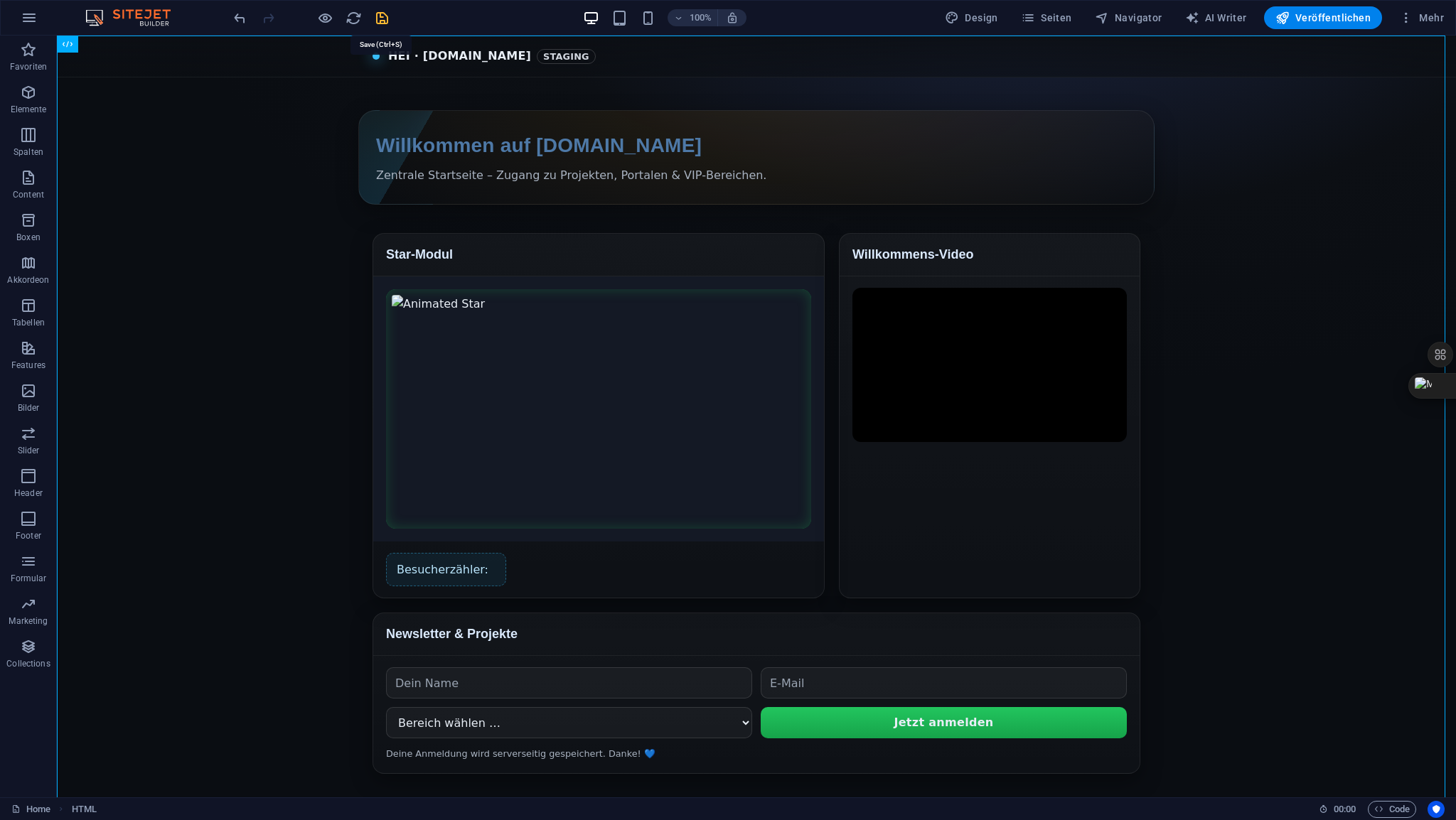
click at [383, 20] on icon "save" at bounding box center [382, 18] width 16 height 16
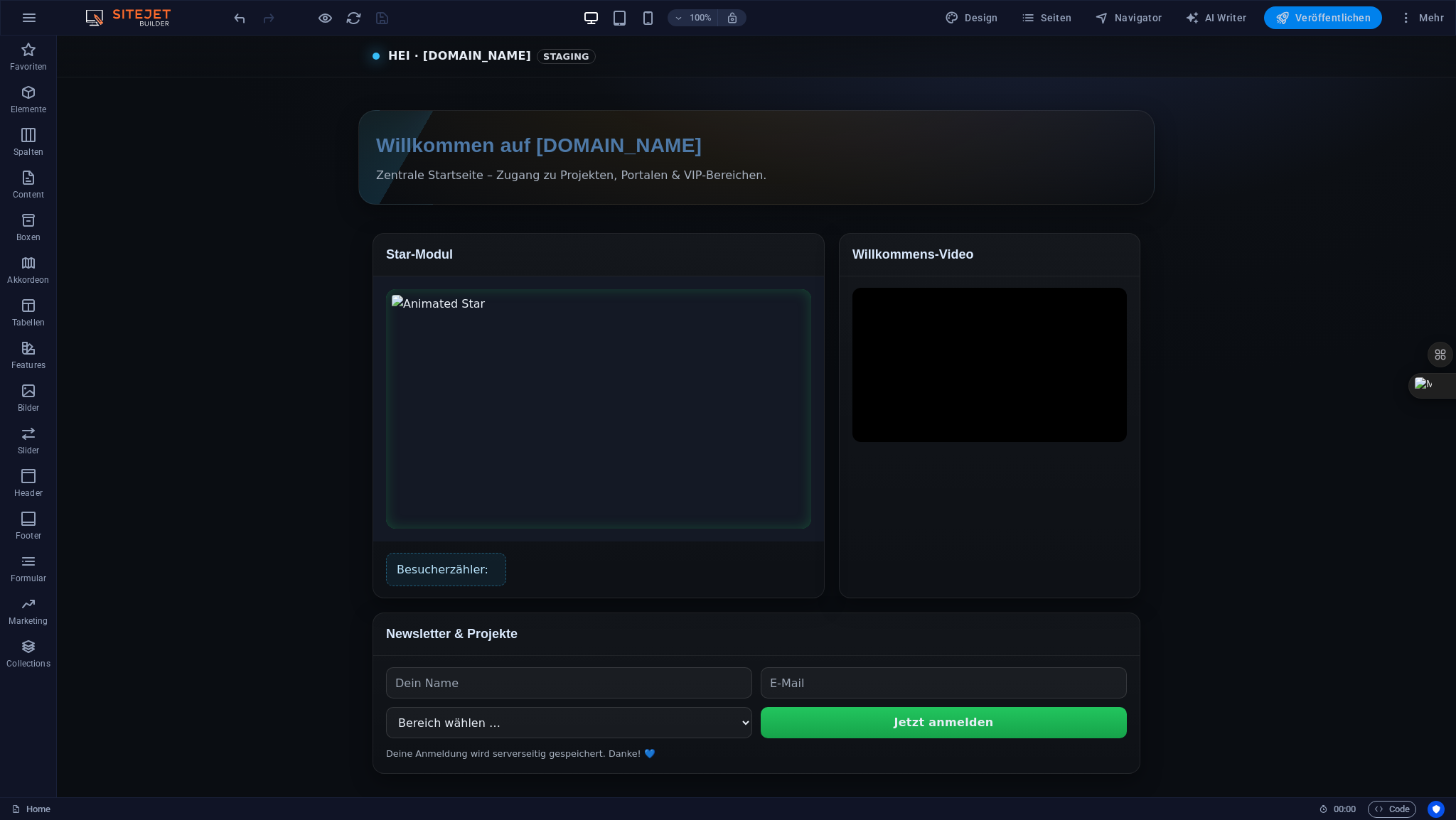
click at [1335, 22] on span "Veröffentlichen" at bounding box center [1323, 18] width 95 height 14
click at [91, 44] on span "HTML" at bounding box center [90, 44] width 23 height 9
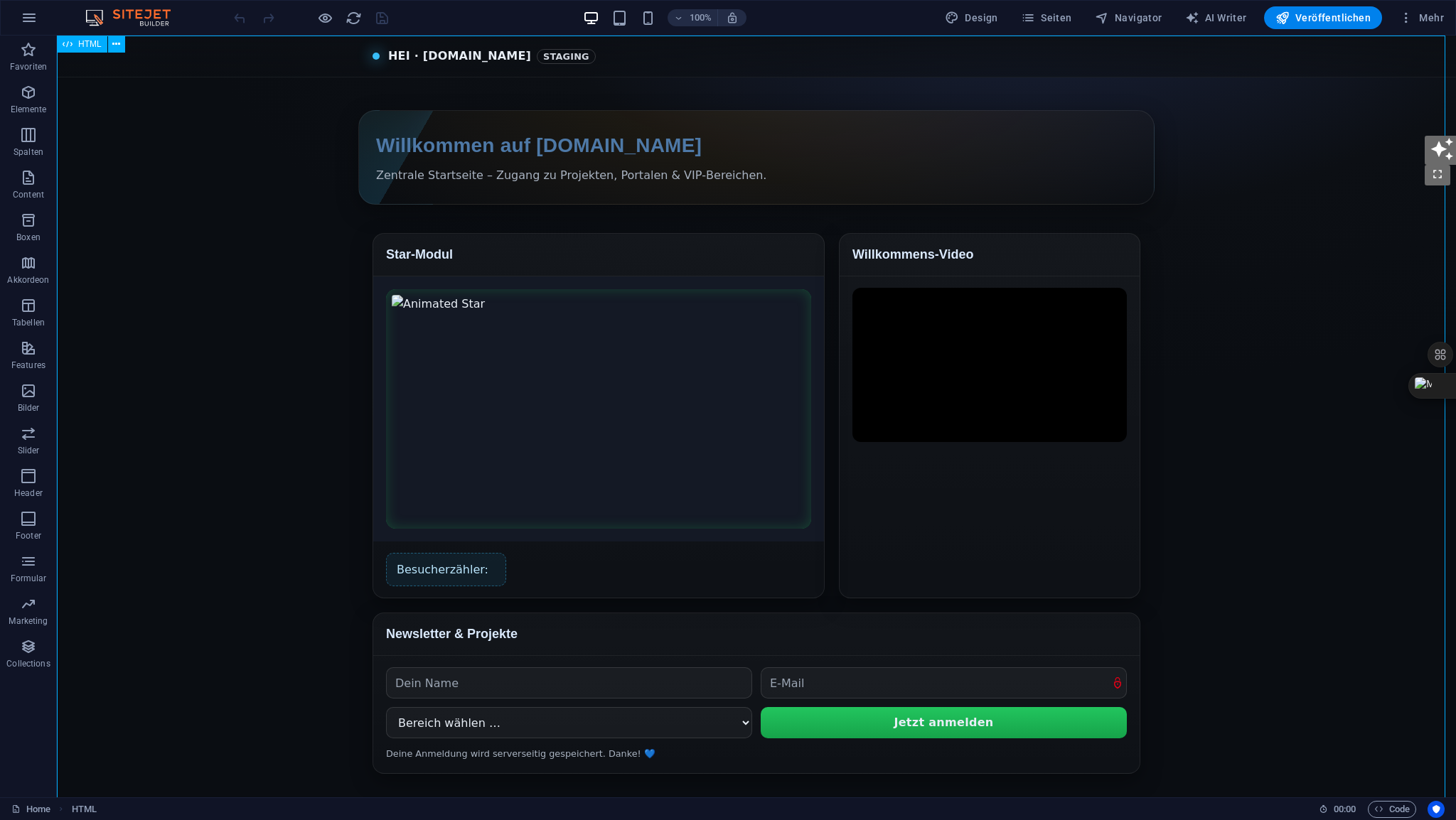
click at [91, 44] on span "HTML" at bounding box center [90, 44] width 23 height 9
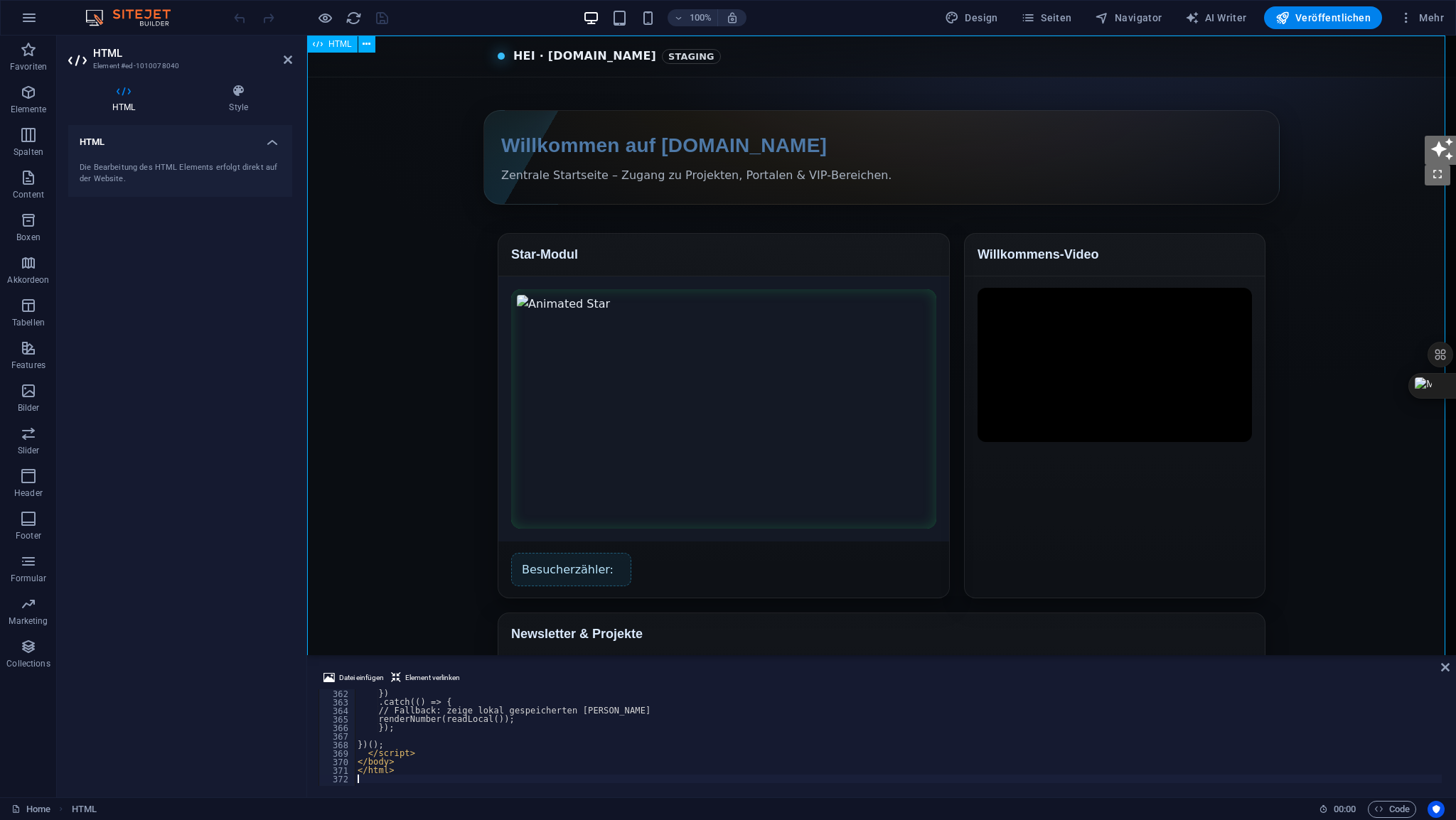
scroll to position [3076, 0]
click at [289, 60] on icon at bounding box center [288, 59] width 9 height 12
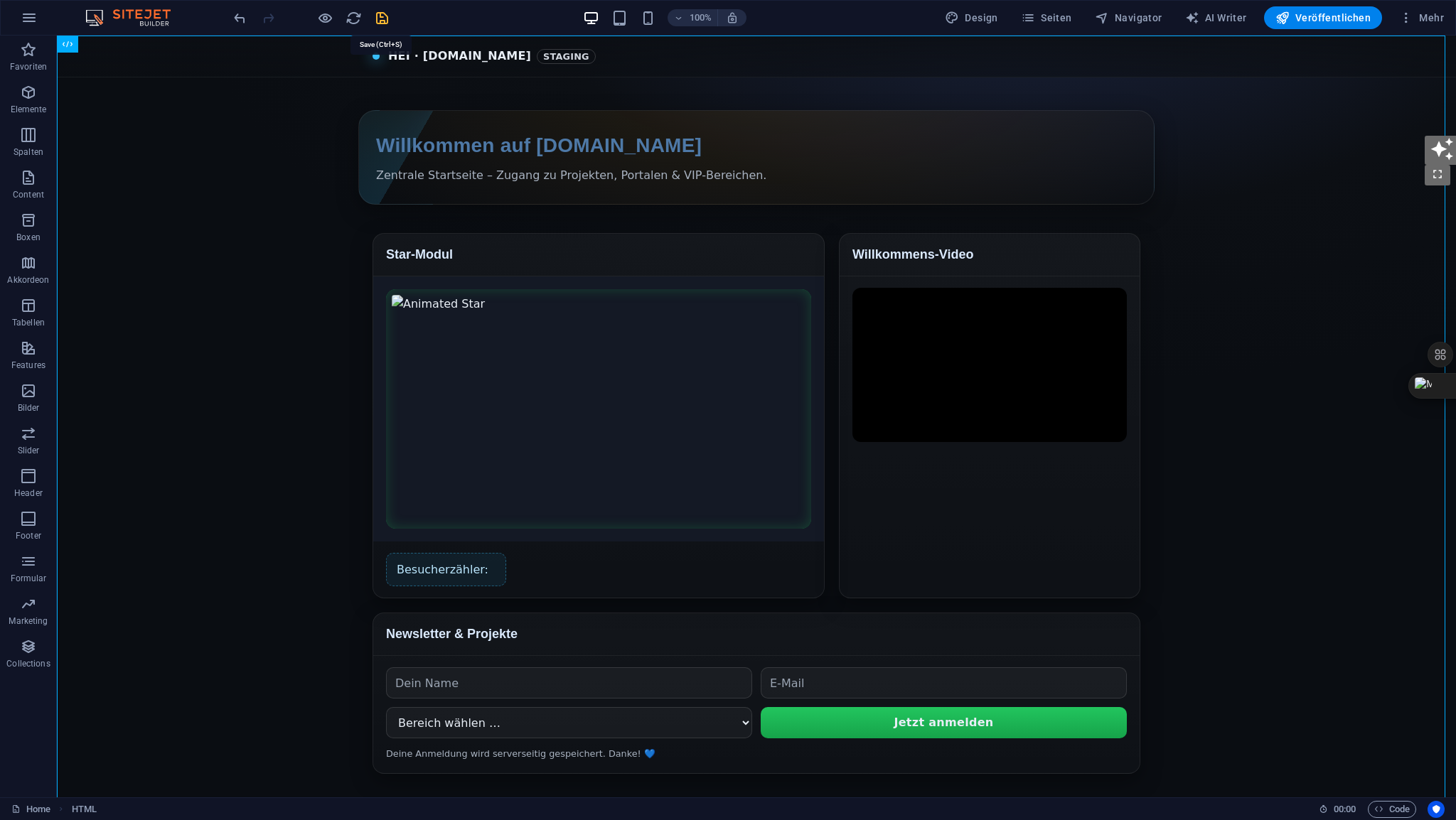
click at [384, 20] on icon "save" at bounding box center [382, 18] width 16 height 16
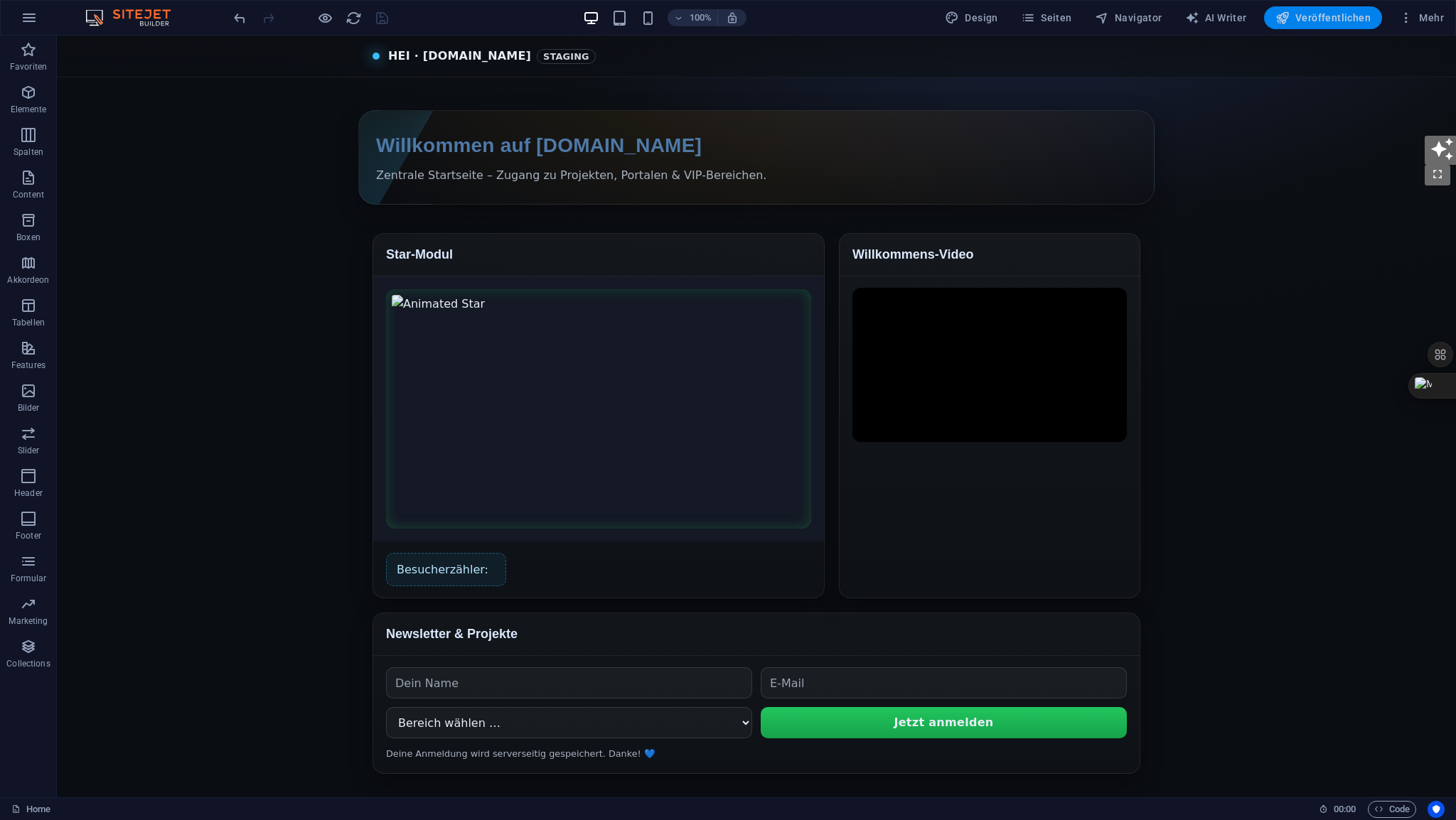
click at [1329, 23] on span "Veröffentlichen" at bounding box center [1323, 18] width 95 height 14
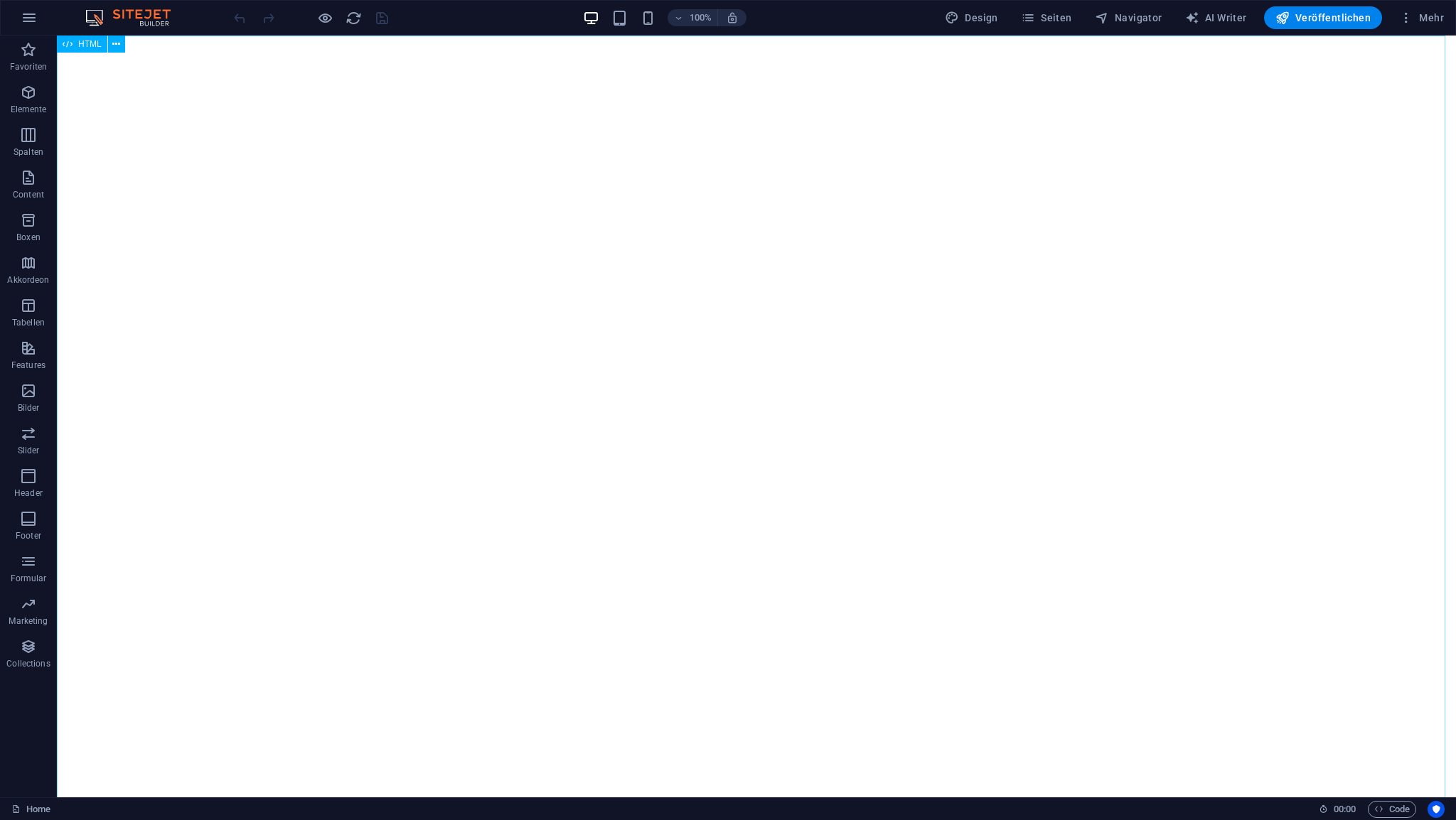
click at [83, 46] on span "HTML" at bounding box center [90, 44] width 23 height 9
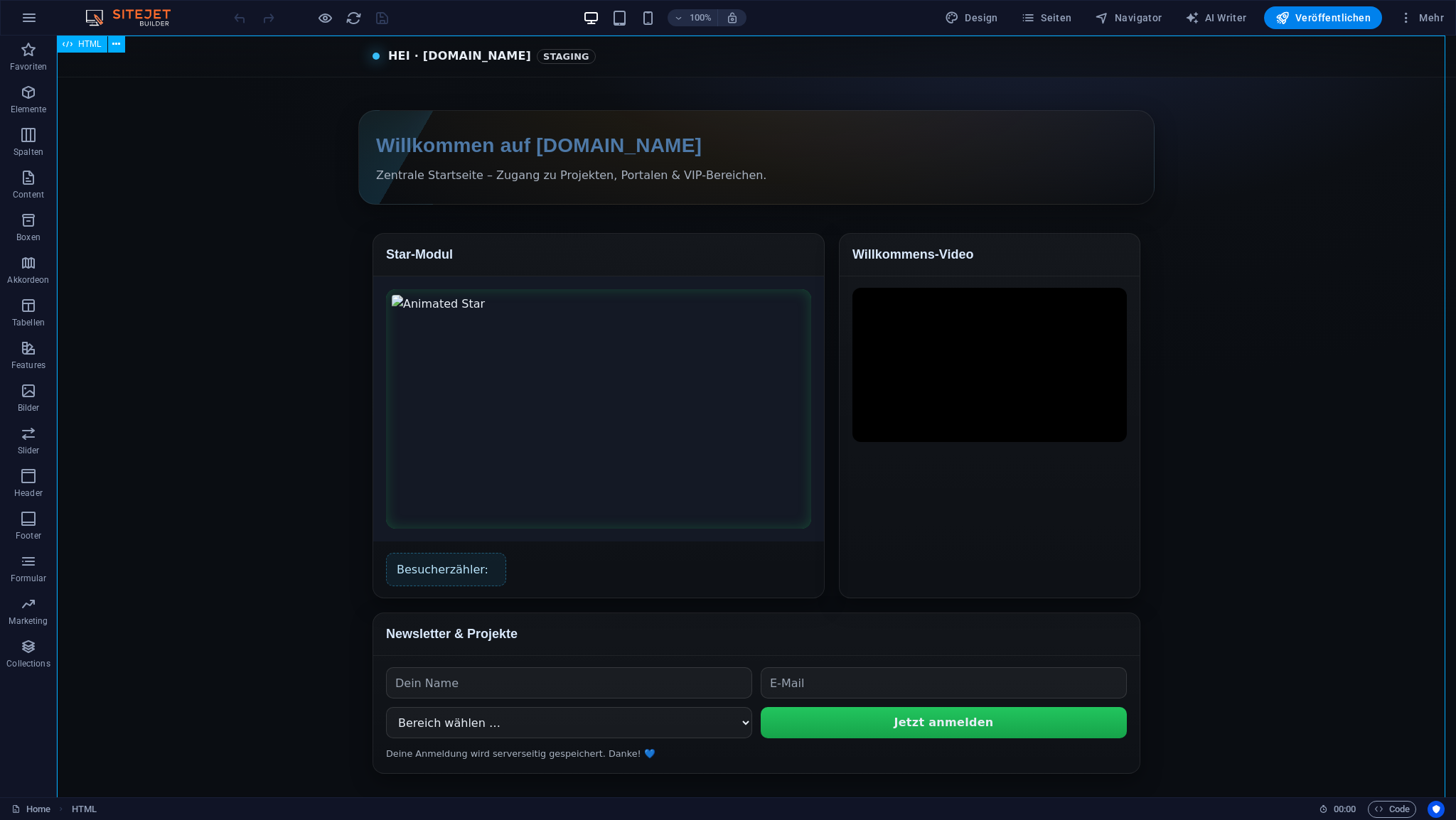
click at [83, 46] on span "HTML" at bounding box center [90, 44] width 23 height 9
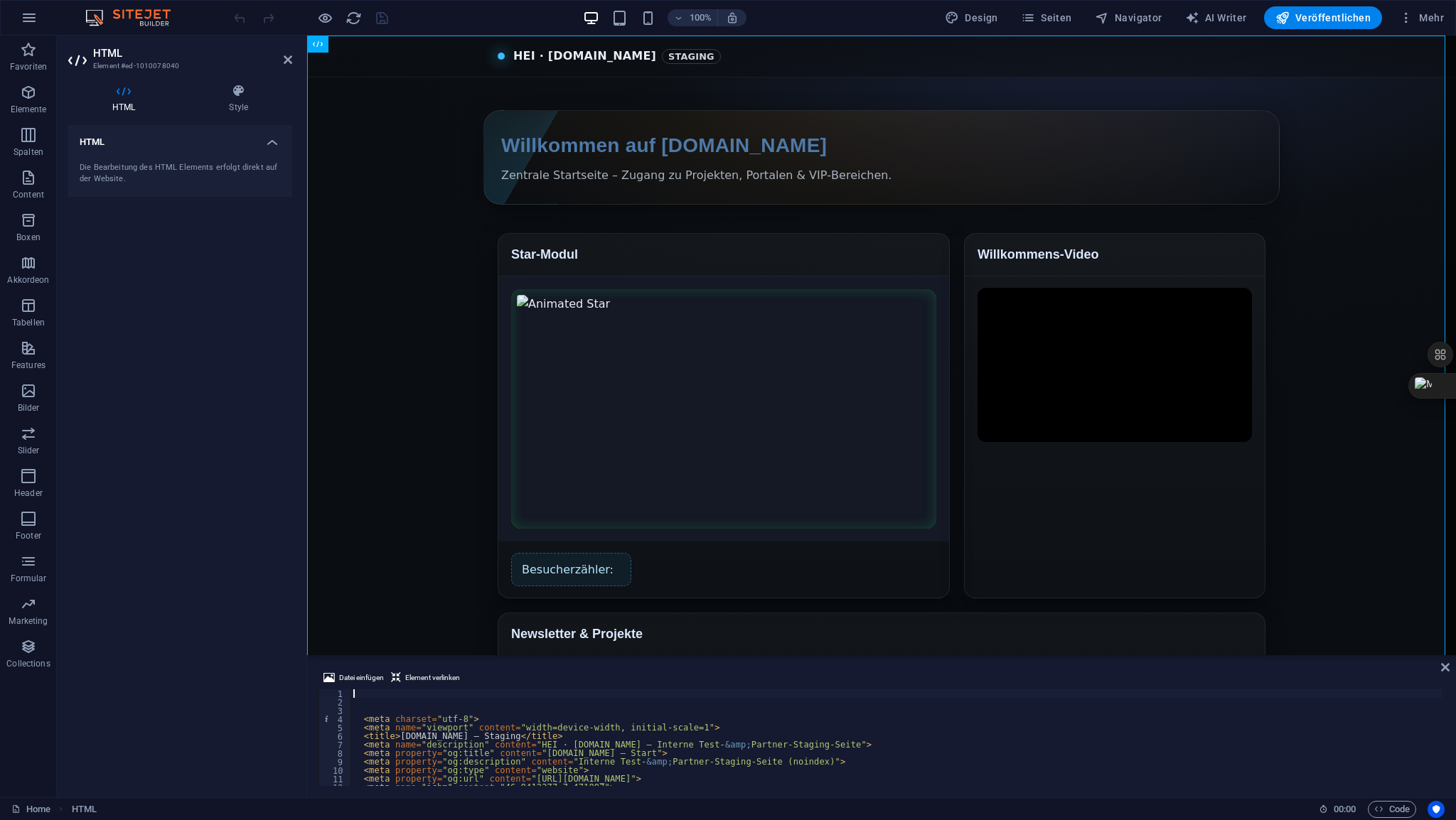
click at [378, 698] on div "< meta charset = "utf-8" > < meta name = "viewport" content = "width=device-wid…" at bounding box center [896, 746] width 1091 height 114
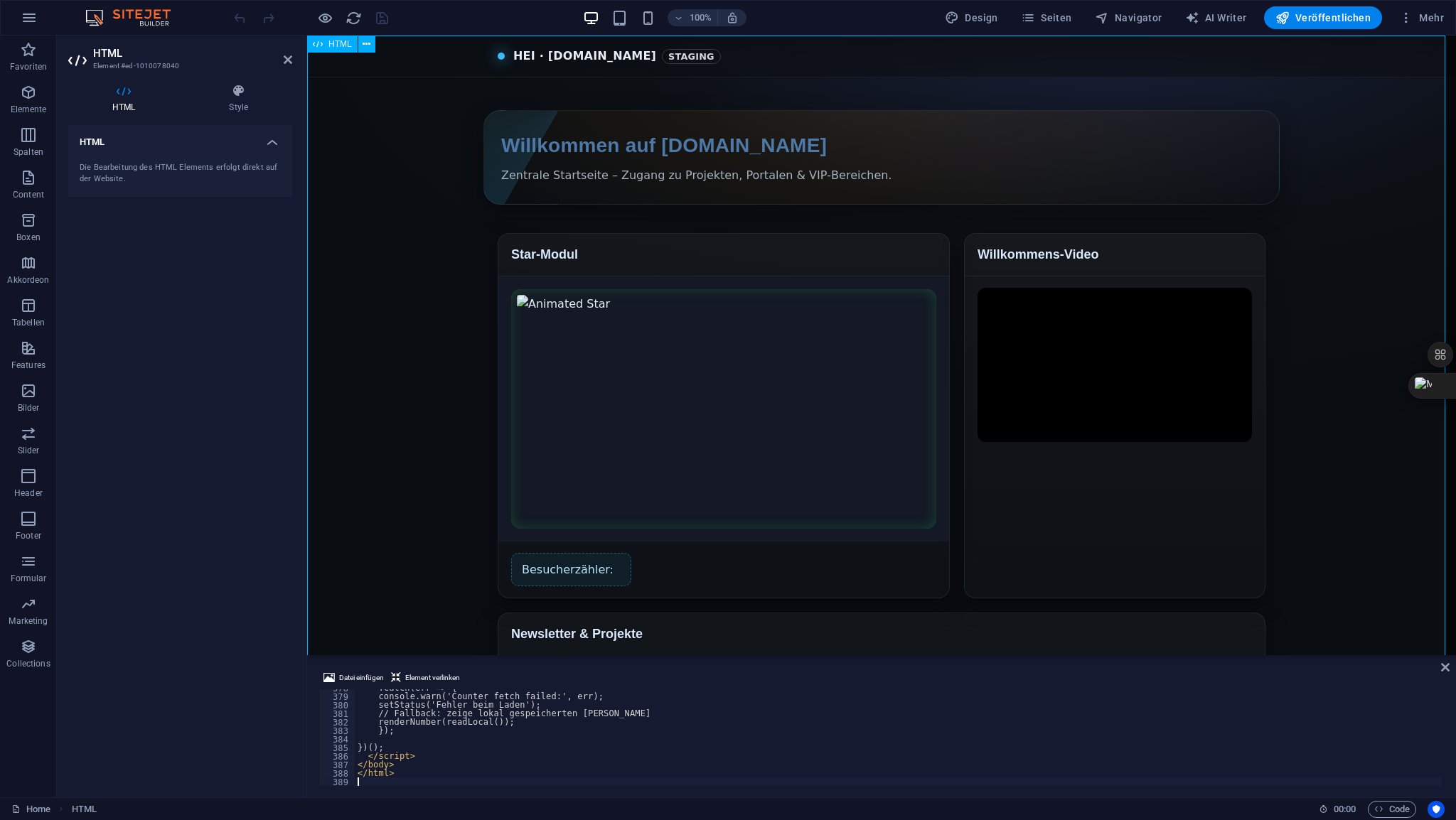
scroll to position [3221, 0]
click at [285, 60] on icon at bounding box center [288, 59] width 9 height 12
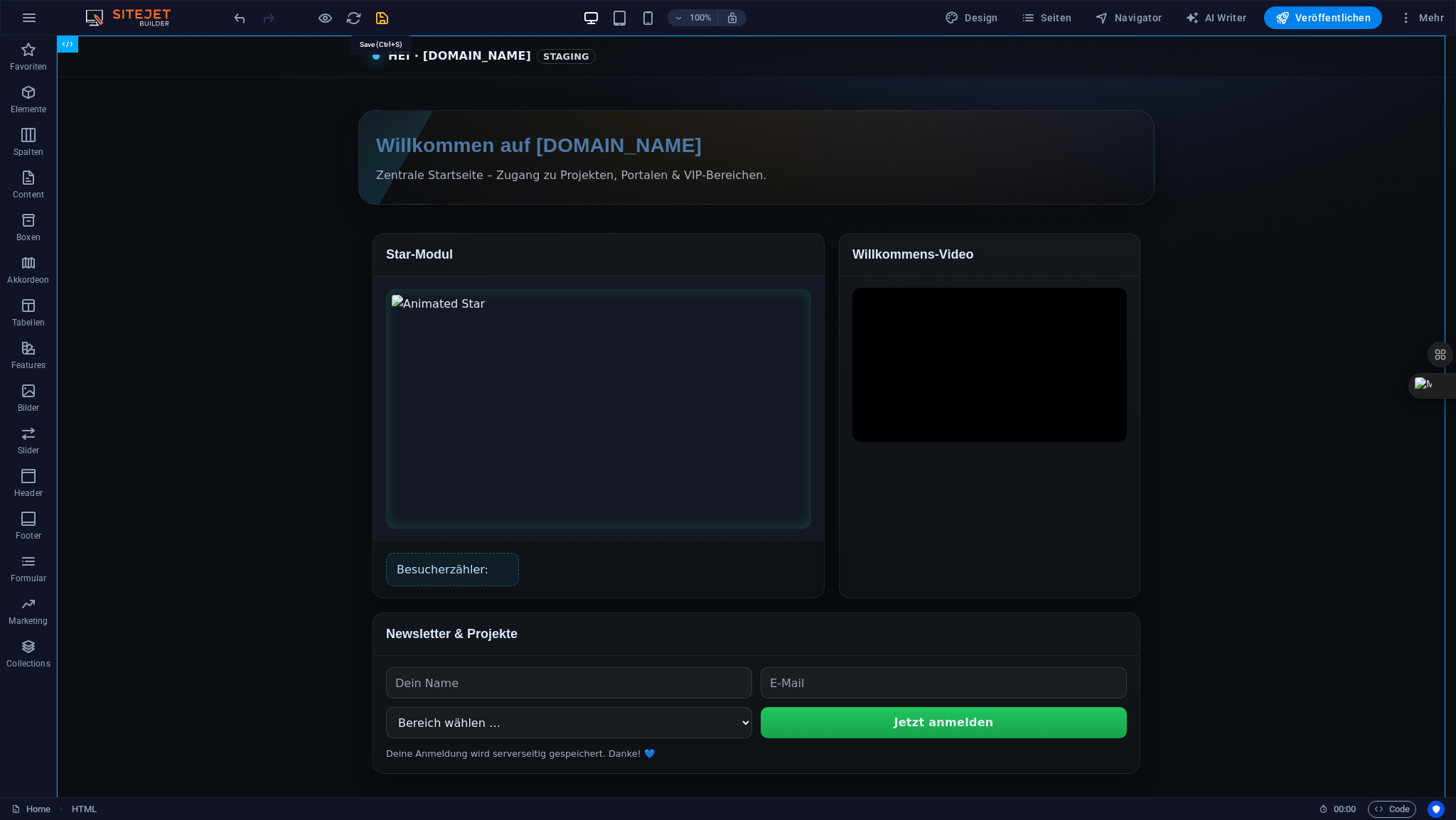
click at [379, 15] on icon "save" at bounding box center [382, 18] width 16 height 16
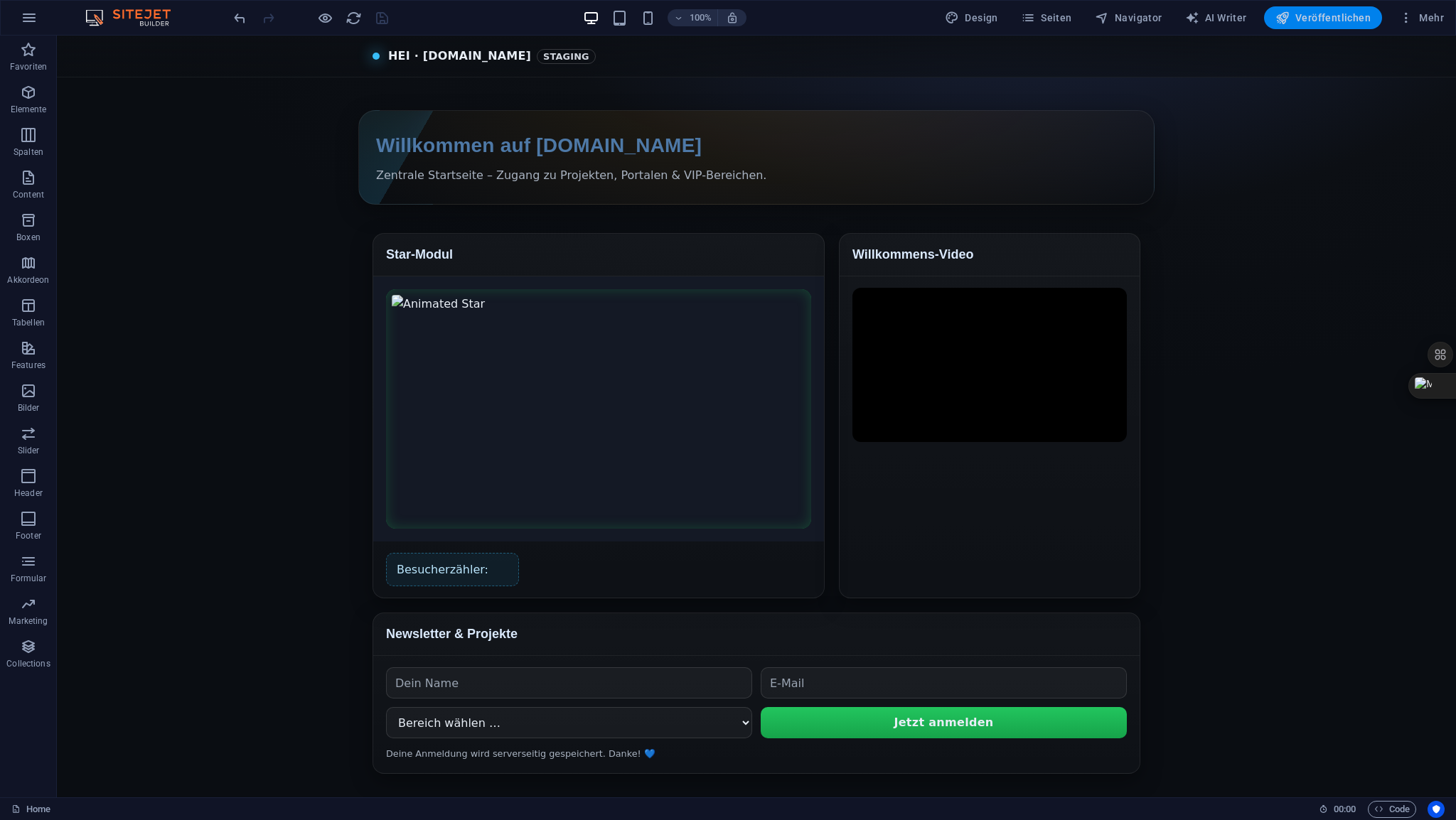
click at [1312, 17] on span "Veröffentlichen" at bounding box center [1323, 18] width 95 height 14
